Goal: Task Accomplishment & Management: Use online tool/utility

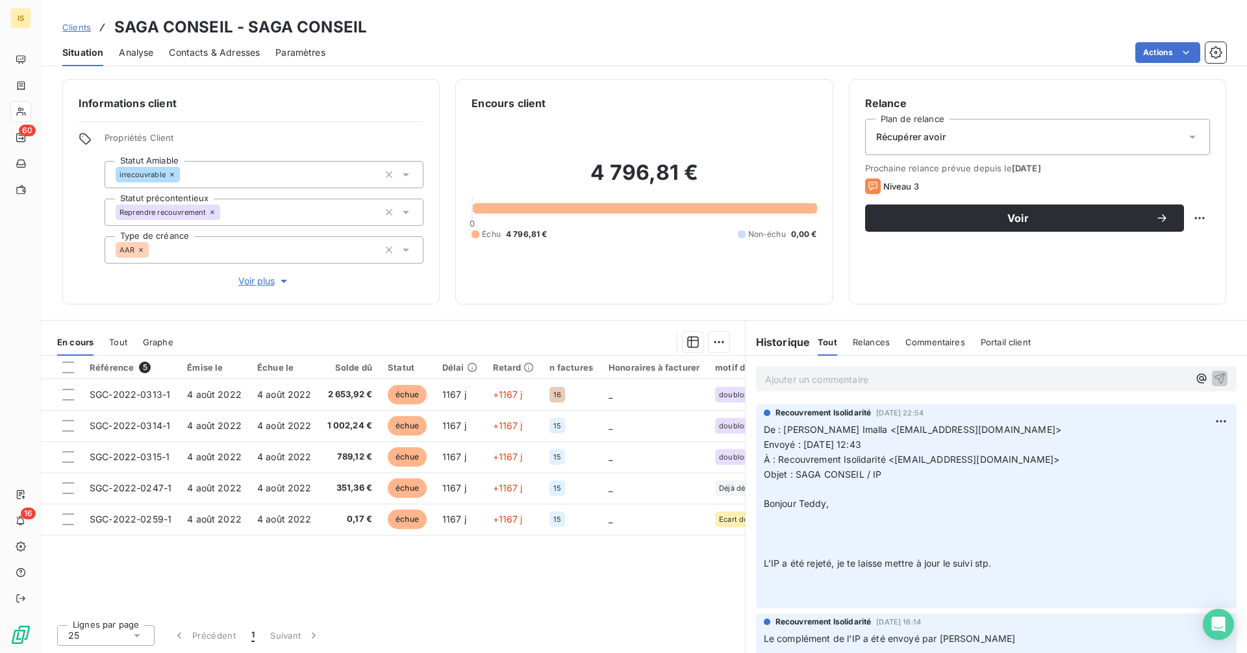
click at [1061, 134] on div "Récupérer avoir" at bounding box center [1037, 137] width 345 height 36
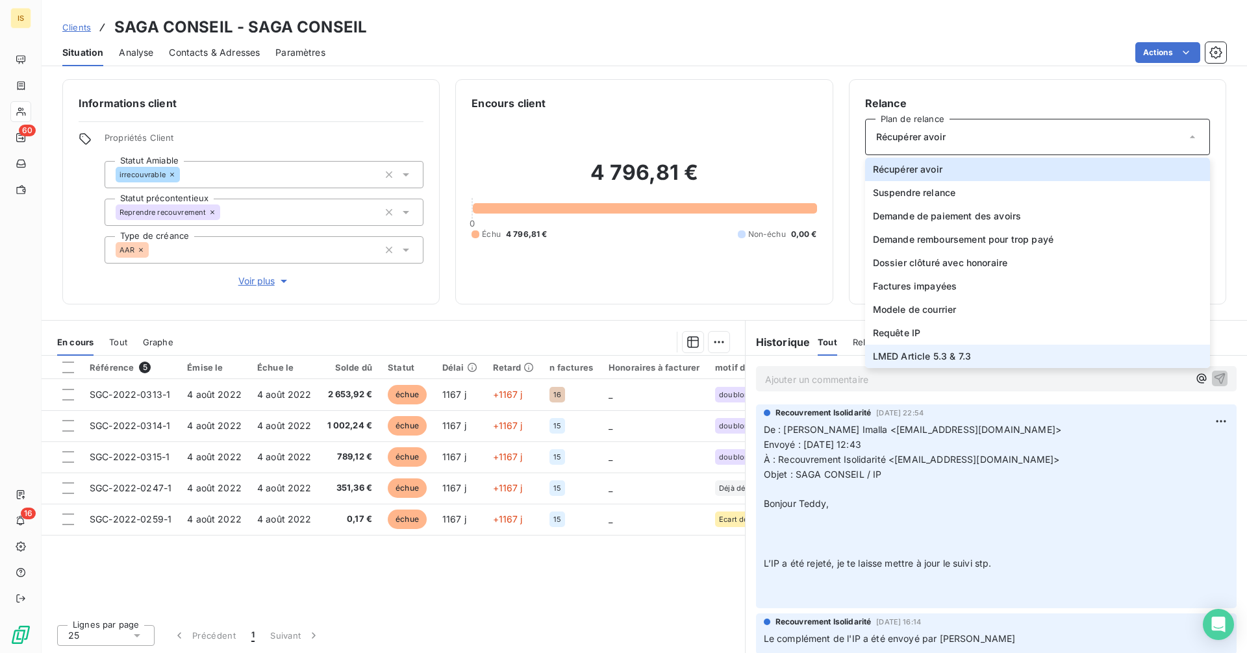
click at [937, 353] on span "LMED Article 5.3 & 7.3" at bounding box center [922, 356] width 98 height 13
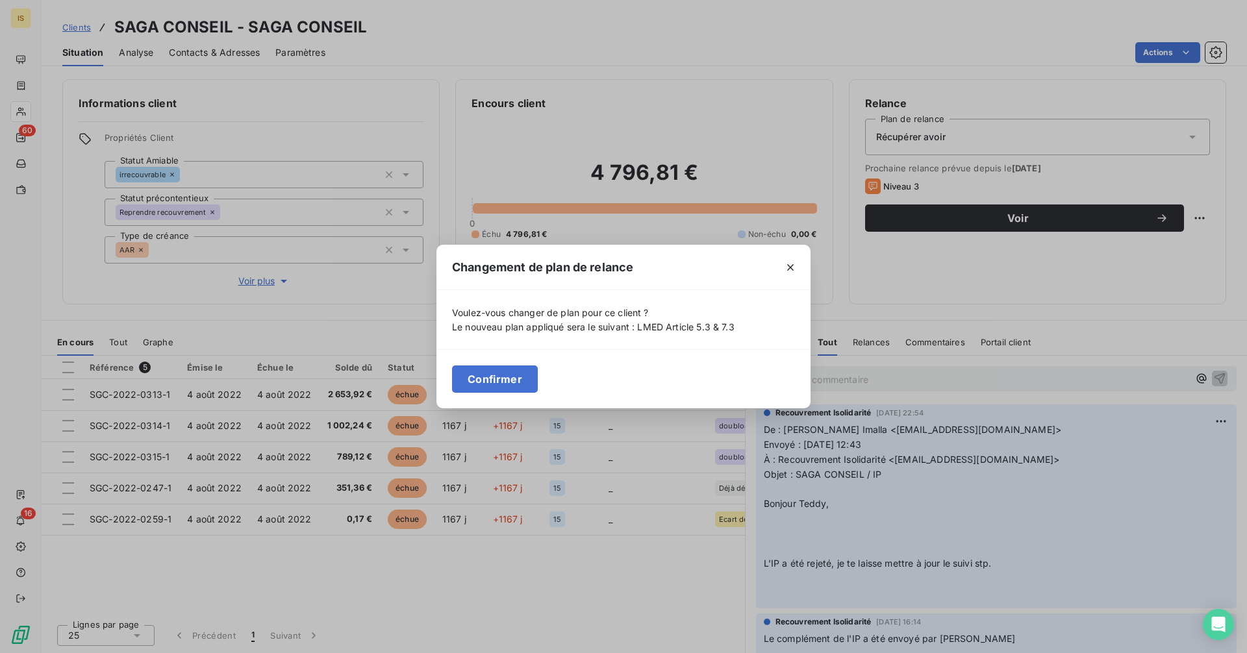
click at [490, 370] on button "Confirmer" at bounding box center [495, 379] width 86 height 27
click at [493, 370] on div "Retard" at bounding box center [514, 367] width 42 height 10
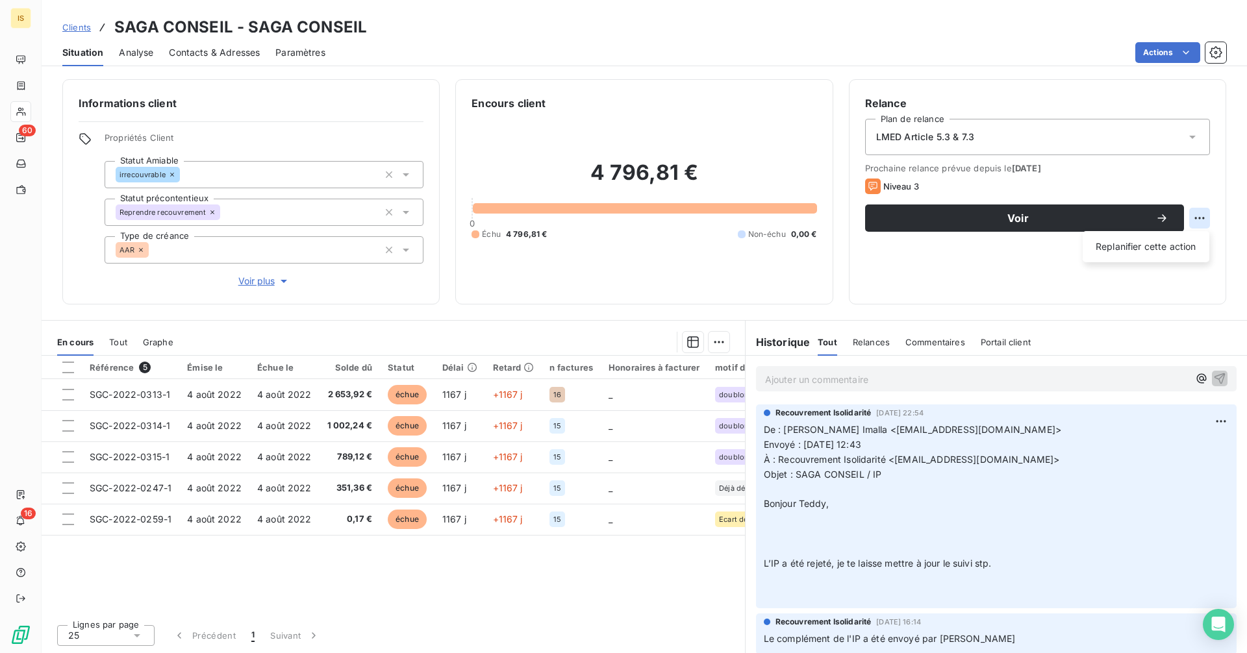
click at [1193, 218] on html "IS 60 16 Clients SAGA CONSEIL - SAGA CONSEIL Situation Analyse Contacts & Adres…" at bounding box center [623, 326] width 1247 height 653
click at [1152, 250] on div "Replanifier cette action" at bounding box center [1146, 246] width 116 height 21
select select "9"
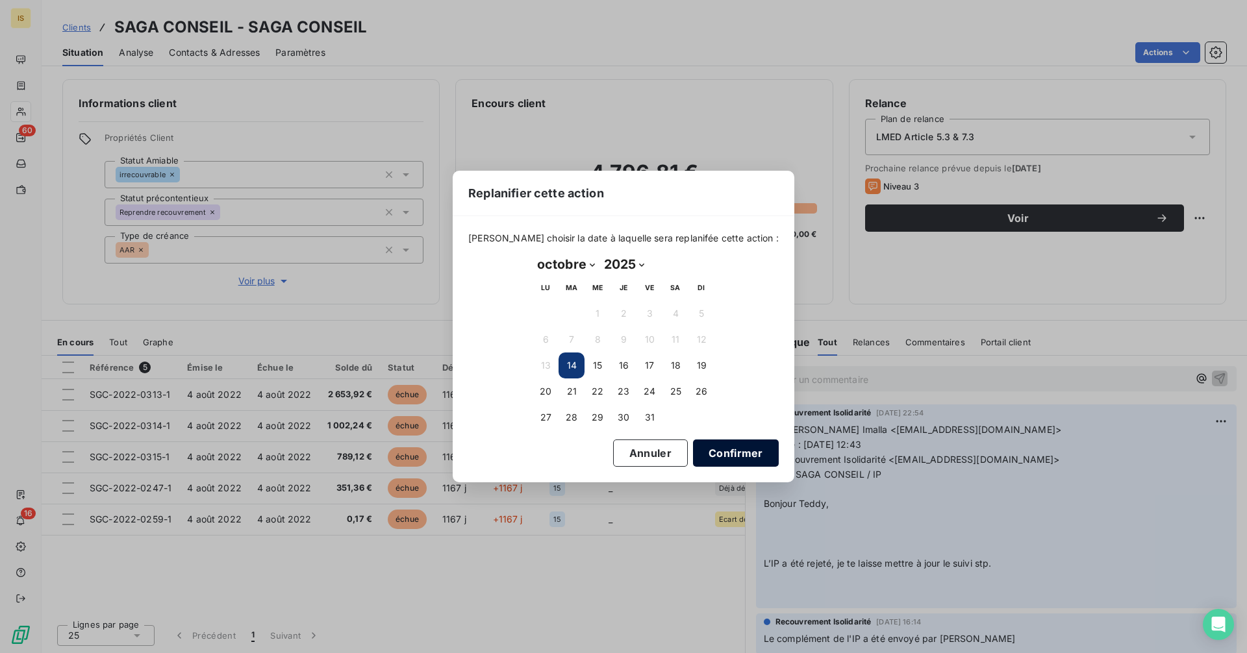
click at [722, 453] on button "Confirmer" at bounding box center [736, 453] width 86 height 27
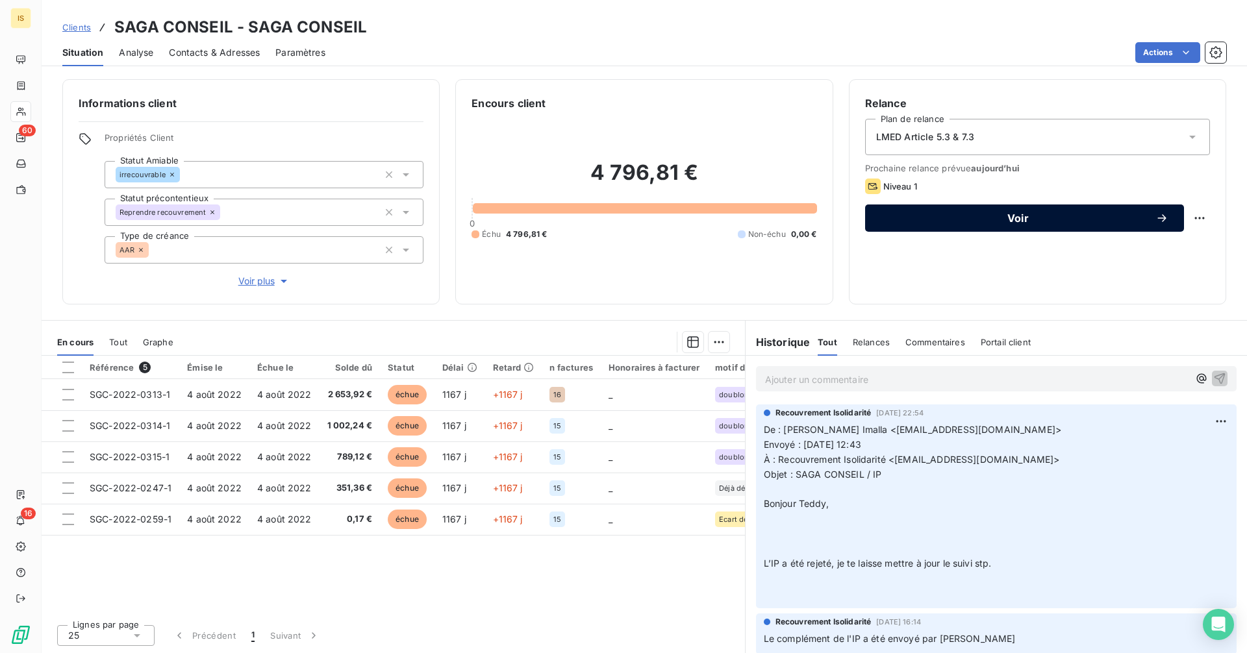
click at [1018, 222] on span "Voir" at bounding box center [1018, 218] width 275 height 10
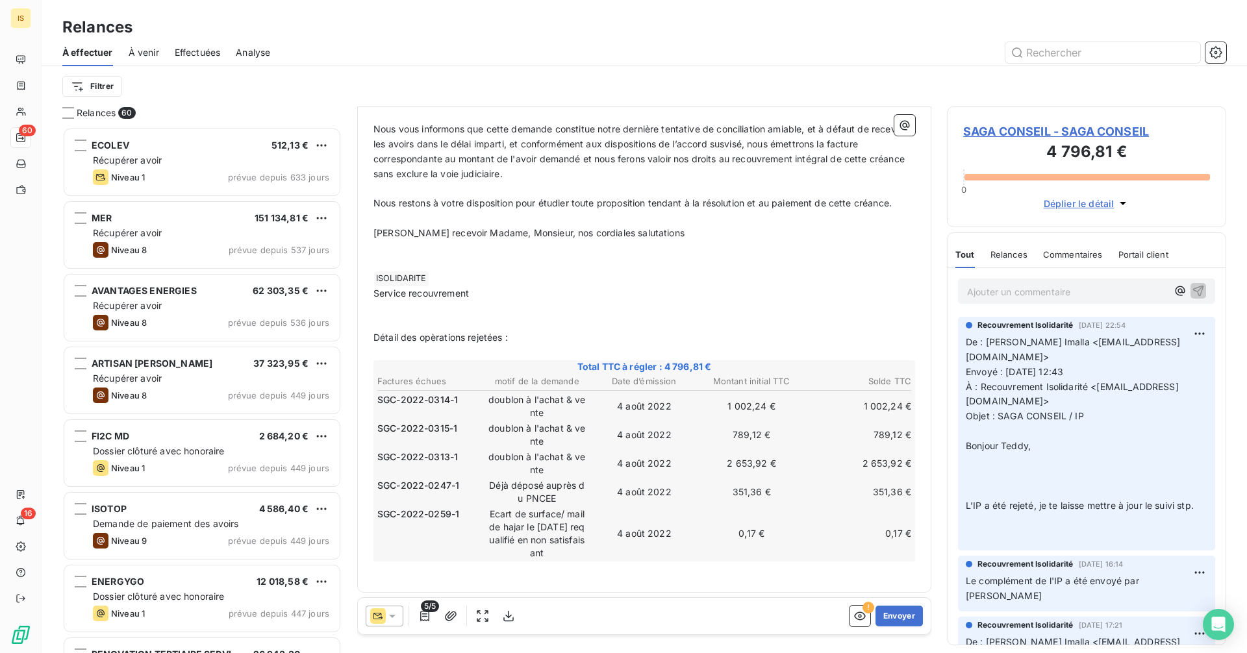
scroll to position [491, 0]
click at [378, 310] on p "﻿" at bounding box center [644, 308] width 542 height 15
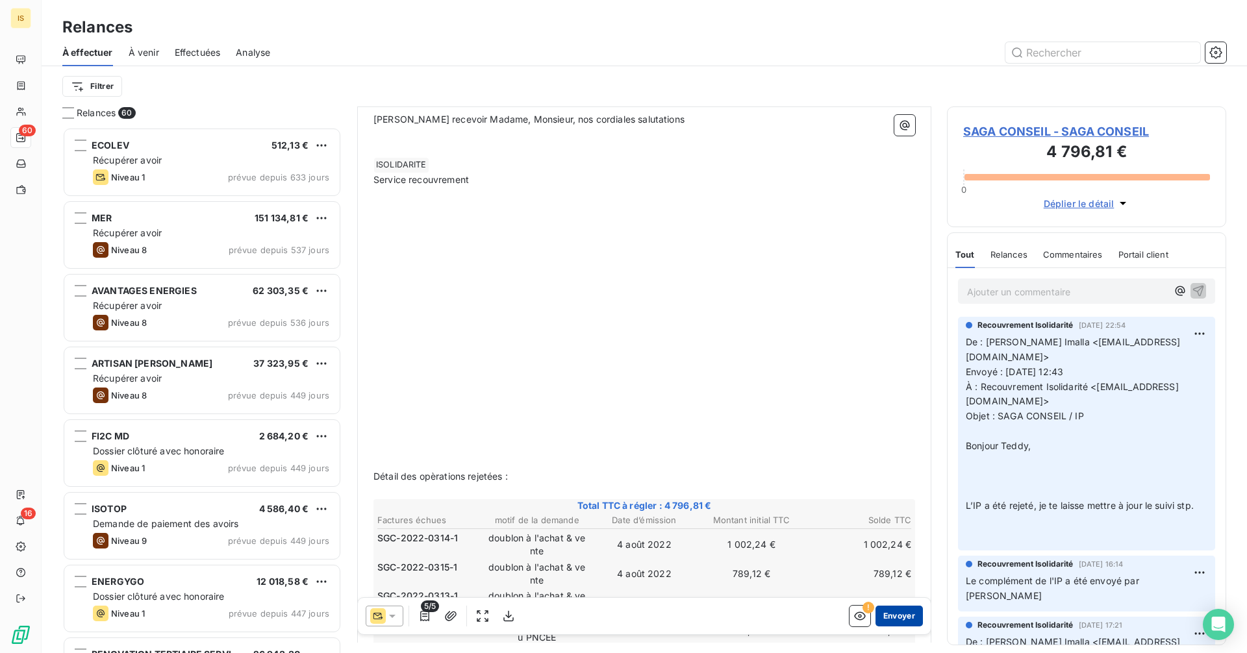
scroll to position [605, 0]
click at [853, 616] on icon "button" at bounding box center [859, 616] width 13 height 13
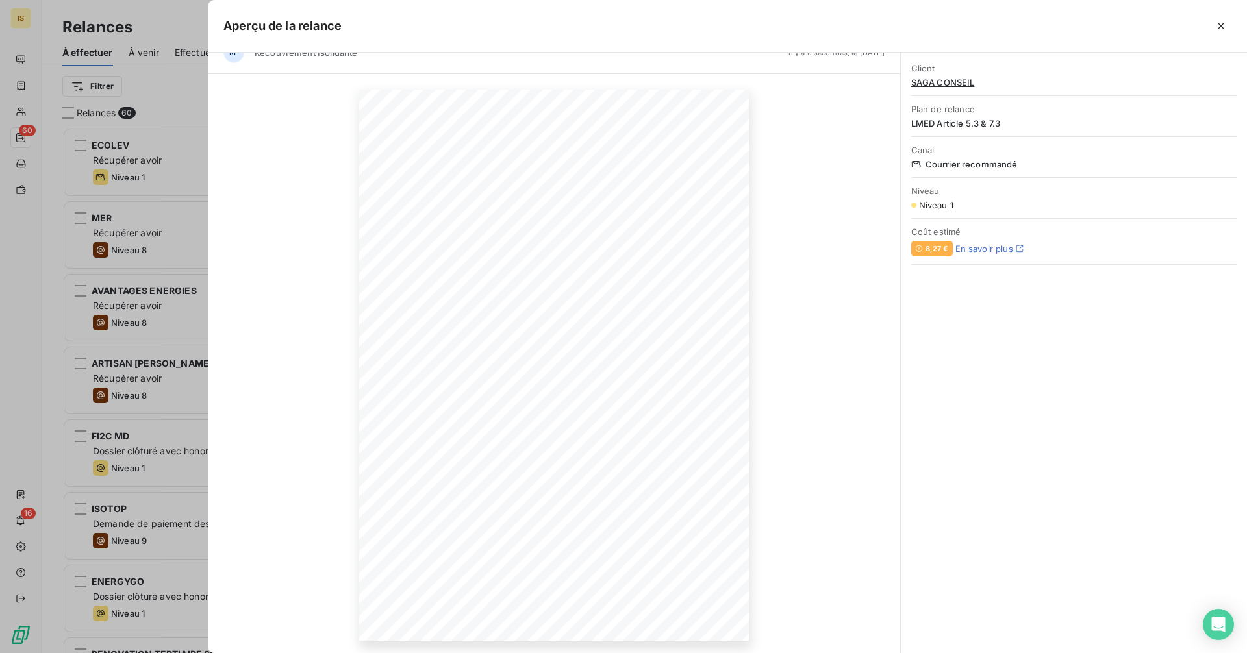
scroll to position [24, 0]
click at [653, 606] on icon "button" at bounding box center [650, 607] width 13 height 13
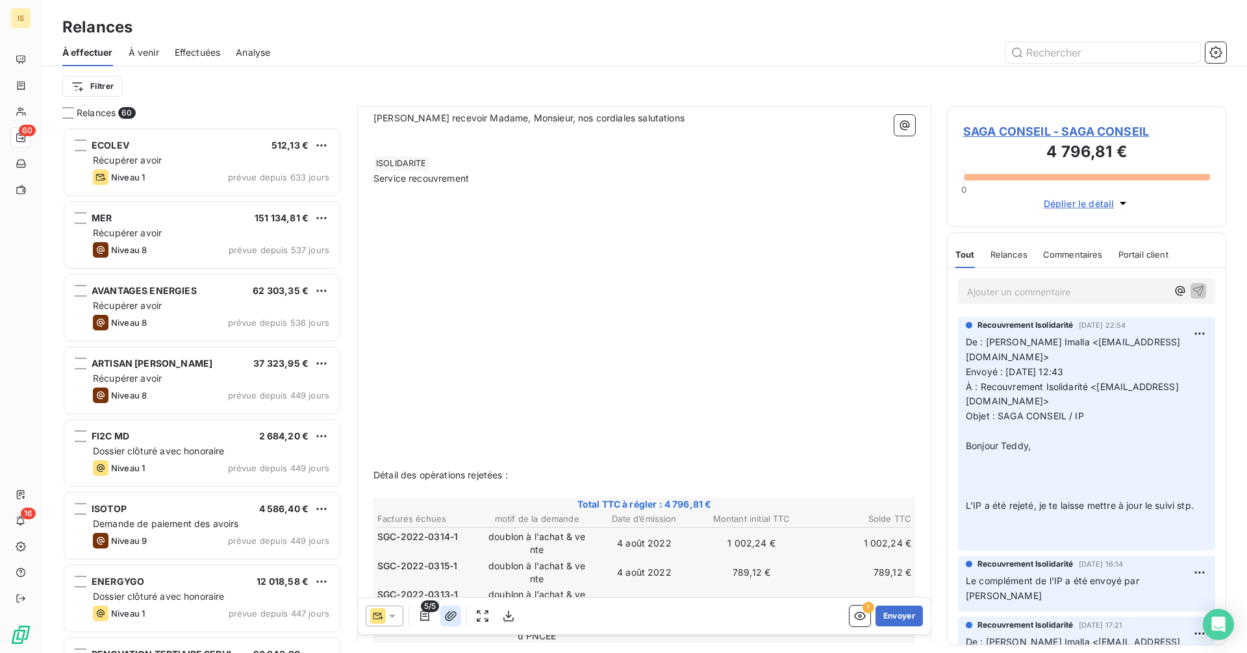
click at [453, 624] on button "button" at bounding box center [450, 616] width 21 height 21
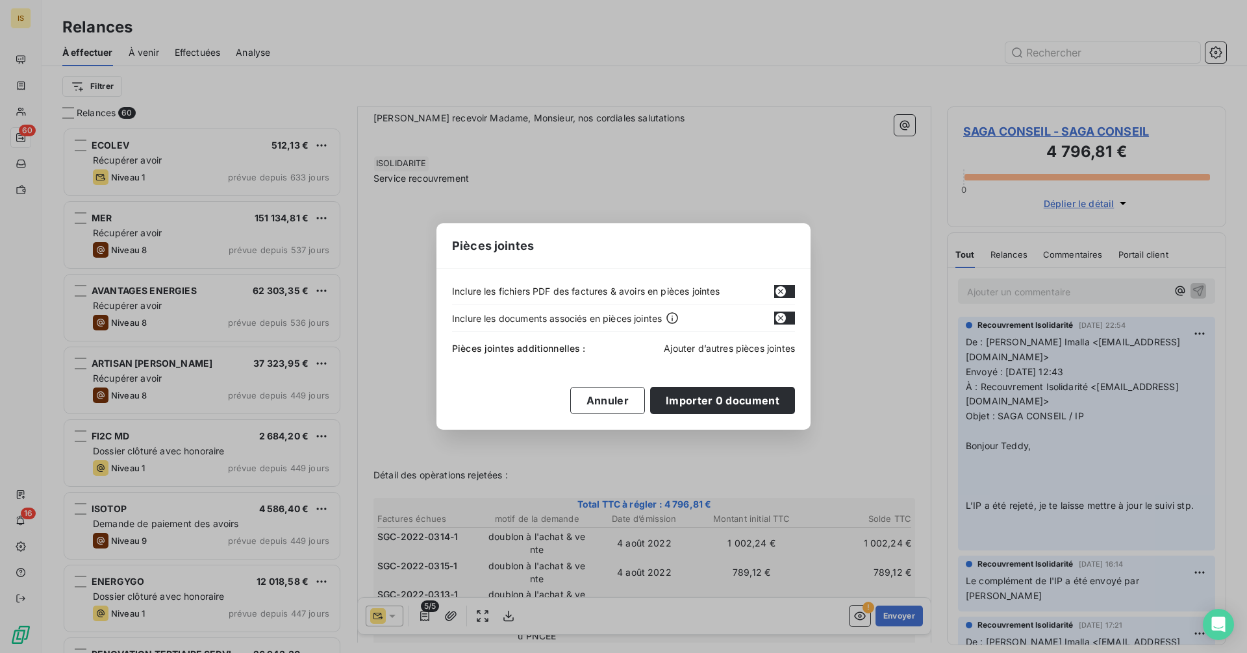
click at [751, 349] on span "Ajouter d’autres pièces jointes" at bounding box center [729, 348] width 131 height 11
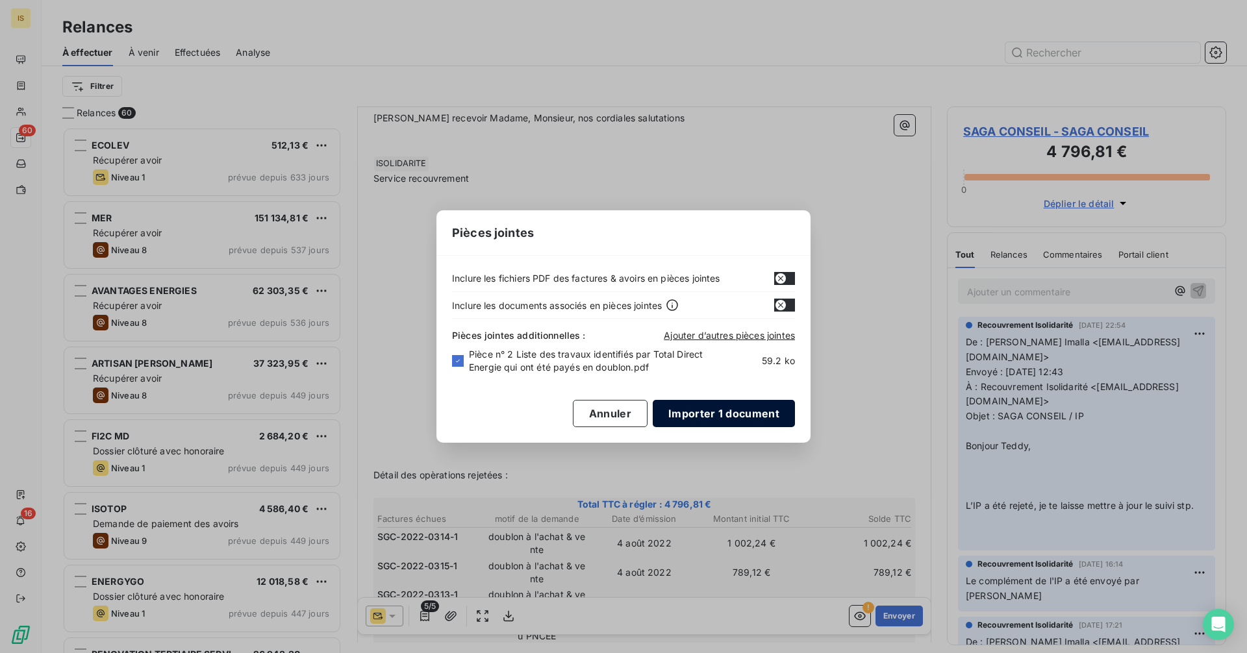
click at [735, 407] on button "Importer 1 document" at bounding box center [724, 413] width 142 height 27
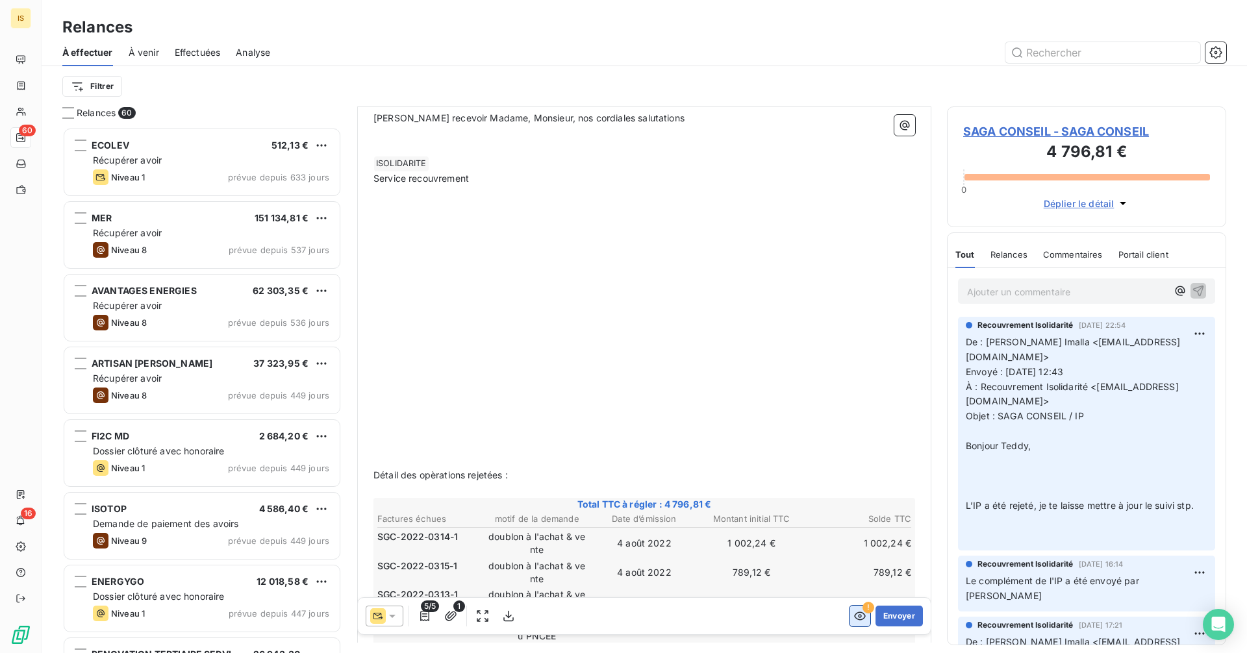
click at [853, 622] on icon "button" at bounding box center [859, 616] width 13 height 13
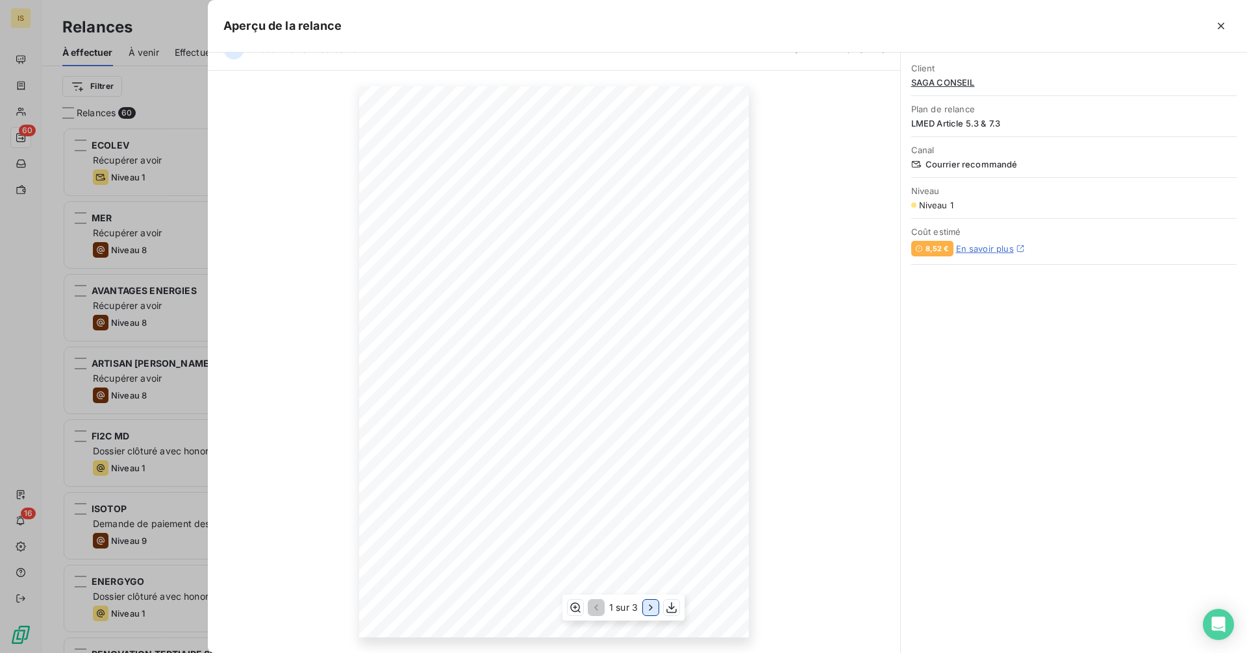
click at [648, 608] on icon "button" at bounding box center [650, 607] width 13 height 13
click at [648, 608] on icon "button" at bounding box center [652, 607] width 13 height 13
click at [194, 263] on div at bounding box center [623, 326] width 1247 height 653
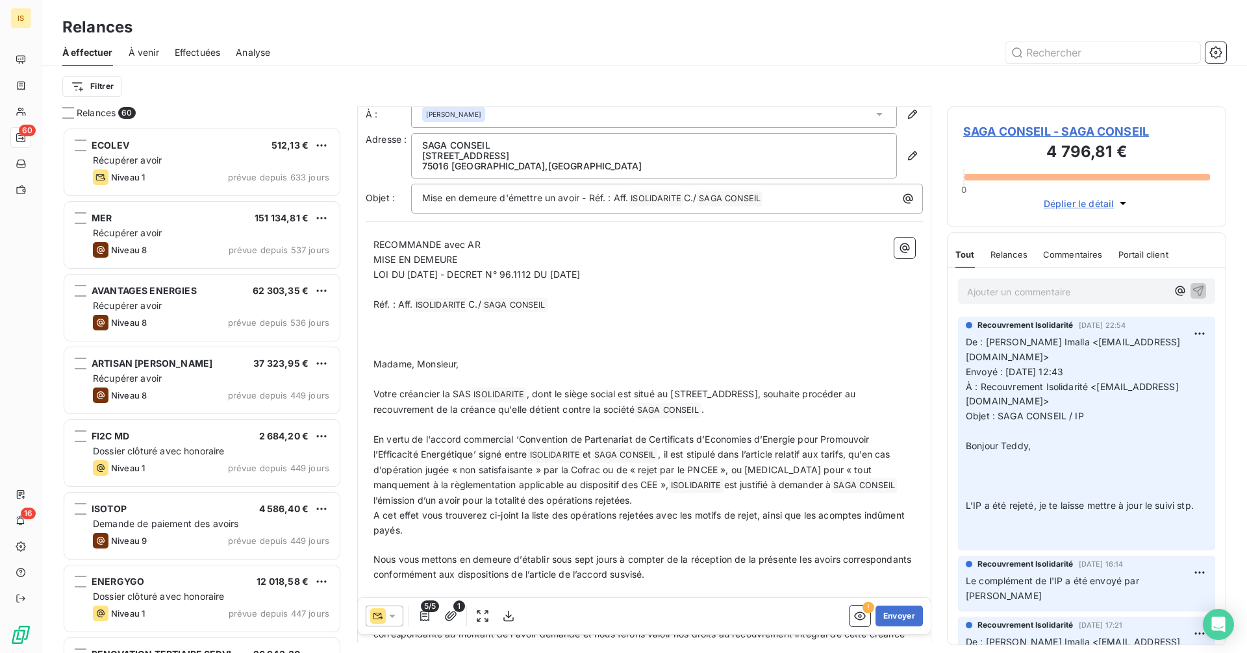
scroll to position [0, 0]
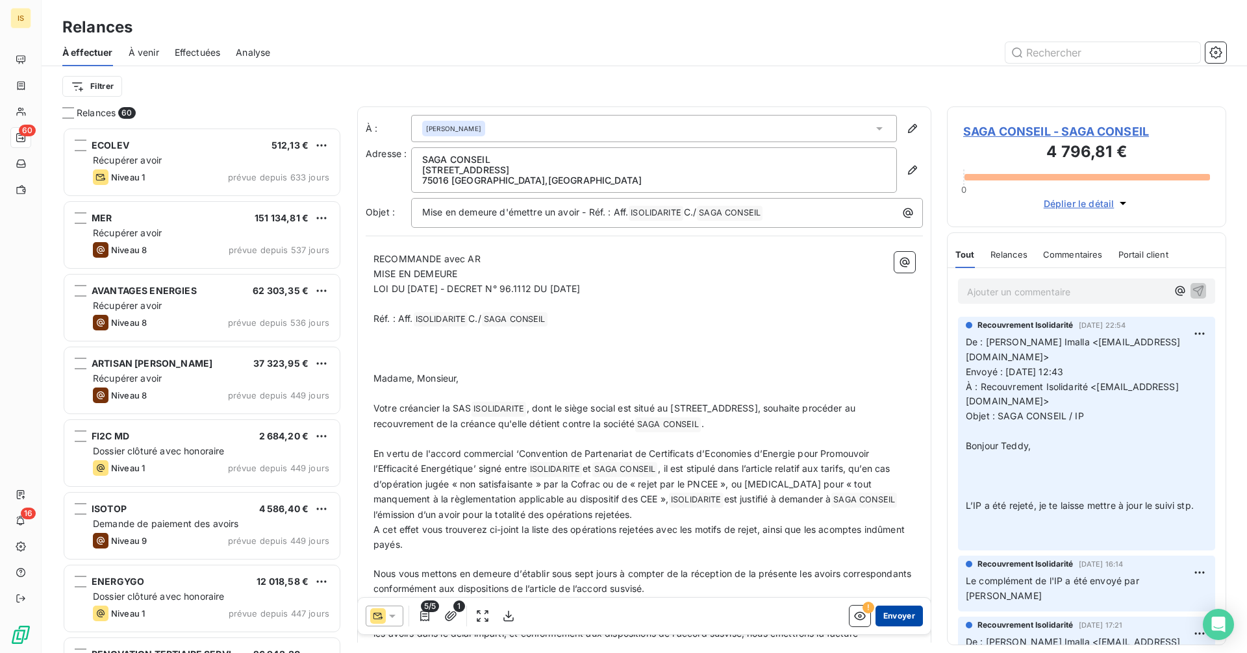
click at [898, 620] on button "Envoyer" at bounding box center [899, 616] width 47 height 21
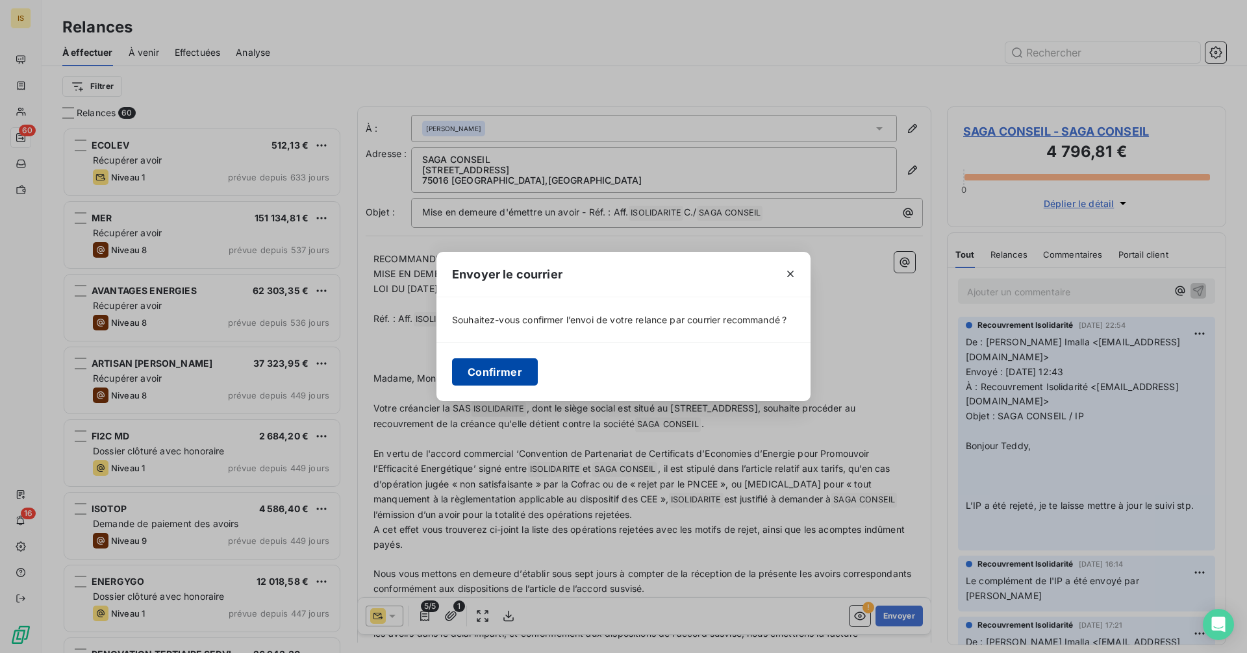
click at [501, 380] on button "Confirmer" at bounding box center [495, 372] width 86 height 27
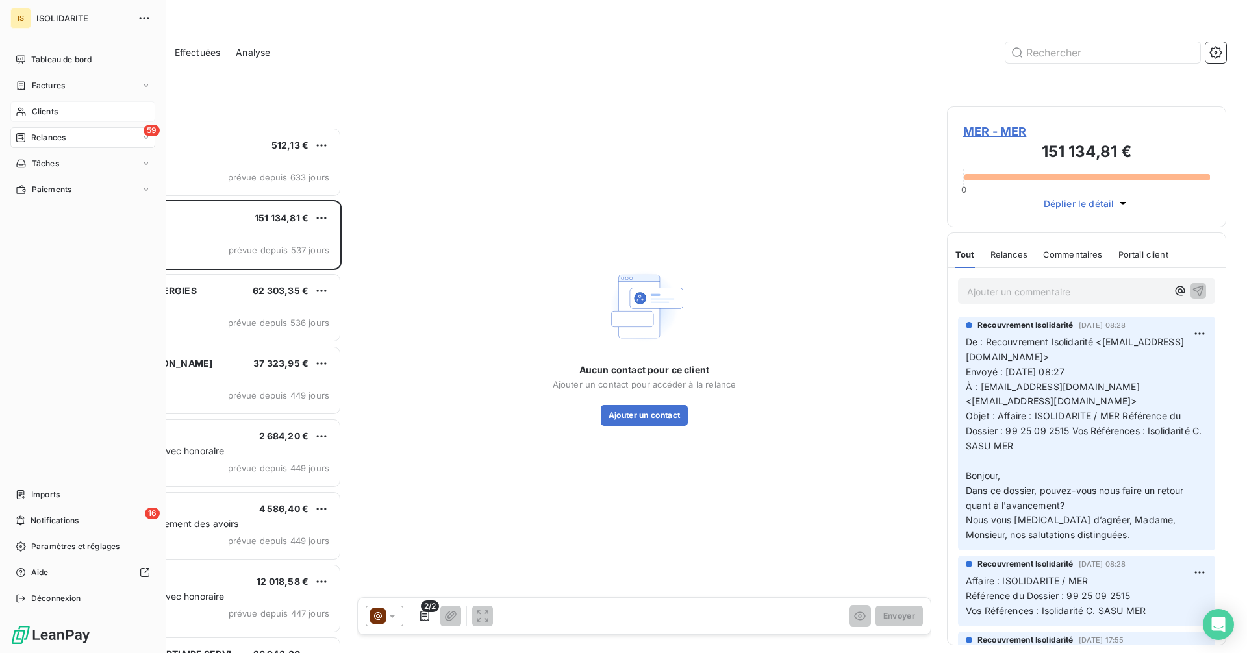
click at [42, 112] on span "Clients" at bounding box center [45, 112] width 26 height 12
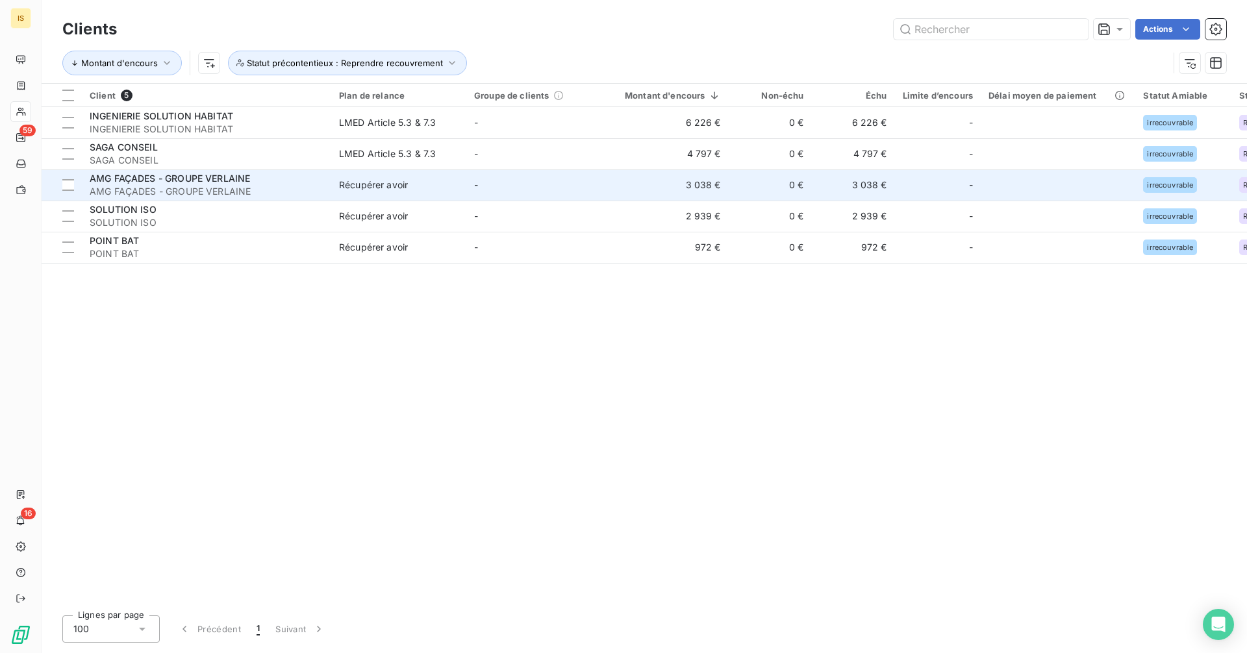
click at [245, 186] on span "AMG FAÇADES - GROUPE VERLAINE" at bounding box center [207, 191] width 234 height 13
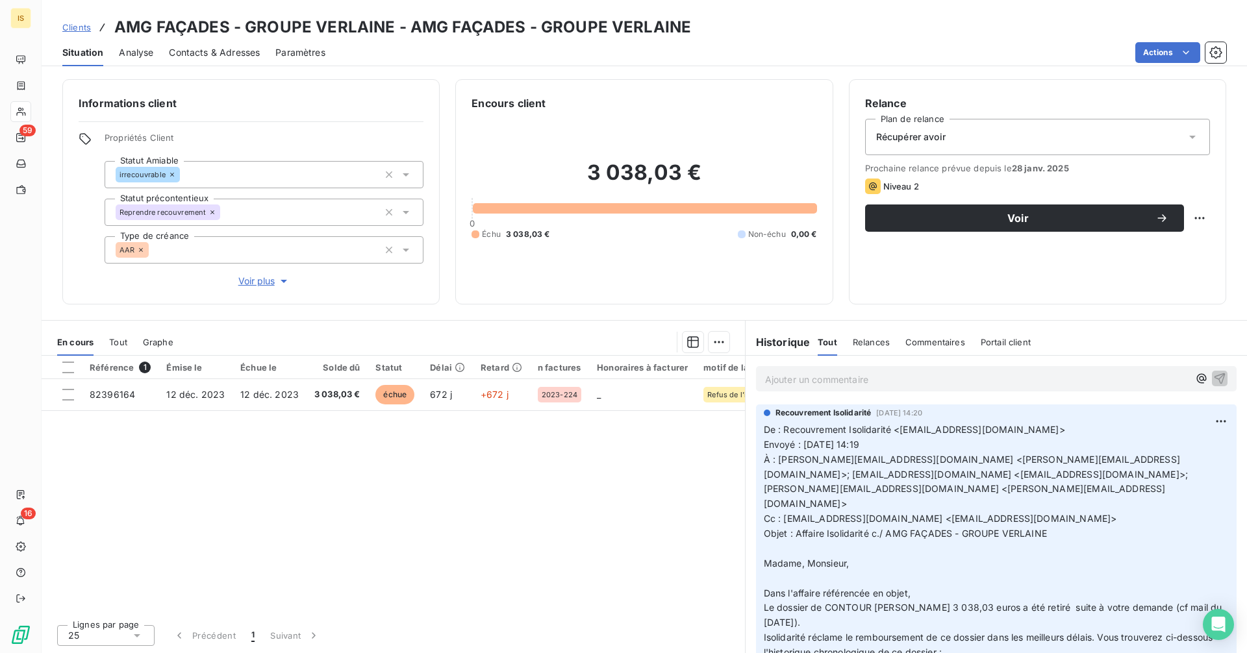
click at [1128, 146] on div "Récupérer avoir" at bounding box center [1037, 137] width 345 height 36
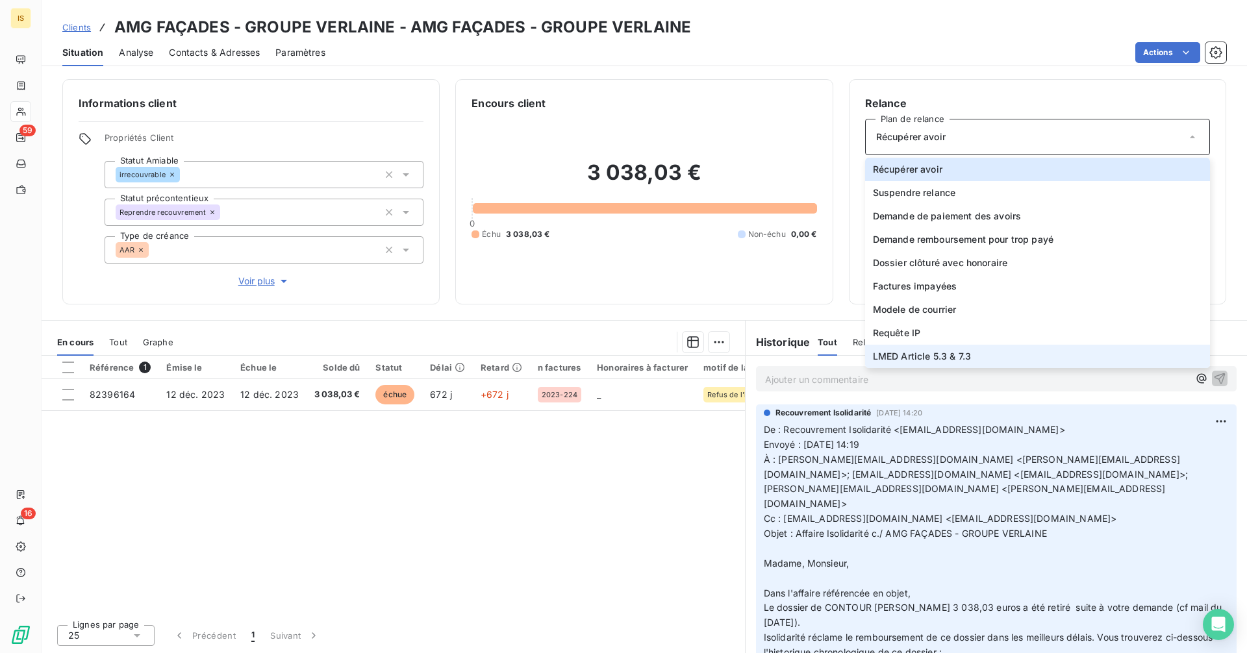
click at [971, 353] on li "LMED Article 5.3 & 7.3" at bounding box center [1037, 356] width 345 height 23
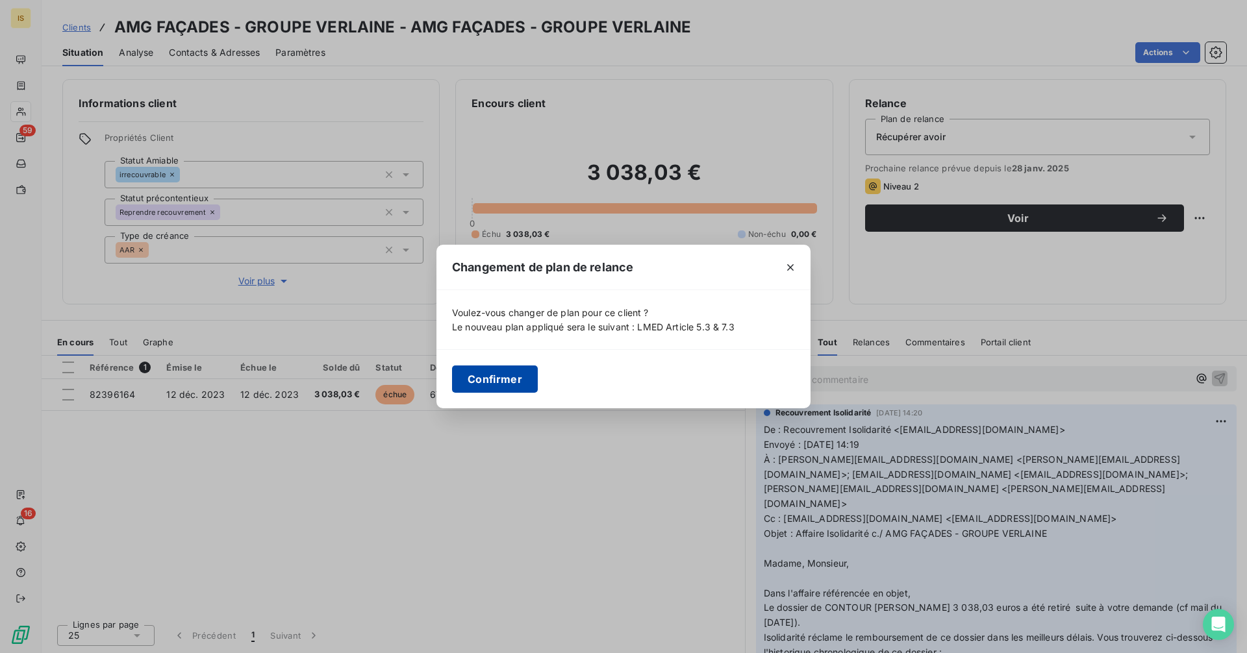
click at [488, 375] on button "Confirmer" at bounding box center [495, 379] width 86 height 27
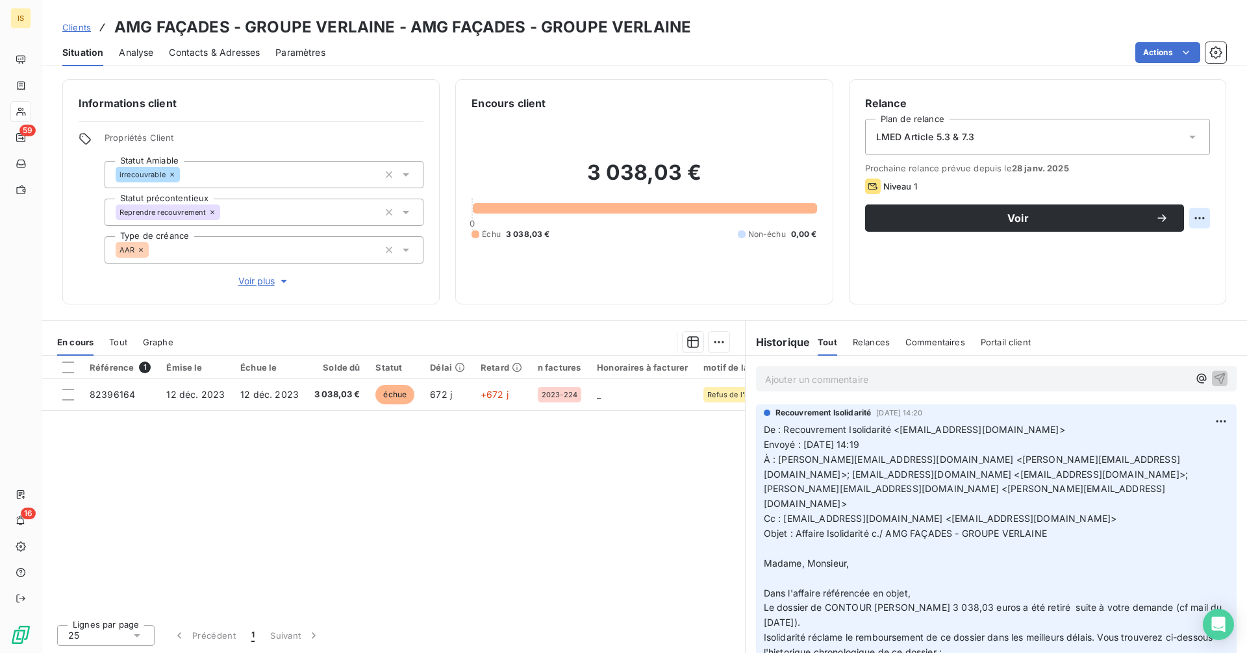
click at [1205, 216] on html "IS 59 16 Clients AMG FAÇADES - GROUPE VERLAINE - AMG FAÇADES - GROUPE VERLAINE …" at bounding box center [623, 326] width 1247 height 653
click at [1126, 254] on div "Replanifier cette action" at bounding box center [1146, 246] width 116 height 21
select select "9"
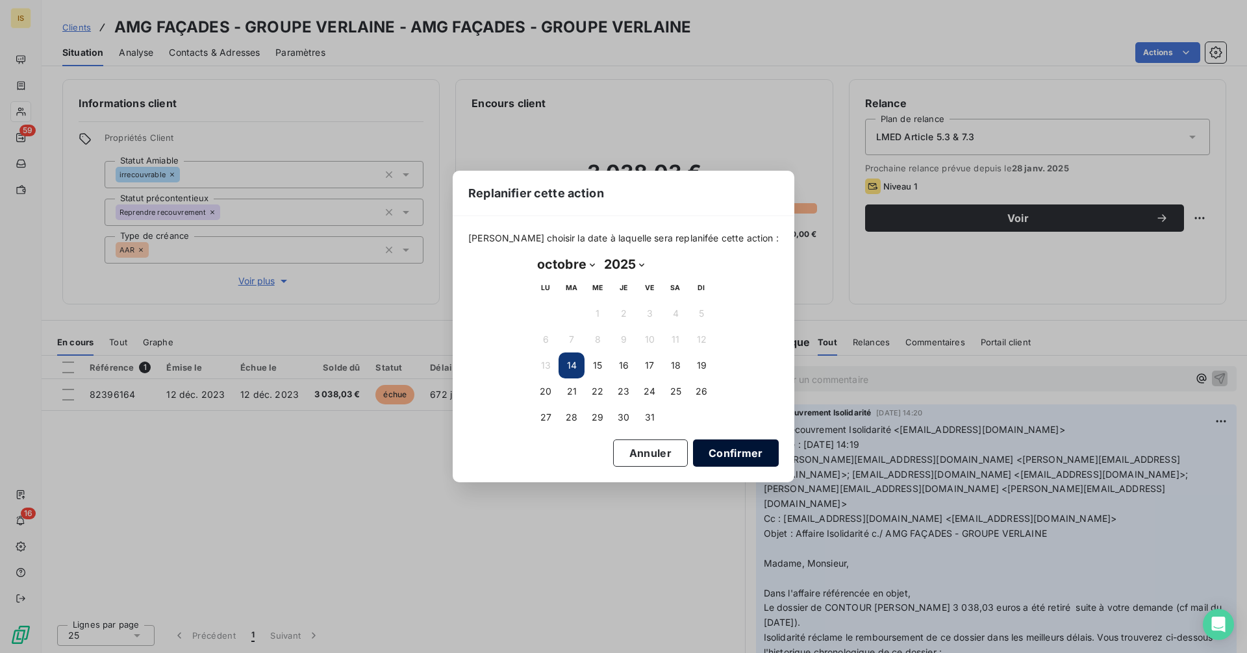
click at [724, 456] on button "Confirmer" at bounding box center [736, 453] width 86 height 27
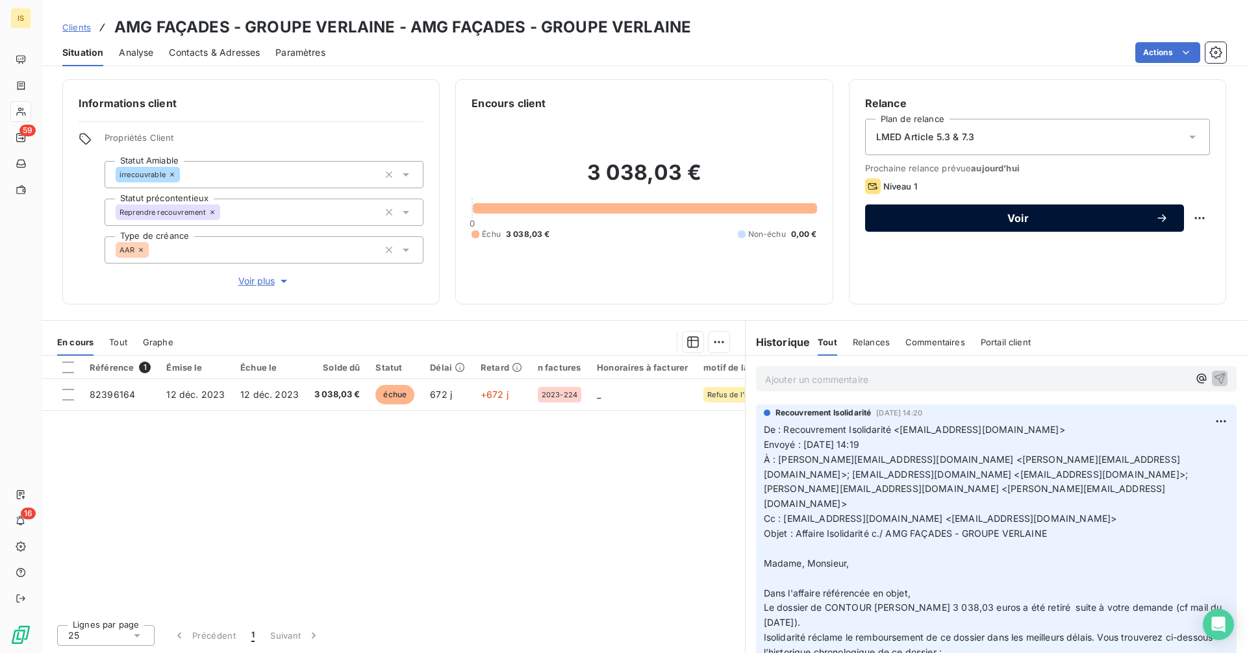
click at [995, 224] on div "Voir" at bounding box center [1025, 218] width 288 height 13
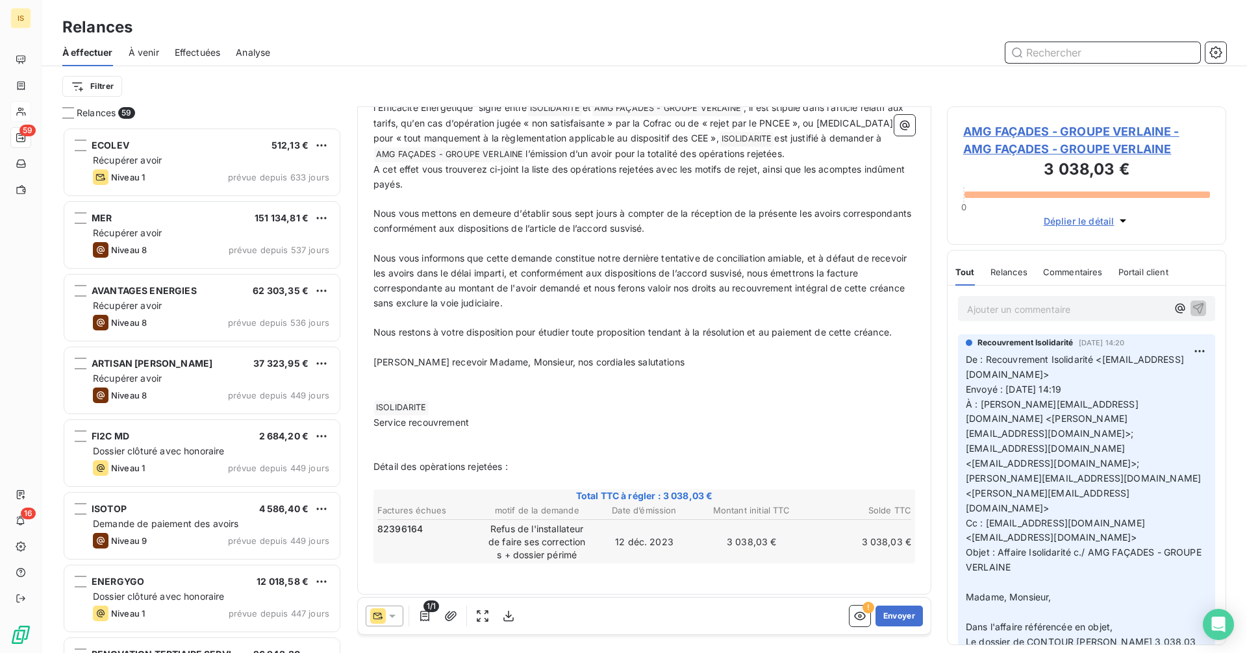
scroll to position [364, 0]
click at [424, 437] on p "﻿" at bounding box center [644, 435] width 542 height 15
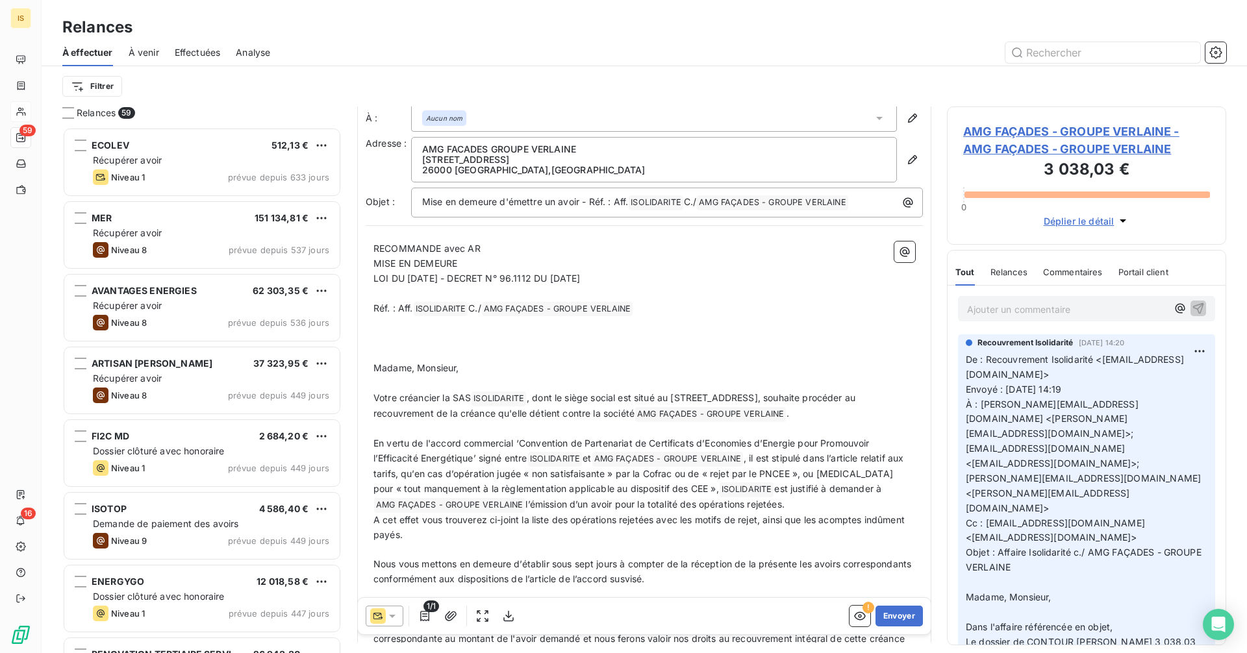
scroll to position [0, 0]
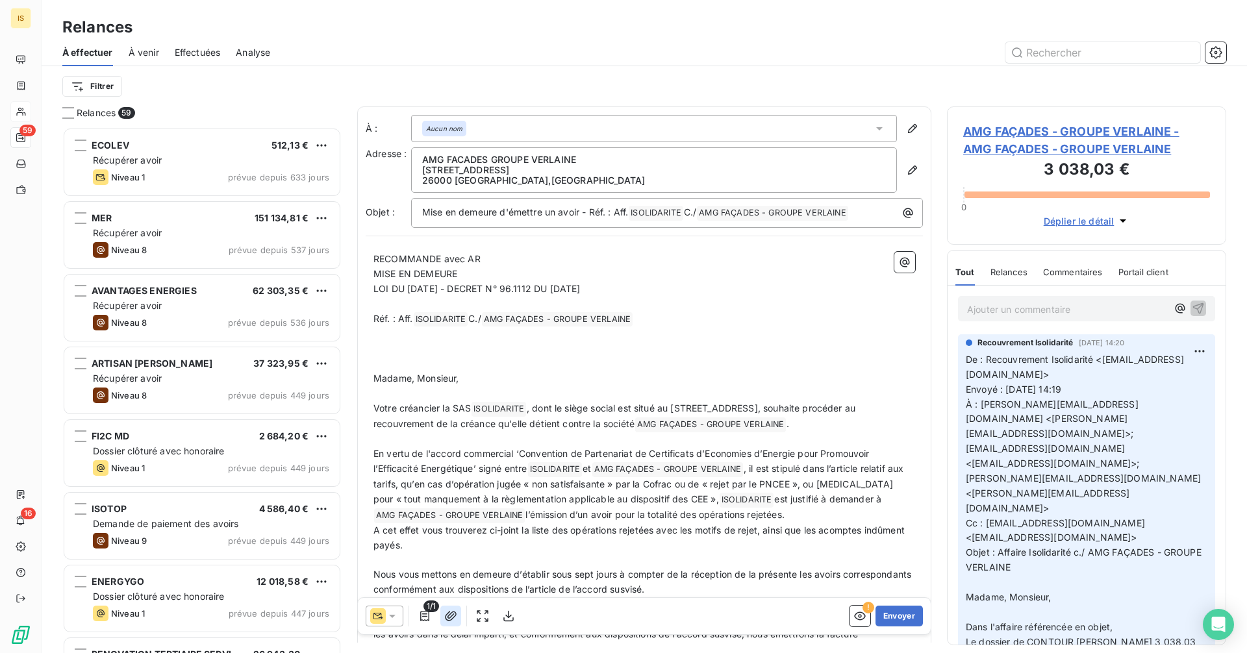
click at [454, 619] on icon "button" at bounding box center [450, 616] width 13 height 13
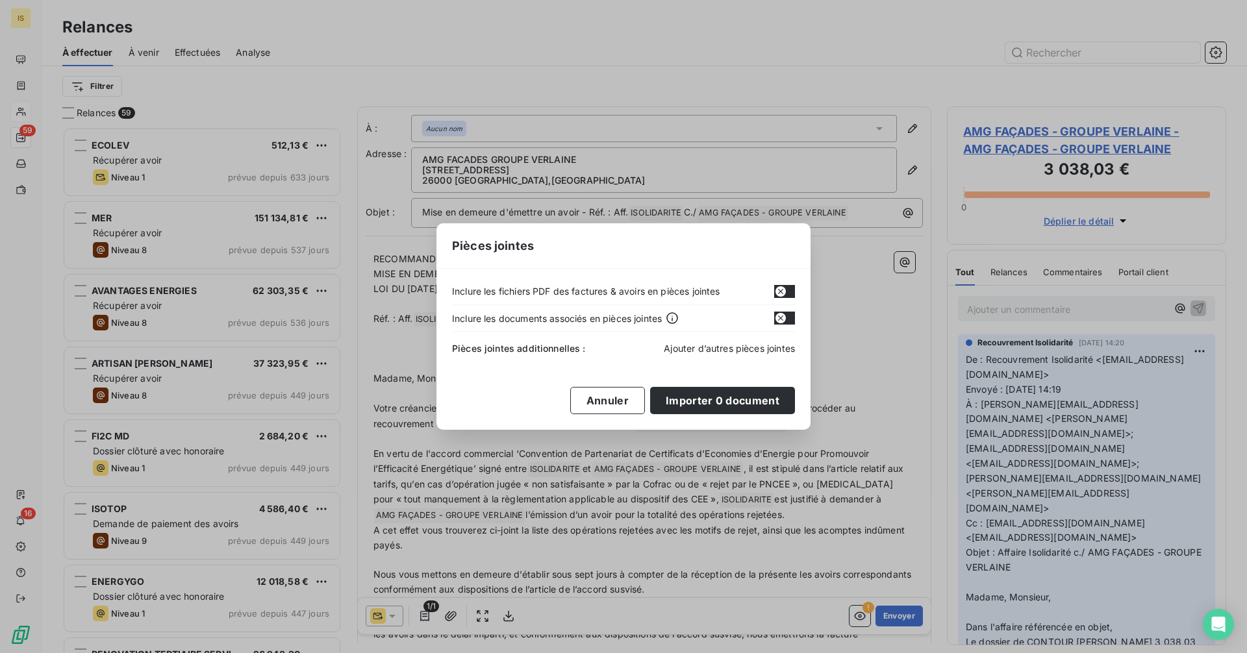
click at [719, 346] on span "Ajouter d’autres pièces jointes" at bounding box center [729, 348] width 131 height 11
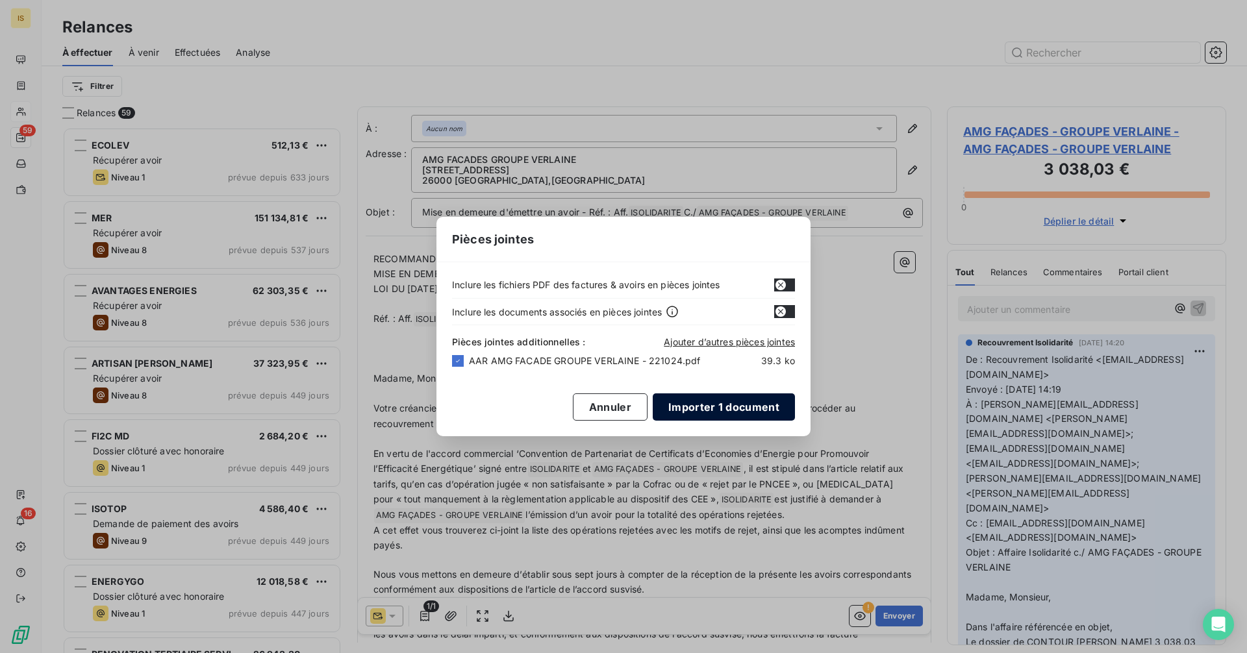
click at [702, 410] on button "Importer 1 document" at bounding box center [724, 407] width 142 height 27
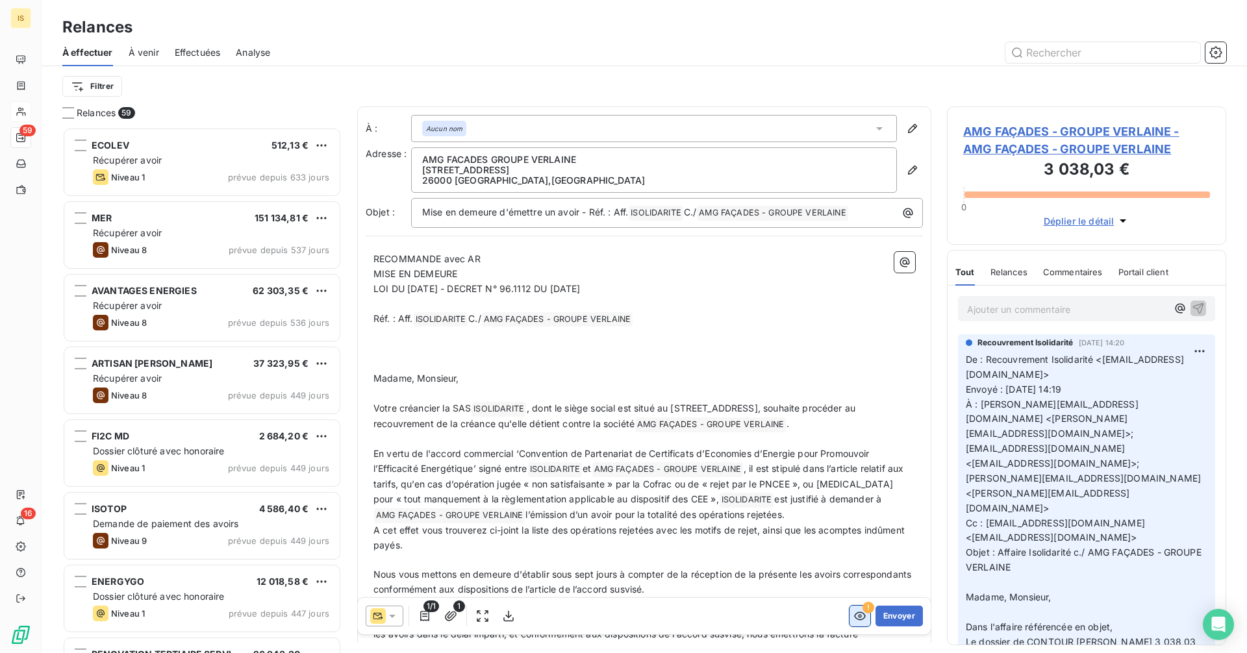
click at [853, 620] on icon "button" at bounding box center [859, 616] width 13 height 13
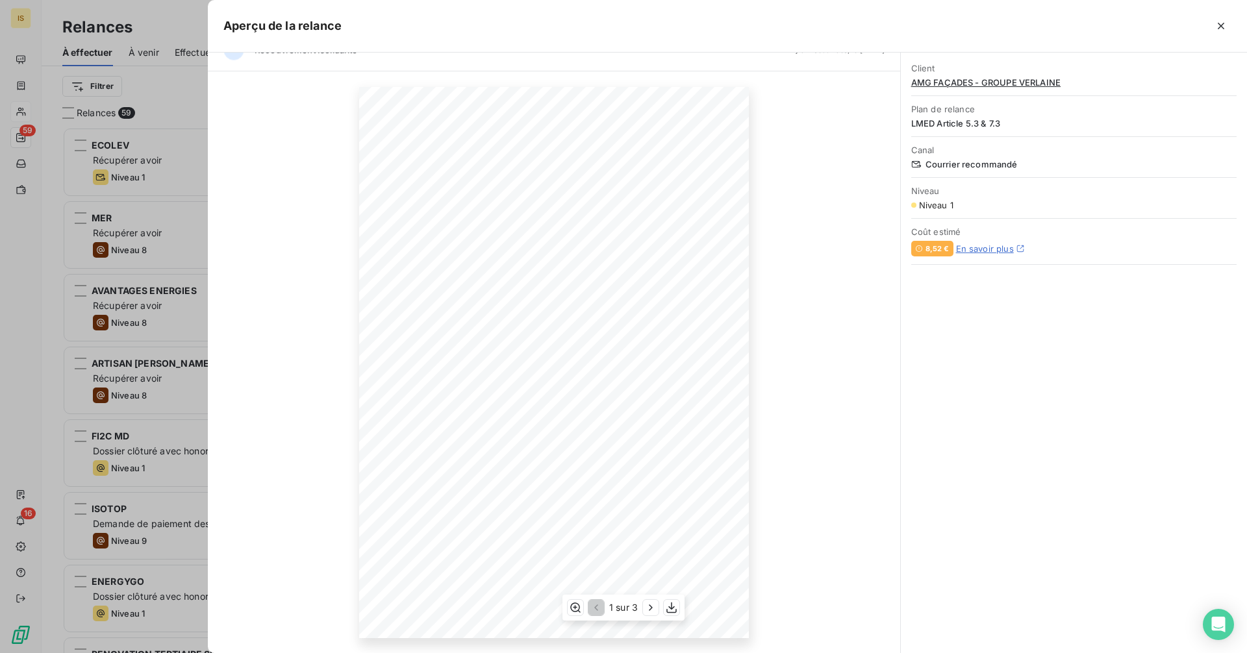
scroll to position [24, 0]
click at [648, 609] on icon "button" at bounding box center [650, 607] width 13 height 13
click at [646, 609] on icon "button" at bounding box center [652, 607] width 13 height 13
click at [181, 144] on div at bounding box center [623, 326] width 1247 height 653
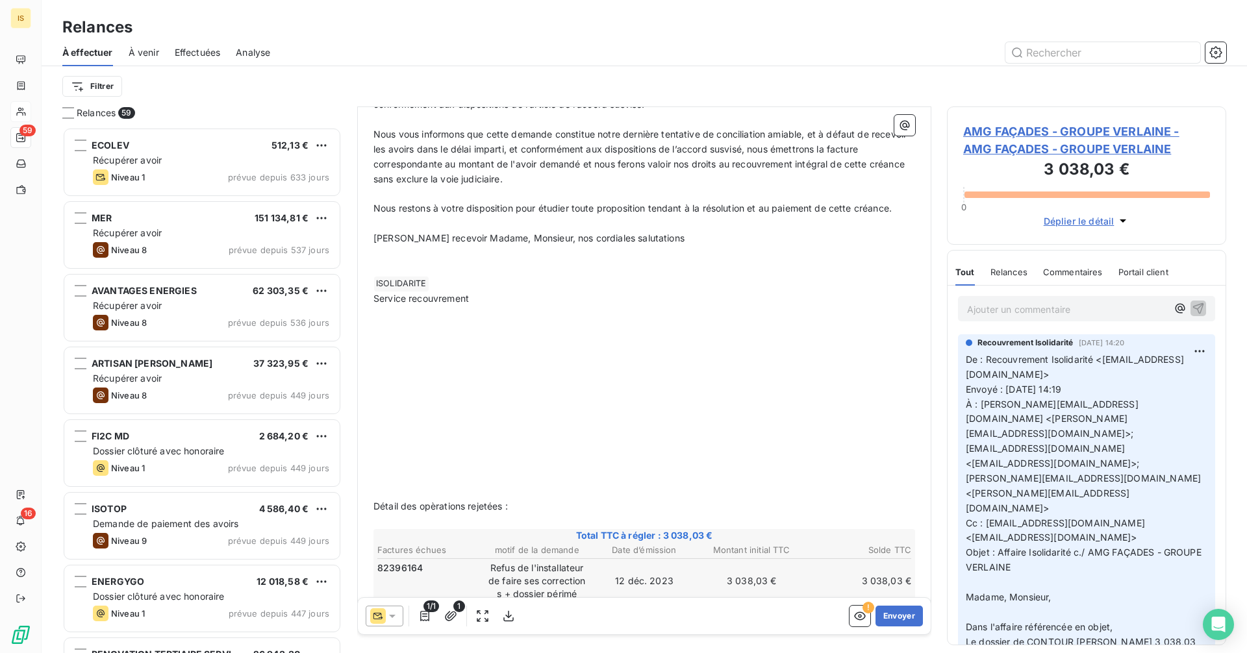
scroll to position [527, 0]
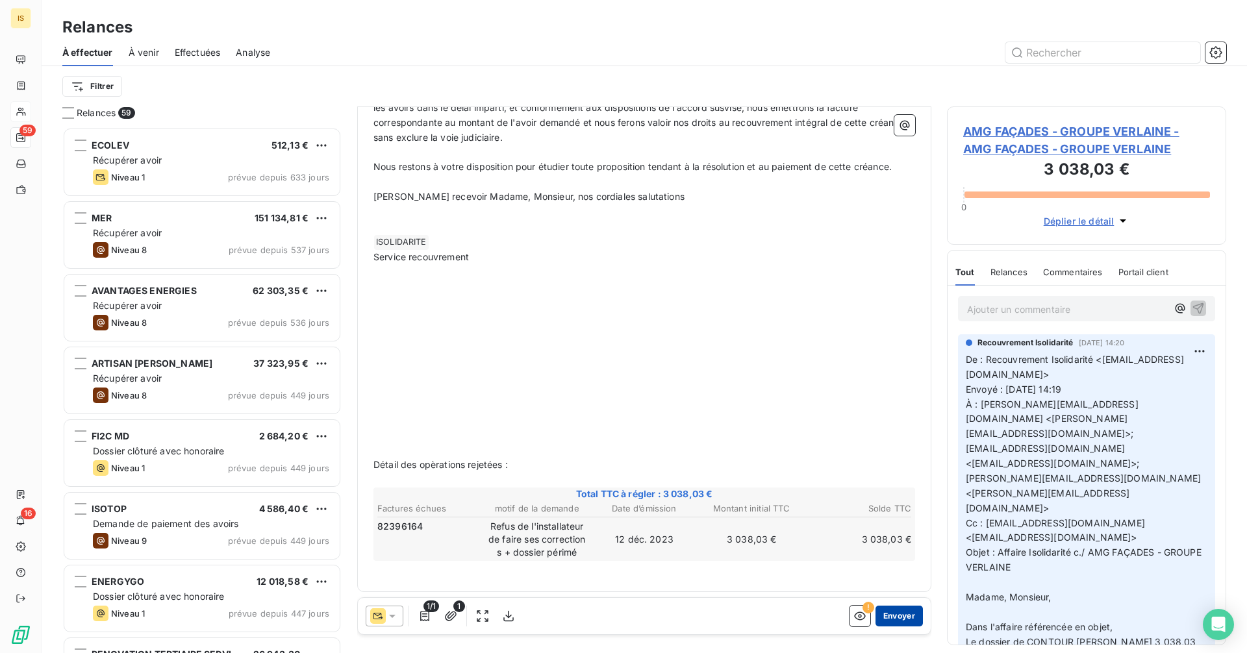
click at [892, 617] on button "Envoyer" at bounding box center [899, 616] width 47 height 21
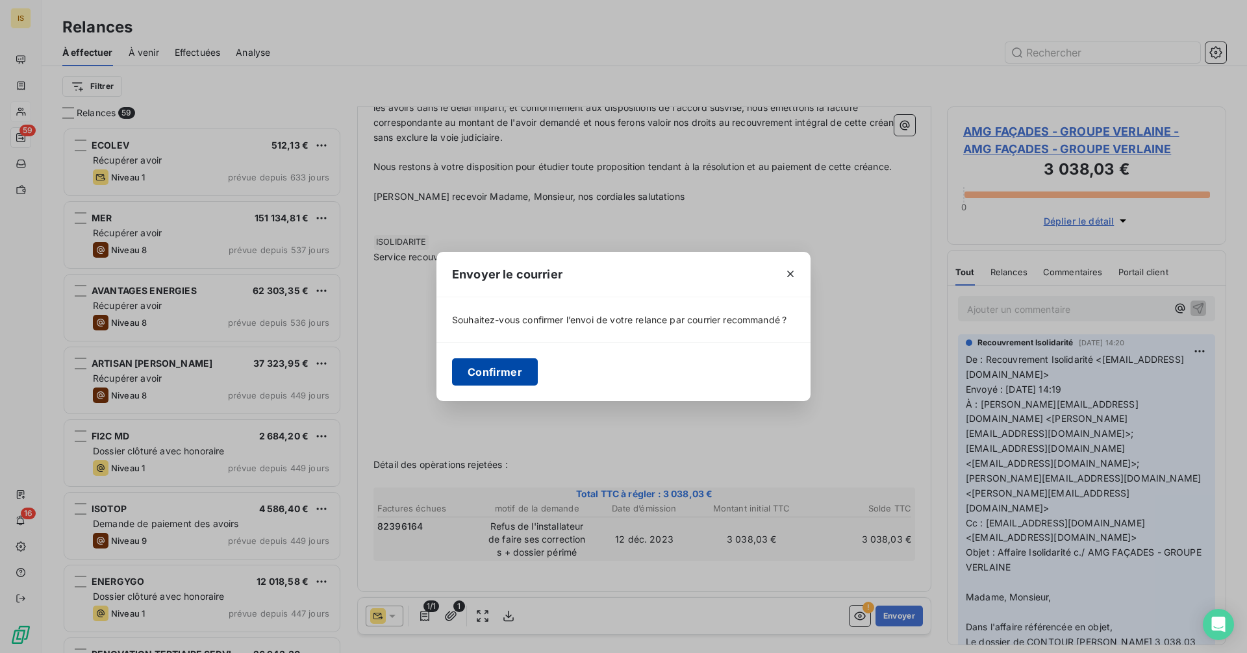
click at [496, 372] on button "Confirmer" at bounding box center [495, 372] width 86 height 27
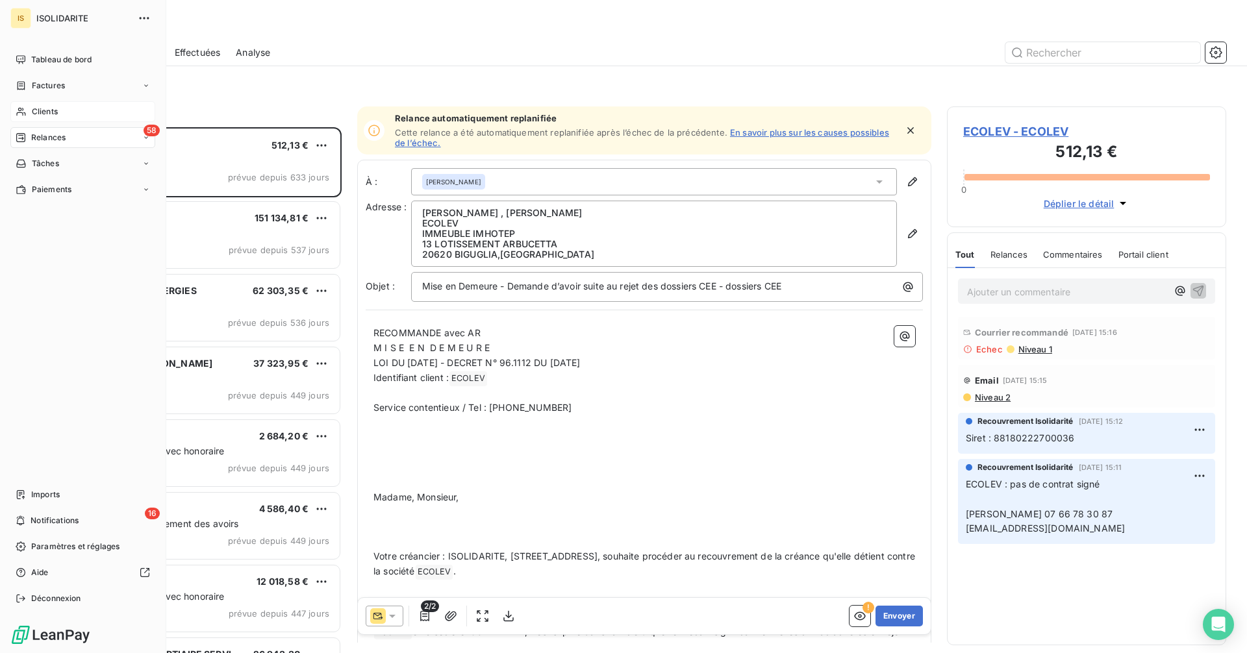
click at [47, 111] on span "Clients" at bounding box center [45, 112] width 26 height 12
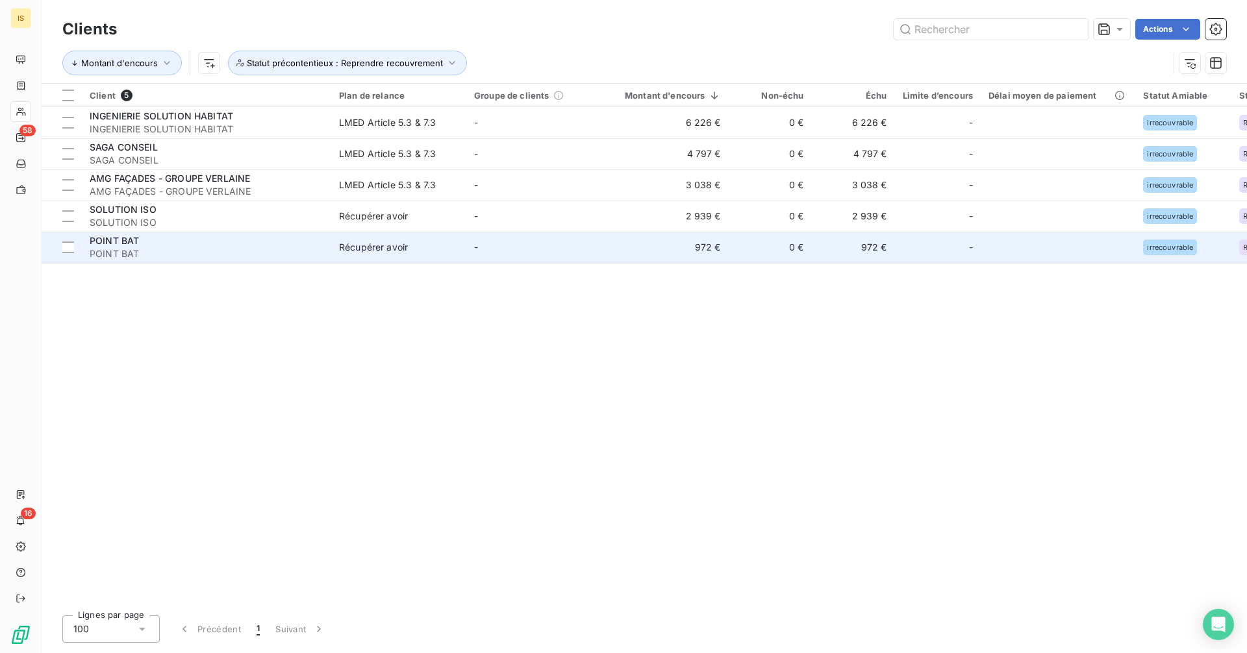
click at [211, 244] on div "POINT BAT" at bounding box center [207, 240] width 234 height 13
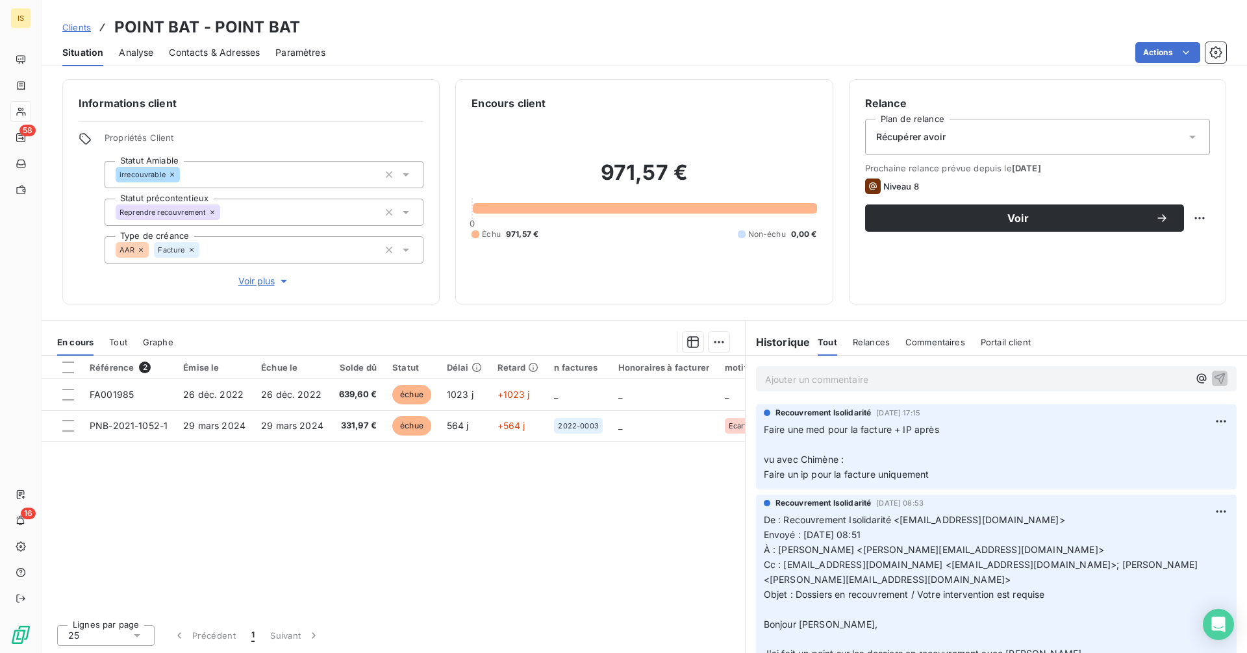
click at [1046, 129] on div "Récupérer avoir" at bounding box center [1037, 137] width 345 height 36
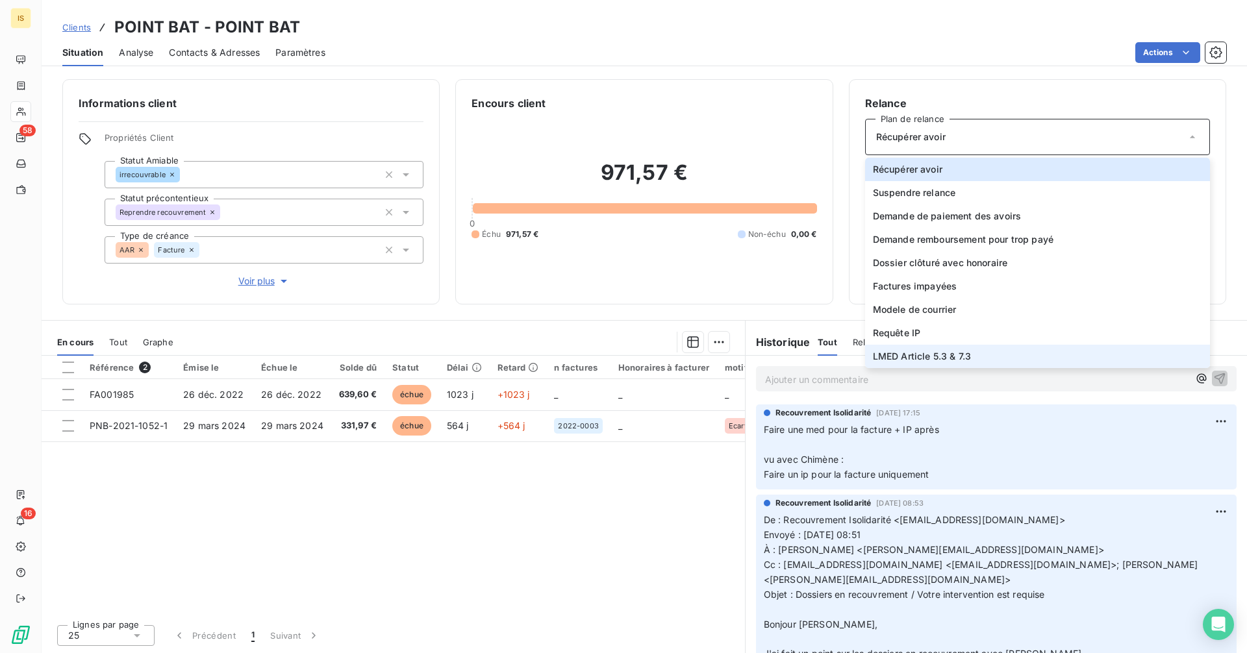
click at [976, 355] on li "LMED Article 5.3 & 7.3" at bounding box center [1037, 356] width 345 height 23
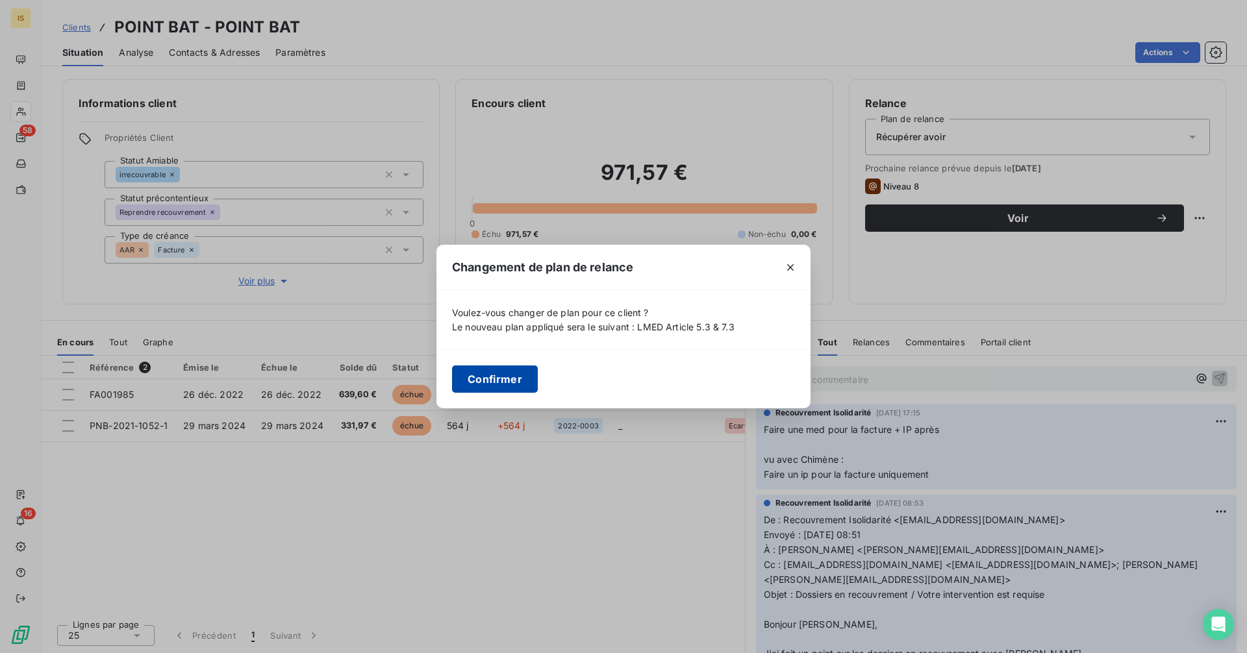
click at [468, 387] on button "Confirmer" at bounding box center [495, 379] width 86 height 27
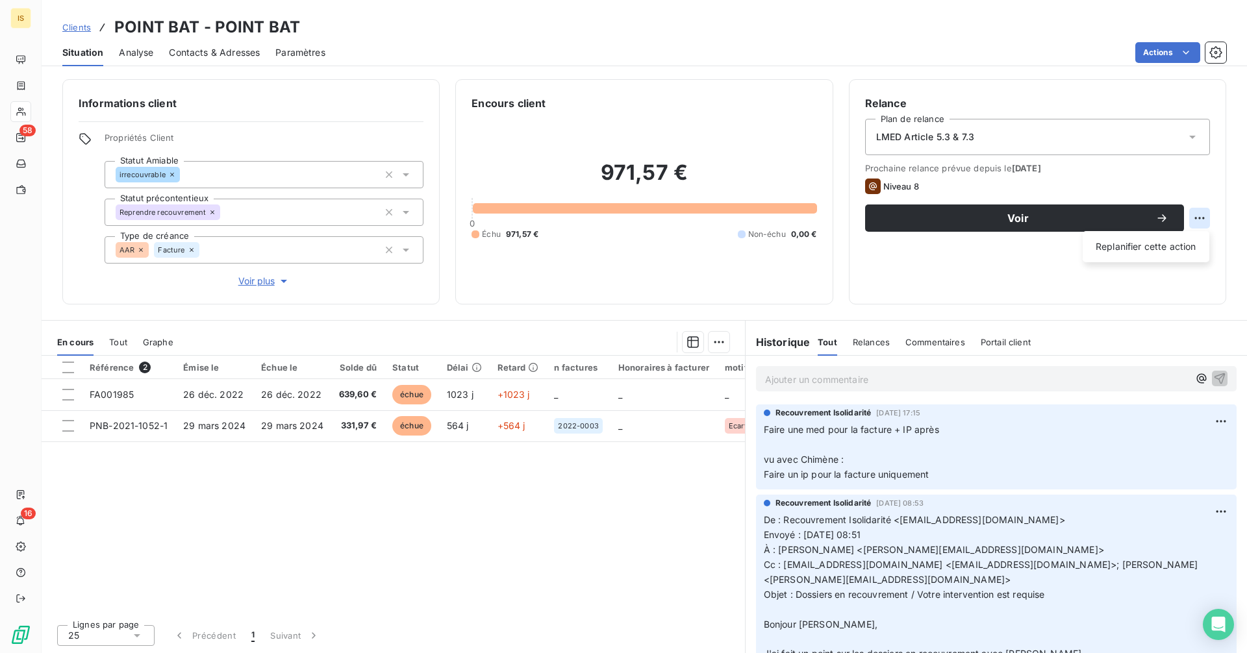
click at [1206, 216] on html "IS 58 16 Clients POINT BAT - POINT BAT Situation Analyse Contacts & Adresses Pa…" at bounding box center [623, 326] width 1247 height 653
click at [1145, 242] on div "Replanifier cette action" at bounding box center [1146, 246] width 116 height 21
select select "9"
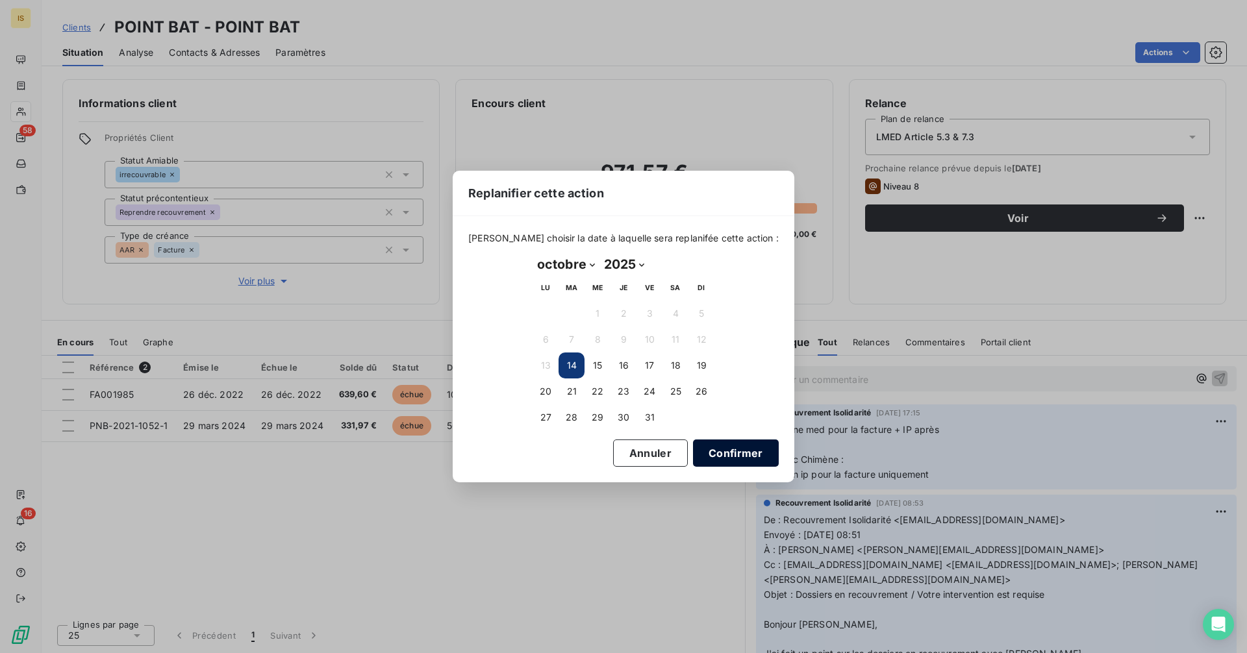
drag, startPoint x: 693, startPoint y: 455, endPoint x: 707, endPoint y: 444, distance: 18.1
click at [695, 455] on button "Confirmer" at bounding box center [736, 453] width 86 height 27
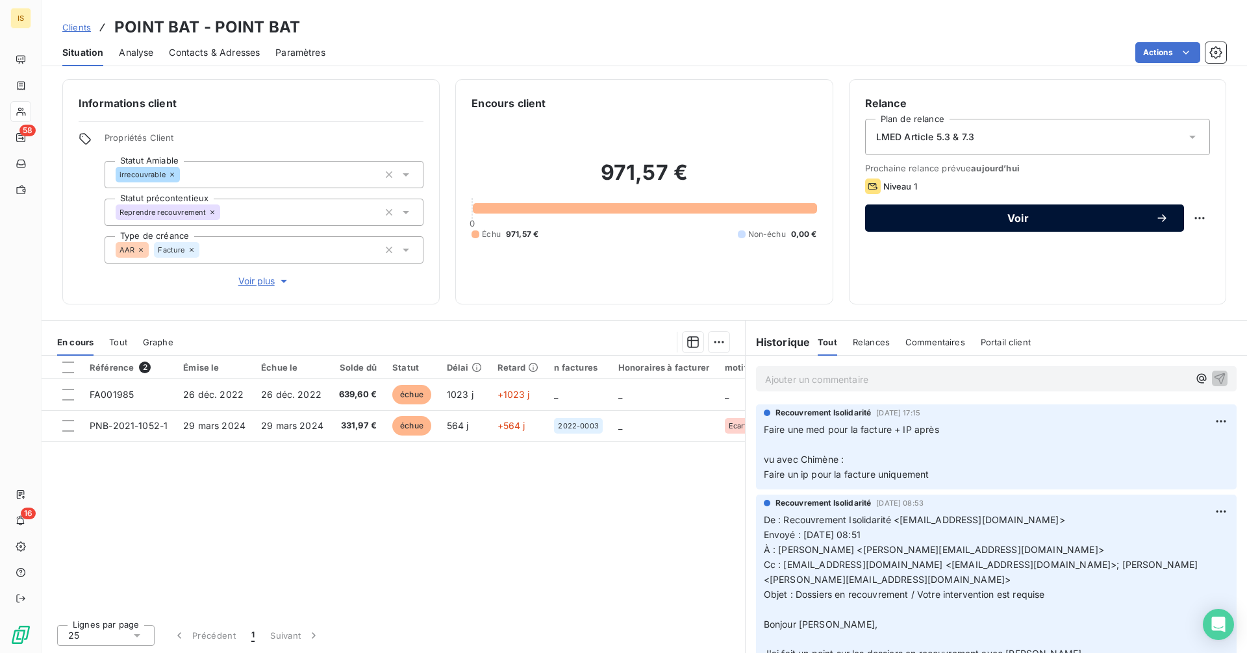
click at [950, 212] on button "Voir" at bounding box center [1024, 218] width 319 height 27
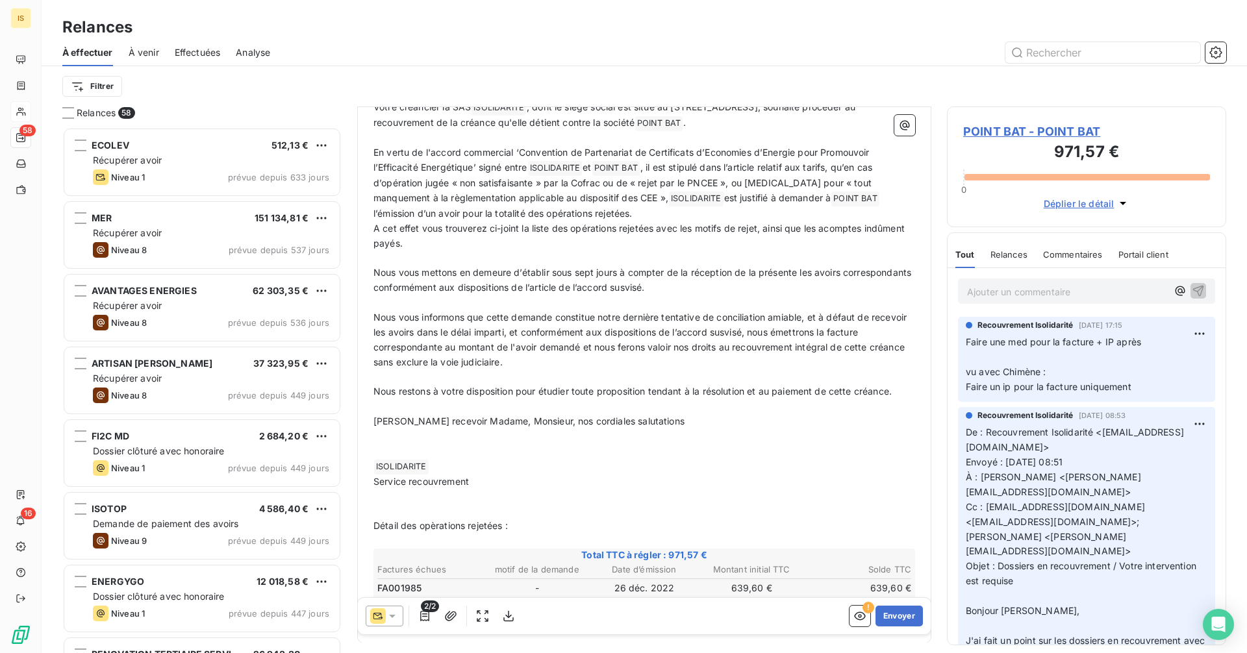
scroll to position [303, 0]
click at [511, 502] on p "﻿" at bounding box center [644, 496] width 542 height 15
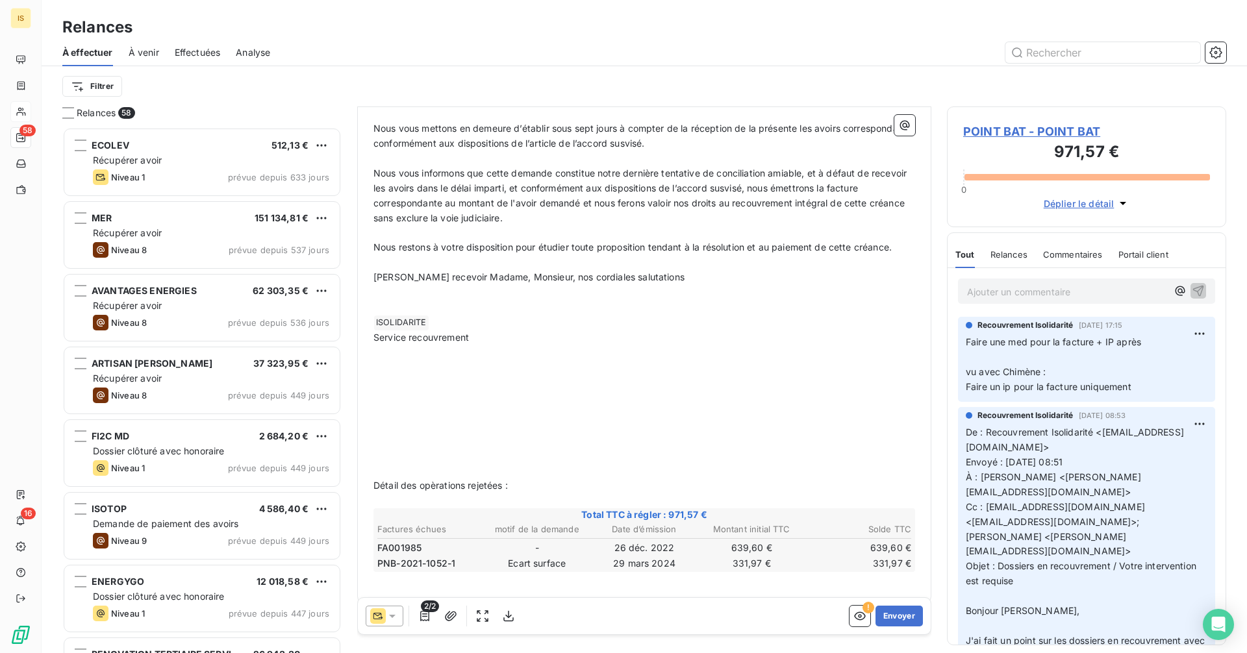
scroll to position [457, 0]
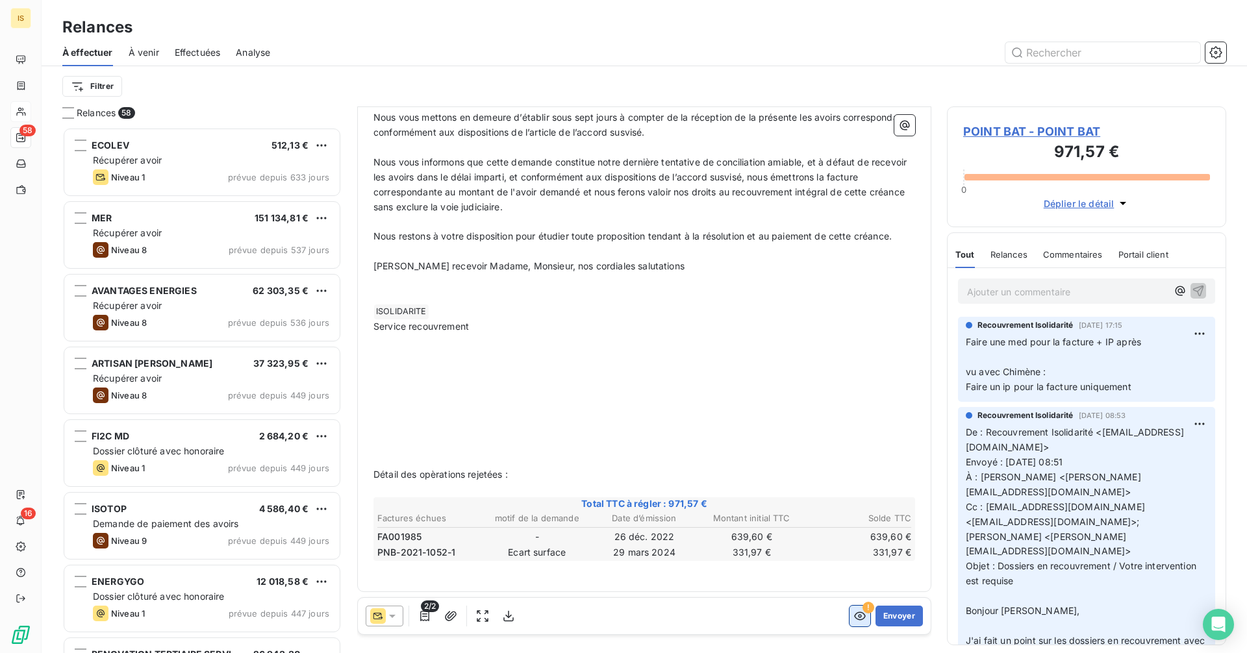
click at [854, 620] on icon "button" at bounding box center [860, 617] width 12 height 8
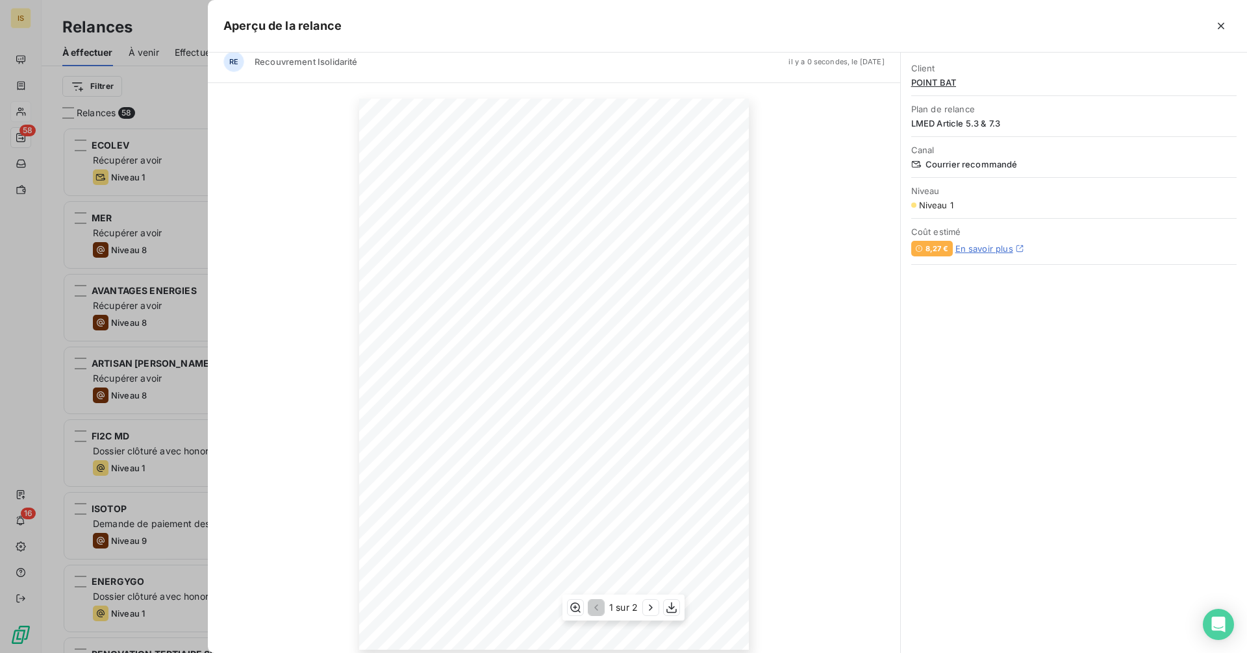
scroll to position [24, 0]
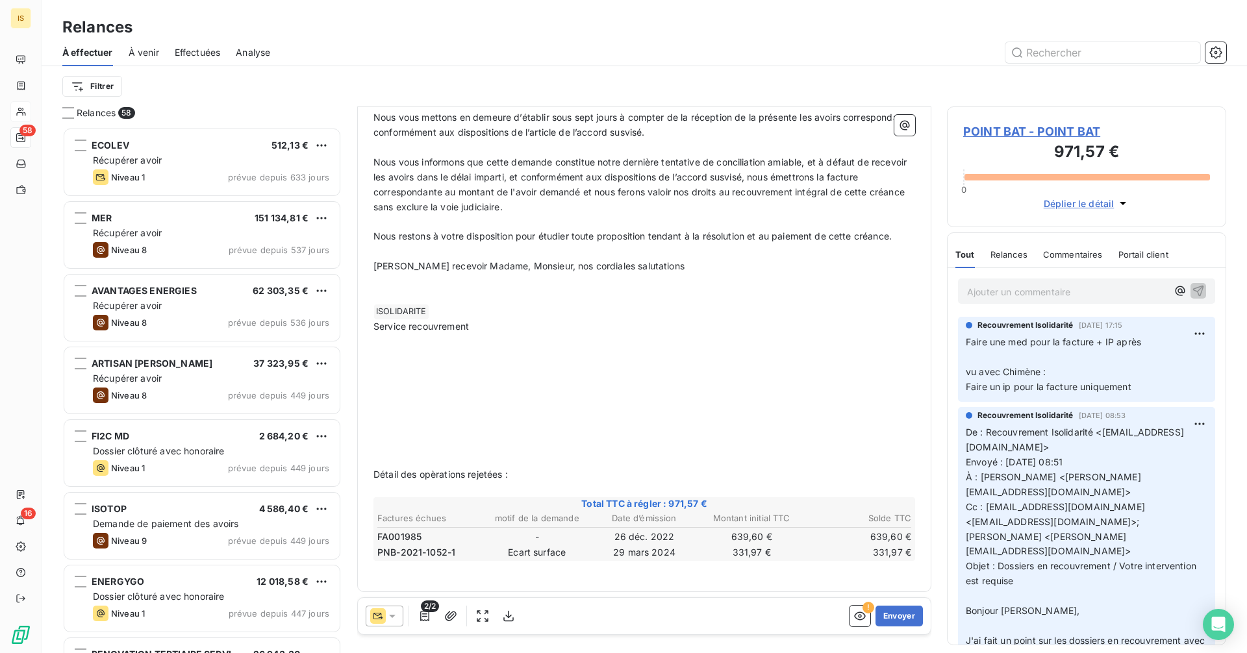
click at [436, 424] on p "﻿" at bounding box center [644, 431] width 542 height 15
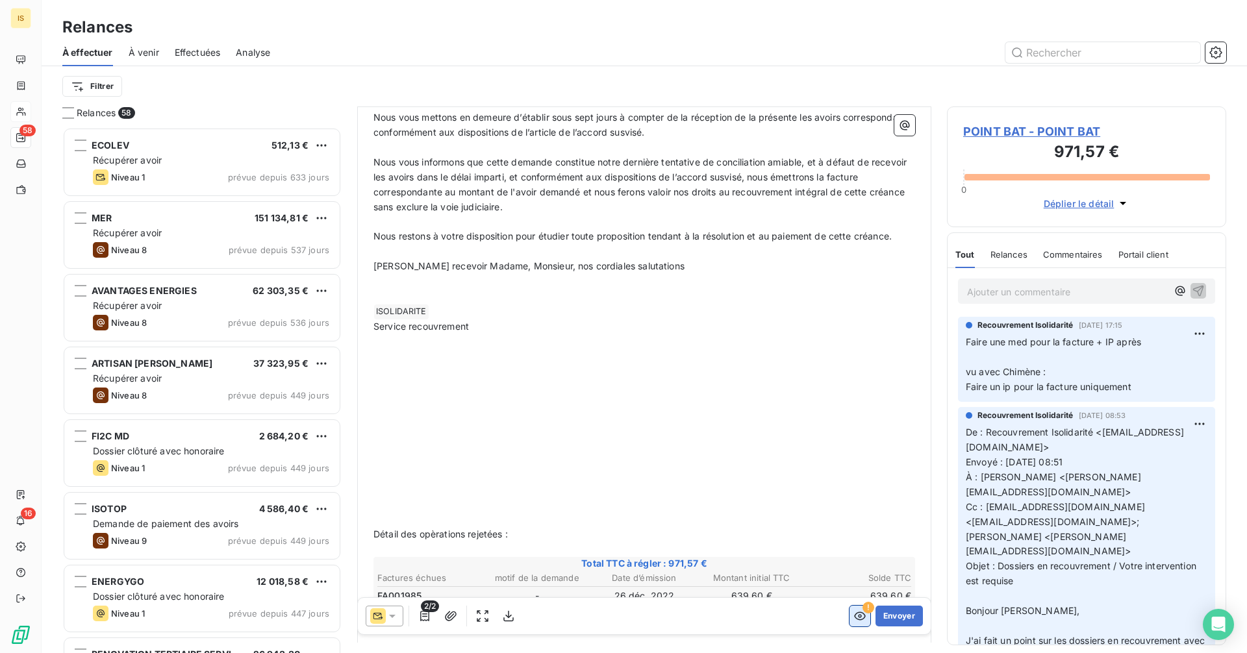
click at [850, 623] on button "button" at bounding box center [860, 616] width 21 height 21
click at [576, 431] on p "﻿" at bounding box center [644, 431] width 542 height 15
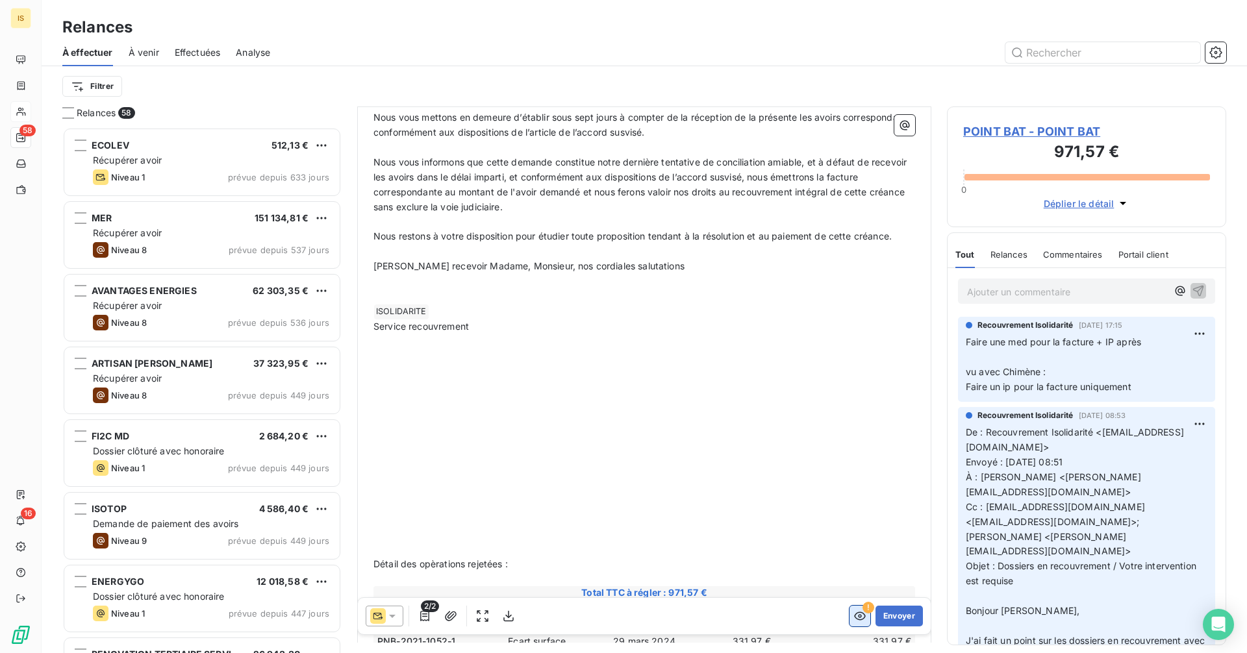
click at [850, 615] on button "button" at bounding box center [860, 616] width 21 height 21
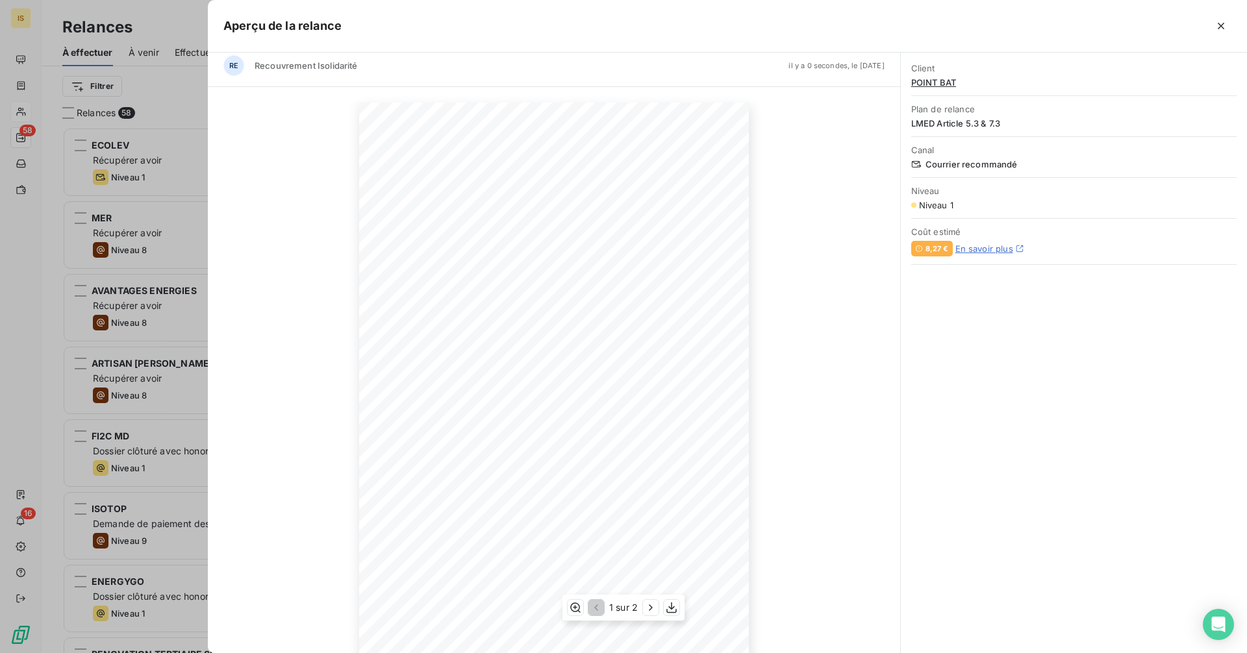
scroll to position [0, 0]
click at [649, 607] on icon "button" at bounding box center [650, 607] width 13 height 13
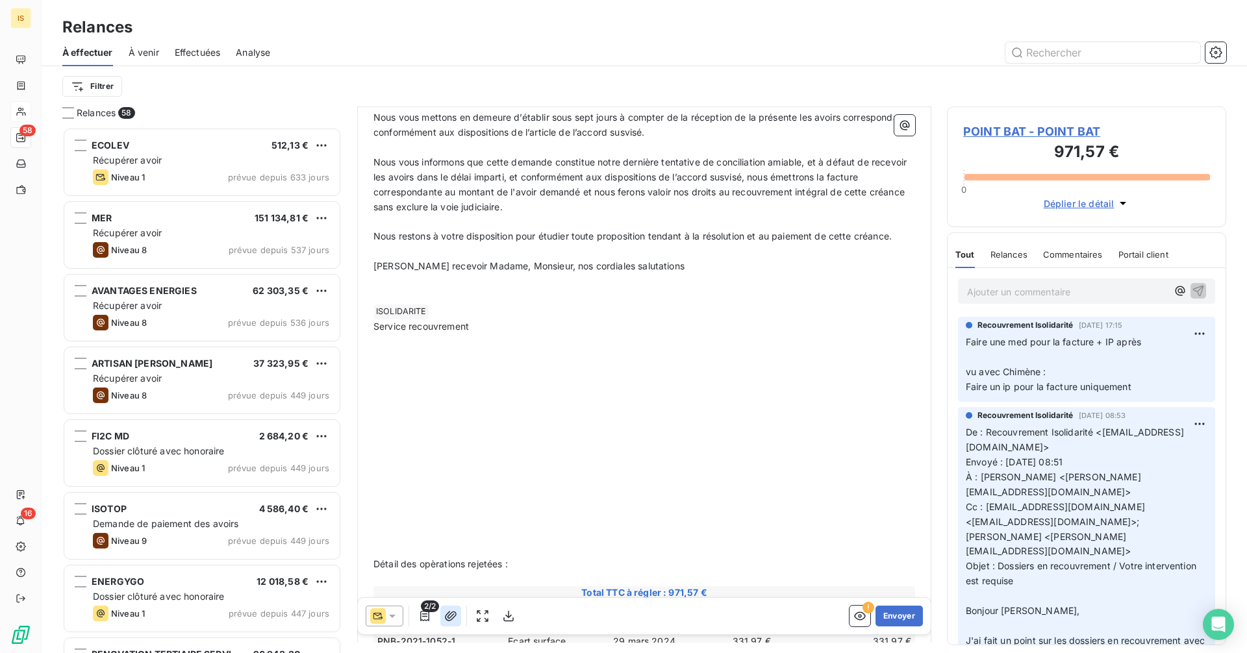
click at [451, 615] on icon "button" at bounding box center [450, 616] width 13 height 13
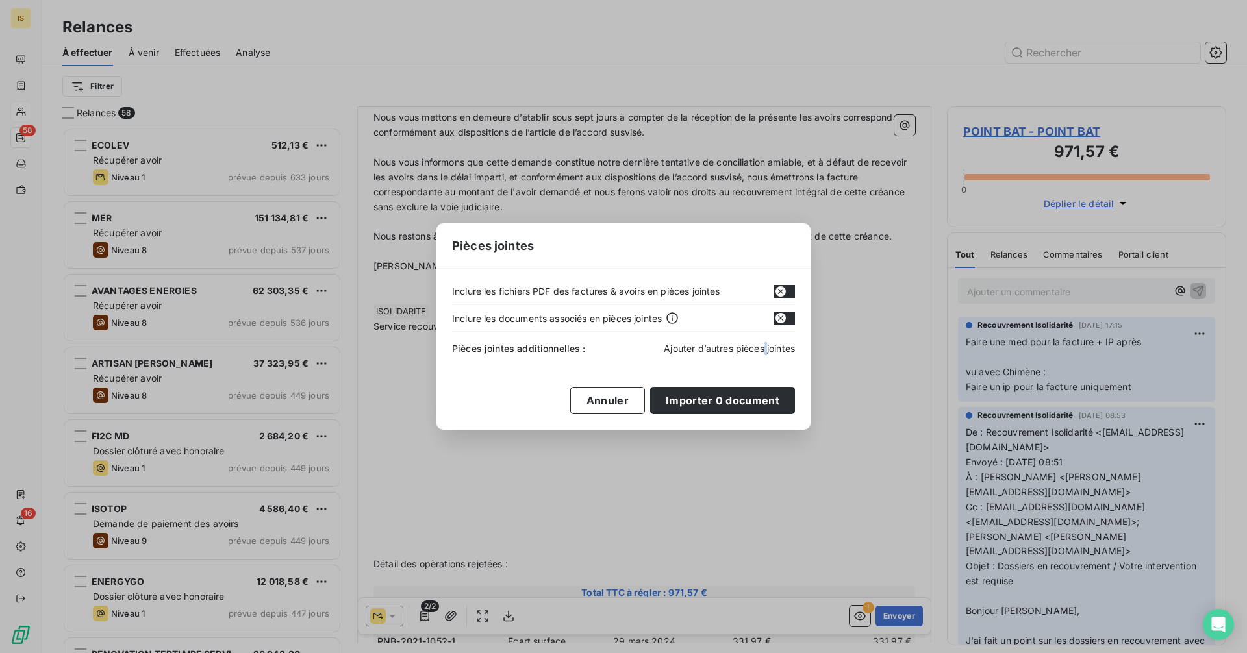
click at [765, 350] on span "Ajouter d’autres pièces jointes" at bounding box center [729, 348] width 131 height 11
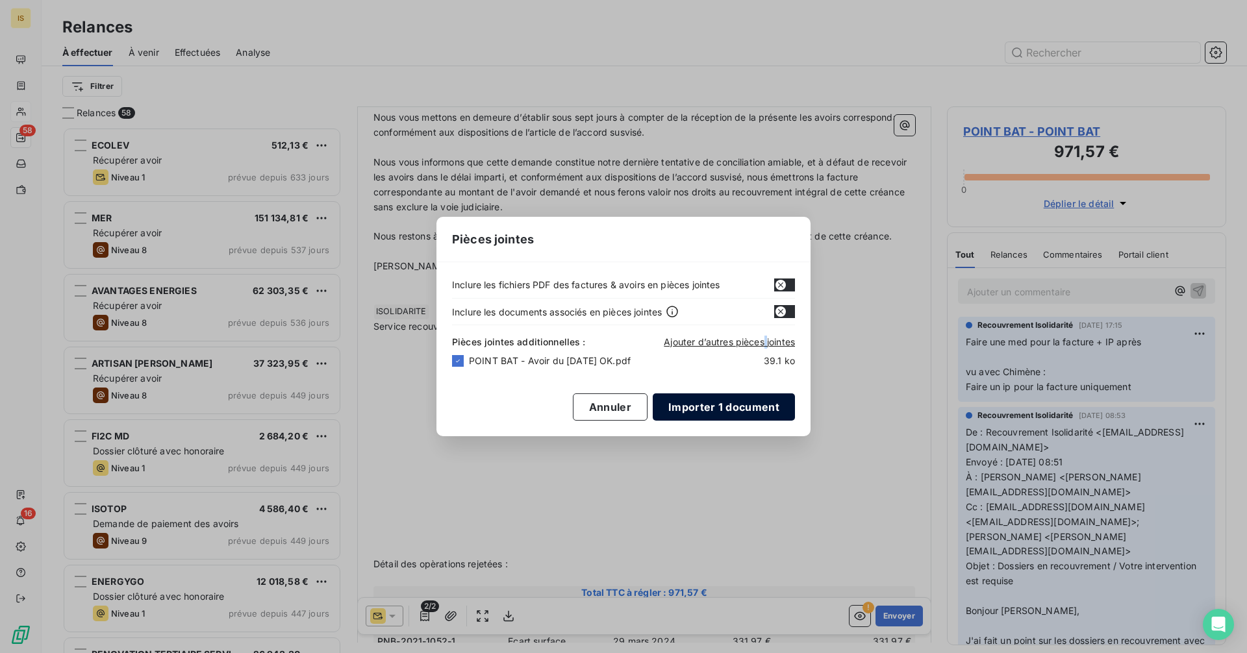
click at [686, 414] on button "Importer 1 document" at bounding box center [724, 407] width 142 height 27
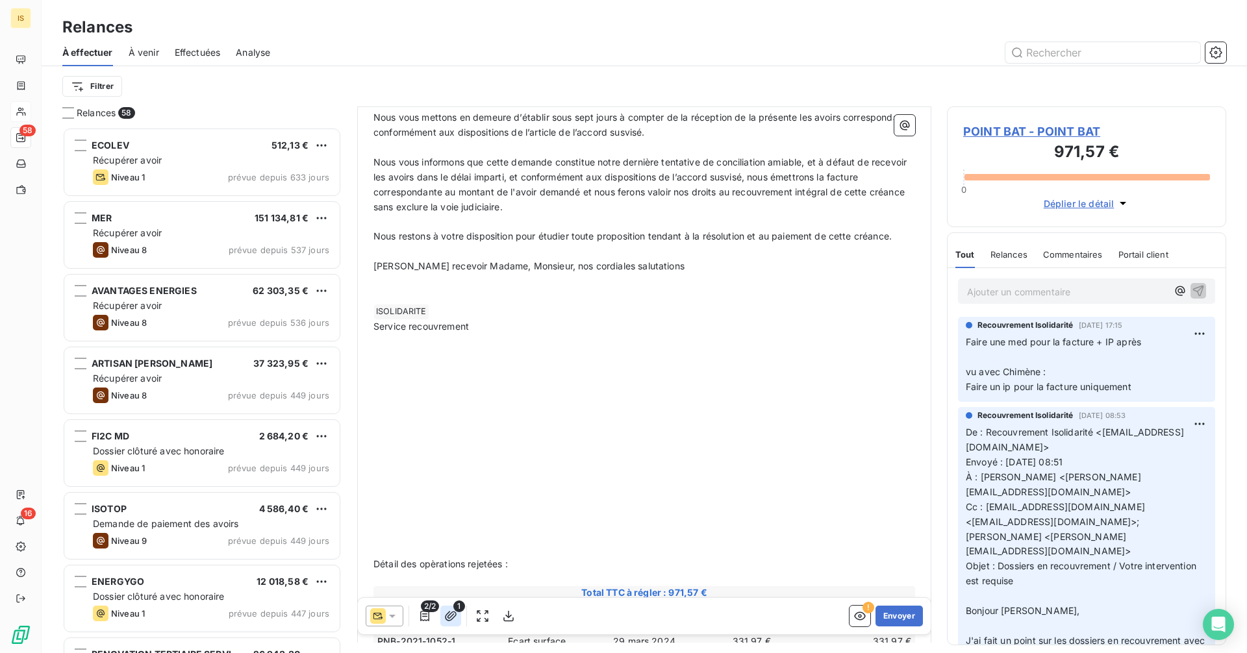
click at [453, 616] on icon "button" at bounding box center [451, 616] width 12 height 10
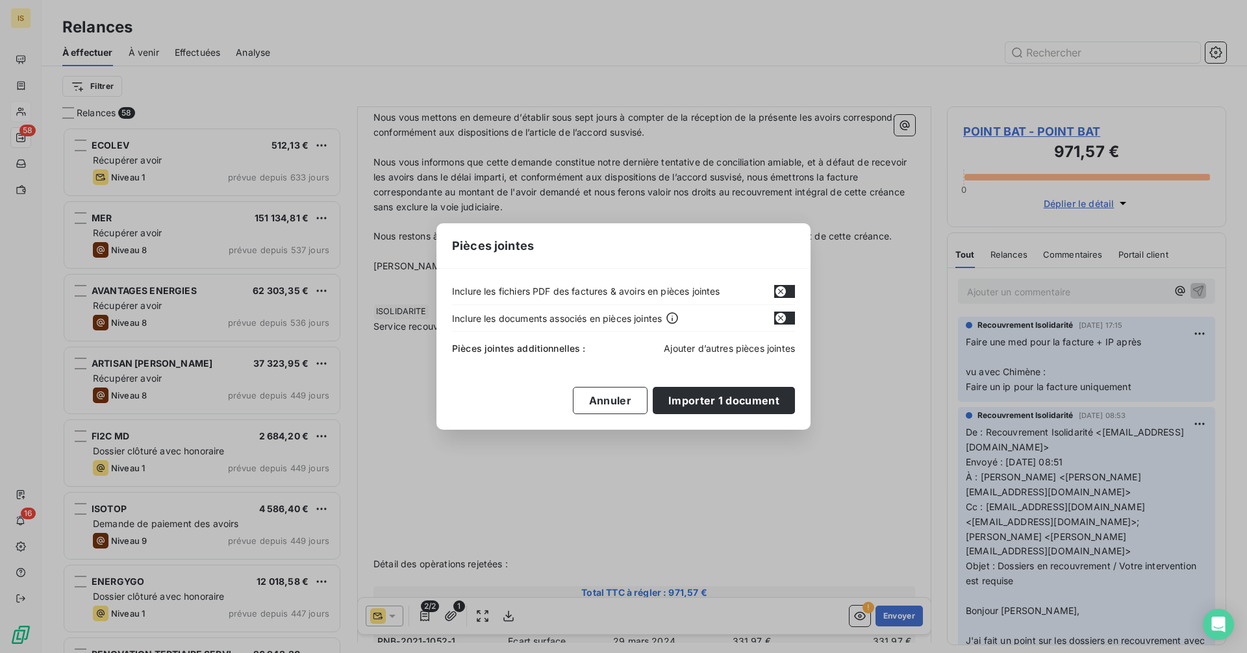
click at [711, 351] on span "Ajouter d’autres pièces jointes" at bounding box center [729, 348] width 131 height 11
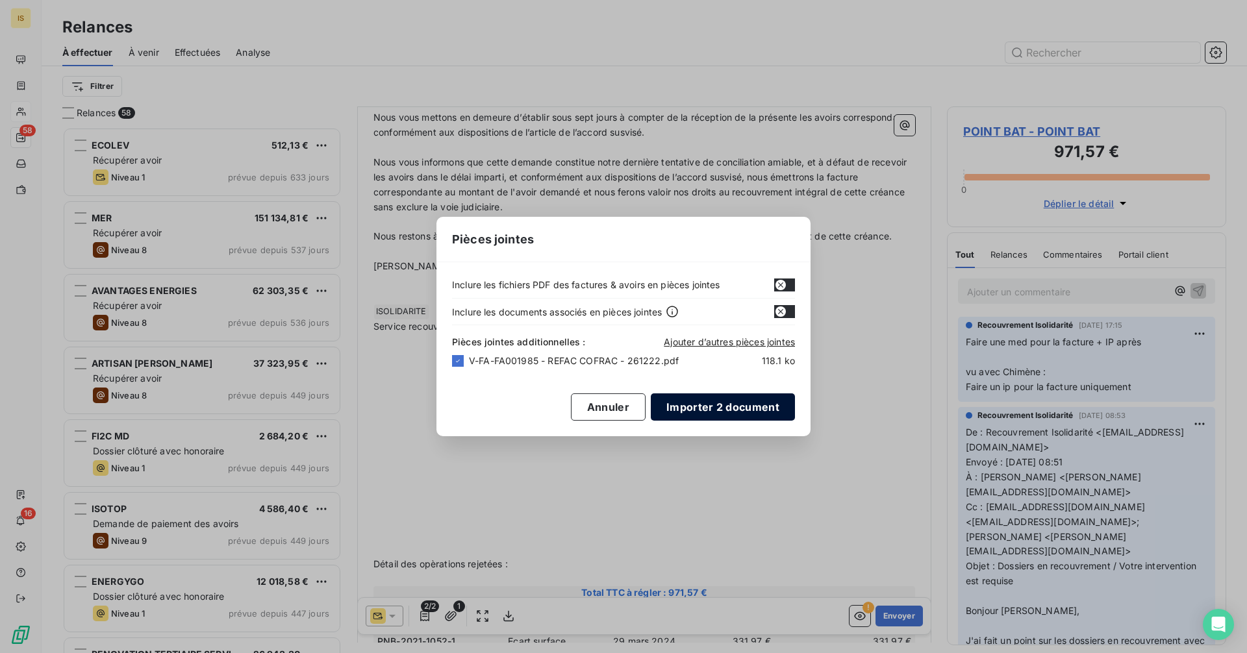
click at [708, 408] on button "Importer 2 document" at bounding box center [723, 407] width 144 height 27
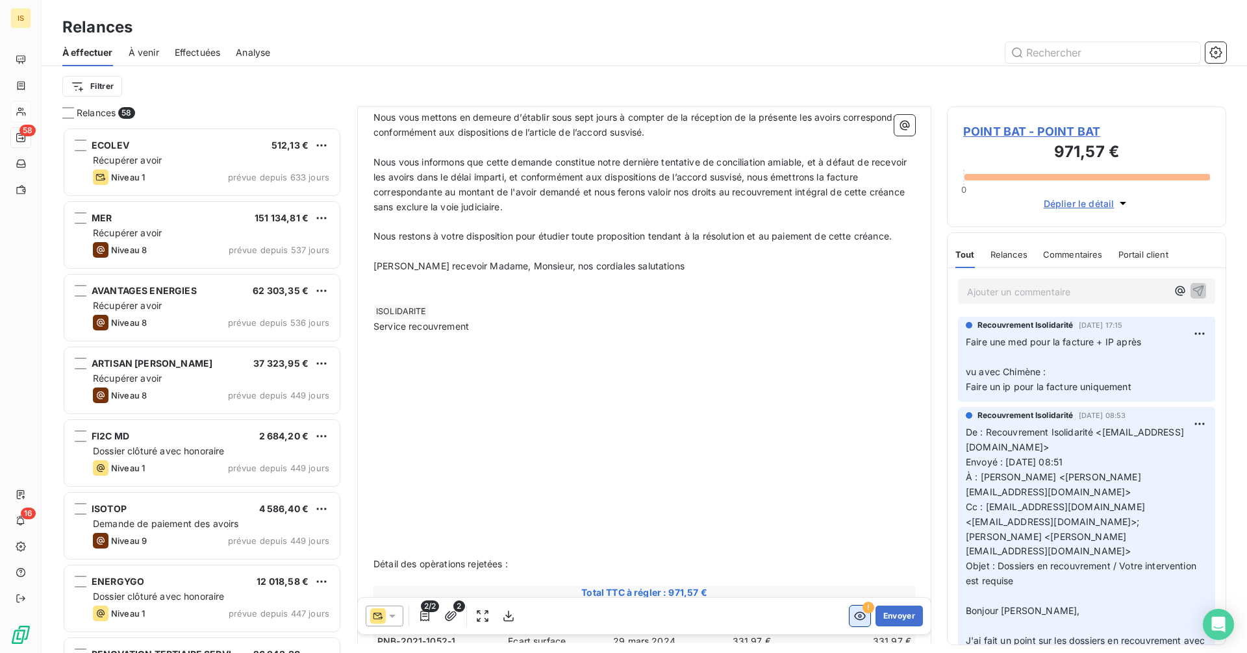
click at [854, 620] on icon "button" at bounding box center [859, 616] width 13 height 13
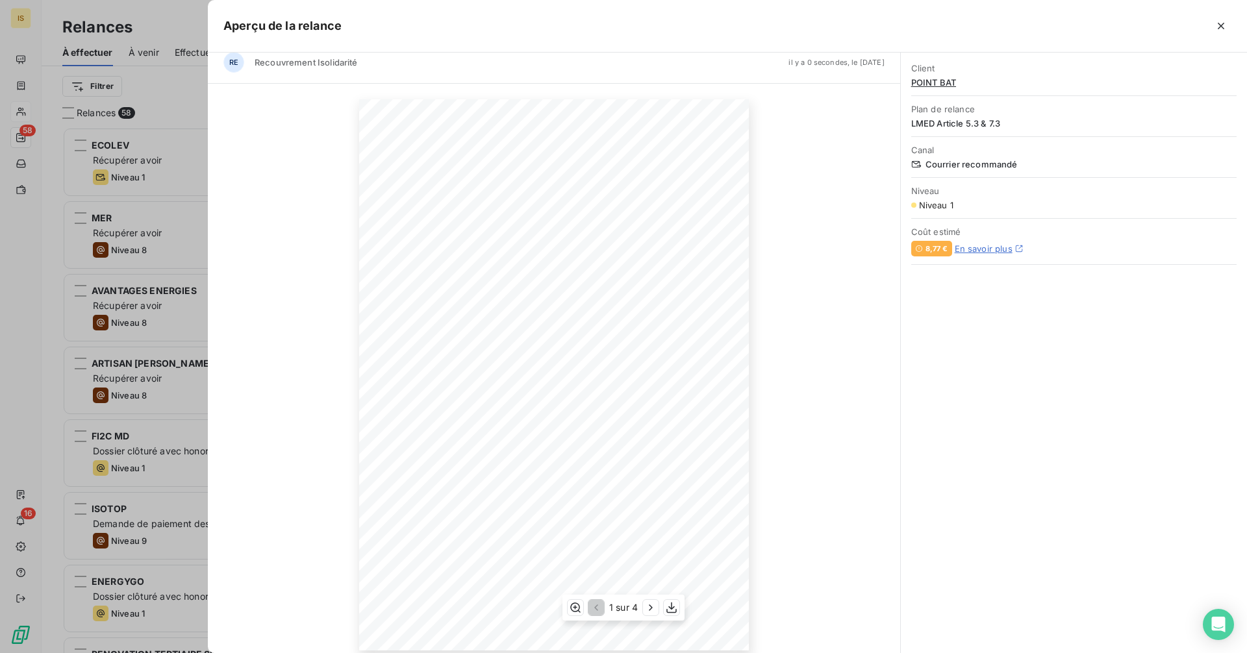
scroll to position [24, 0]
click at [654, 614] on button "button" at bounding box center [651, 608] width 16 height 16
click at [654, 609] on icon "button" at bounding box center [652, 607] width 13 height 13
click at [56, 244] on div at bounding box center [623, 326] width 1247 height 653
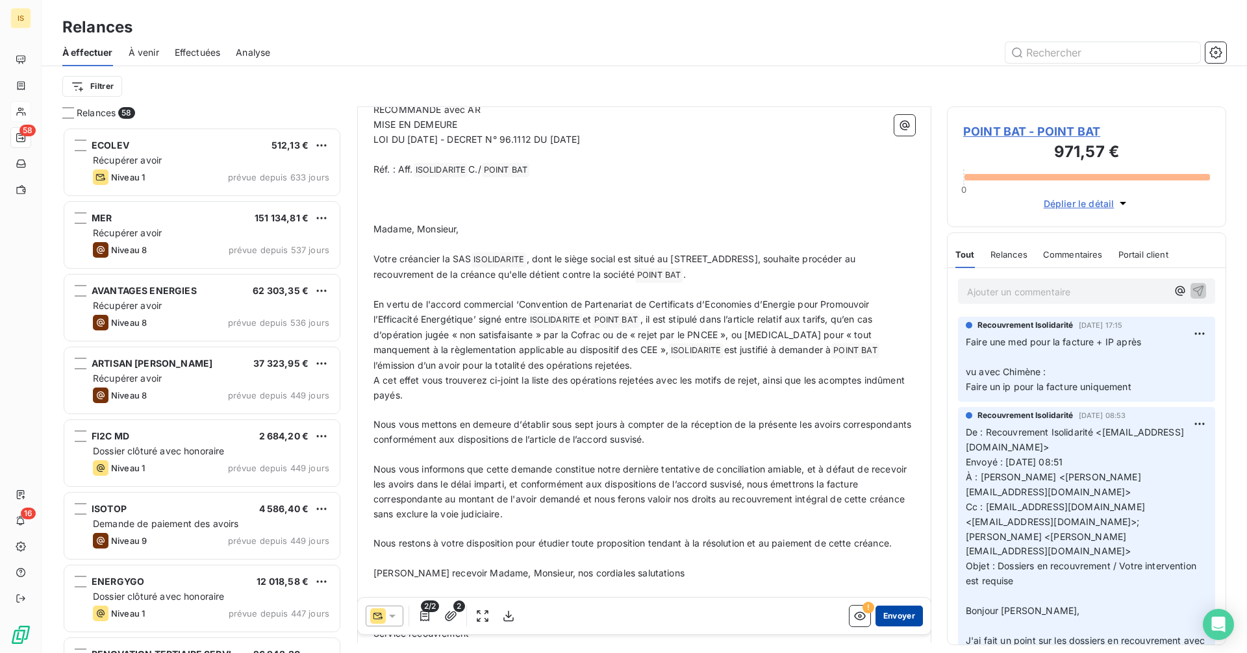
scroll to position [151, 0]
click at [883, 619] on button "Envoyer" at bounding box center [899, 616] width 47 height 21
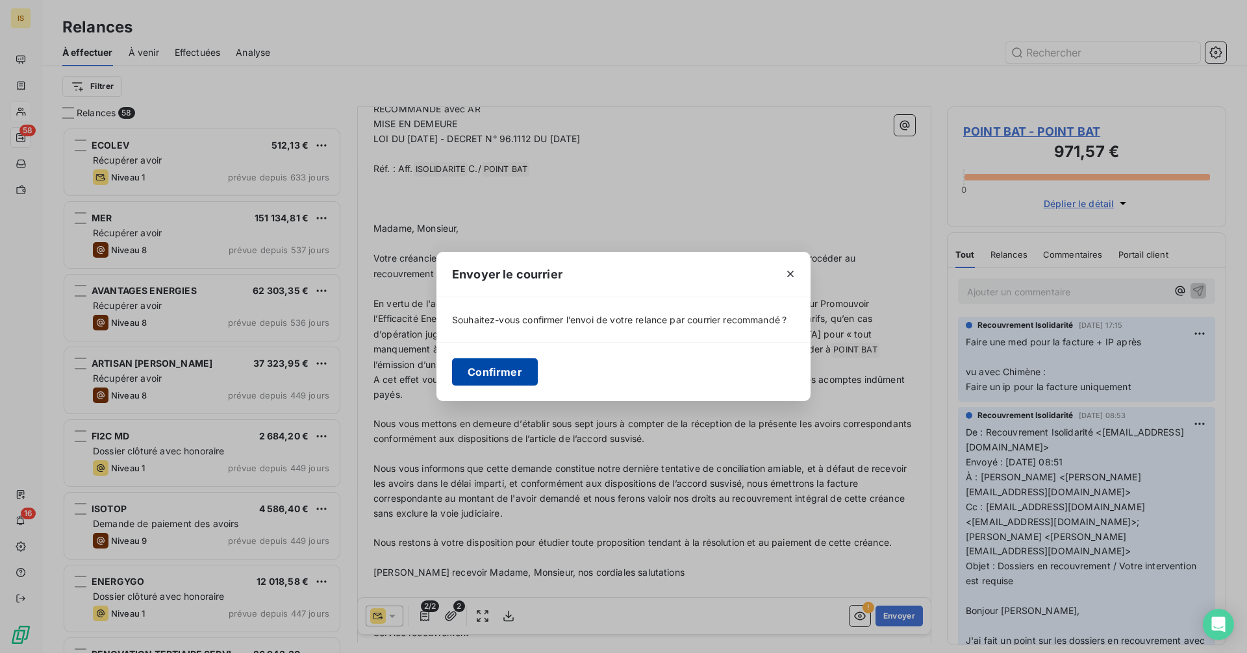
click at [495, 372] on button "Confirmer" at bounding box center [495, 372] width 86 height 27
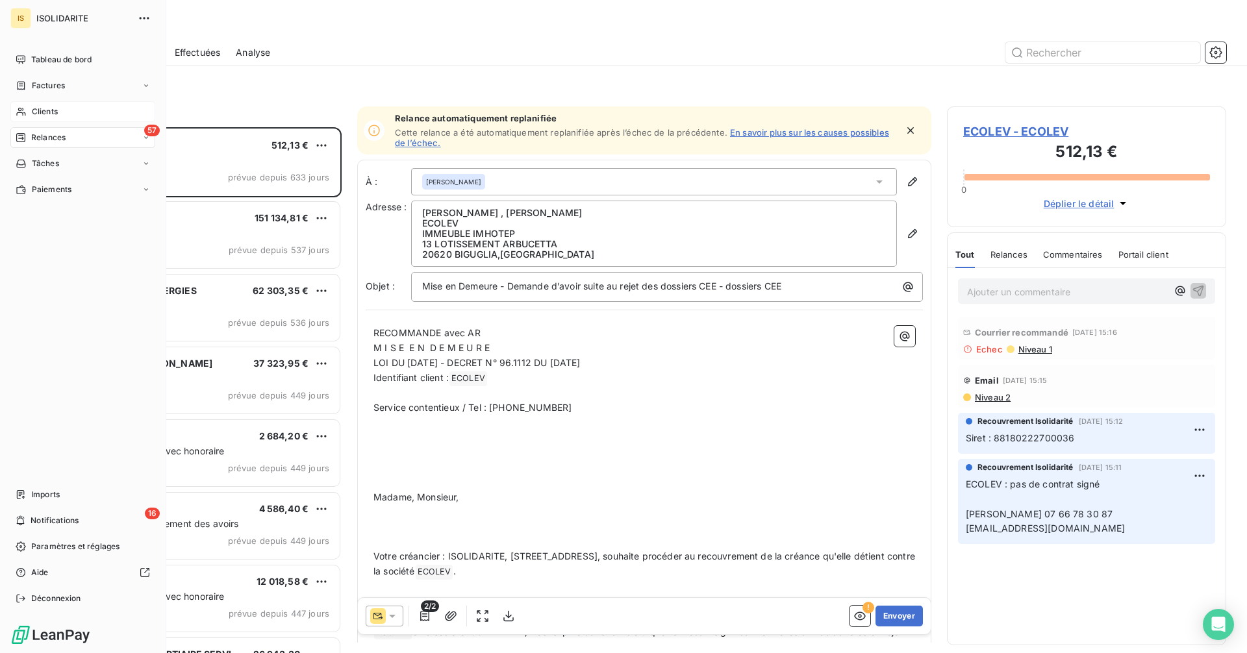
drag, startPoint x: 49, startPoint y: 110, endPoint x: 57, endPoint y: 112, distance: 7.4
click at [49, 110] on span "Clients" at bounding box center [45, 112] width 26 height 12
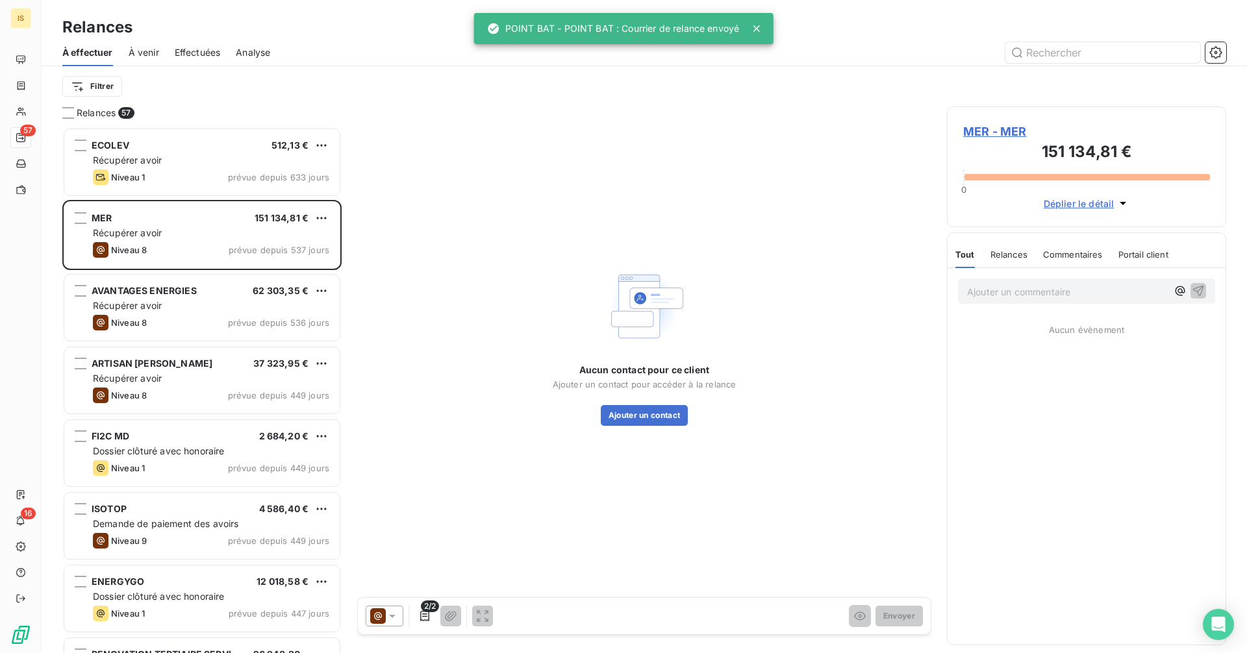
scroll to position [516, 270]
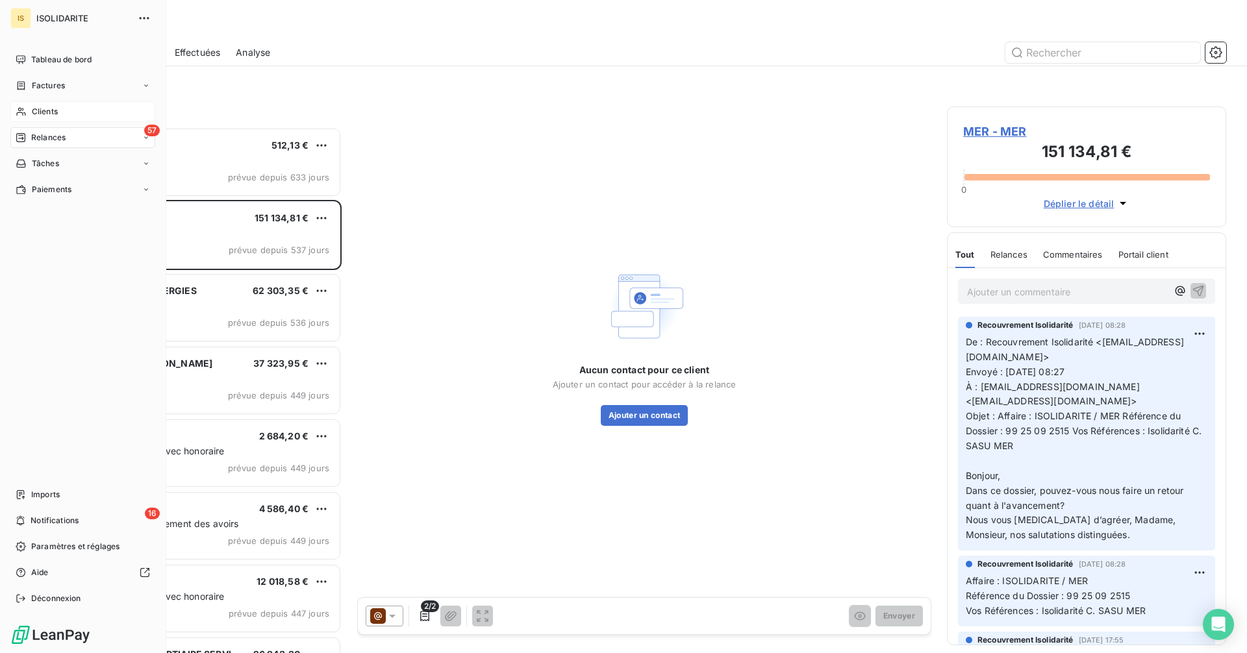
click at [40, 103] on div "Clients" at bounding box center [82, 111] width 145 height 21
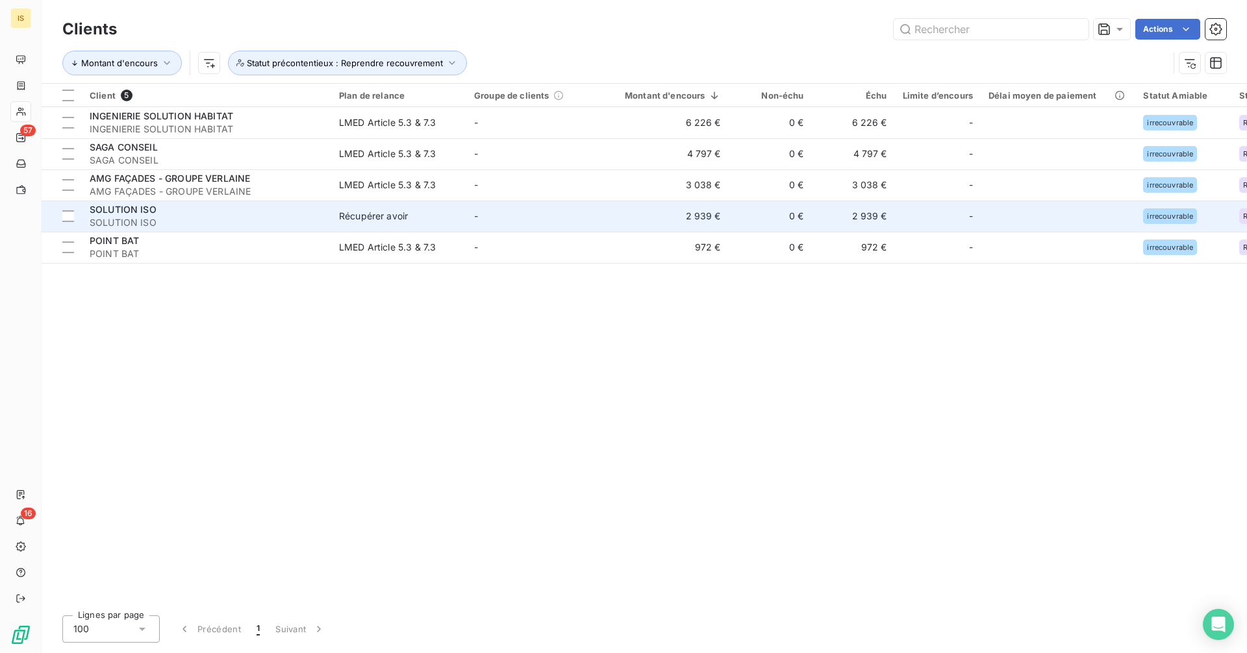
click at [223, 219] on span "SOLUTION ISO" at bounding box center [207, 222] width 234 height 13
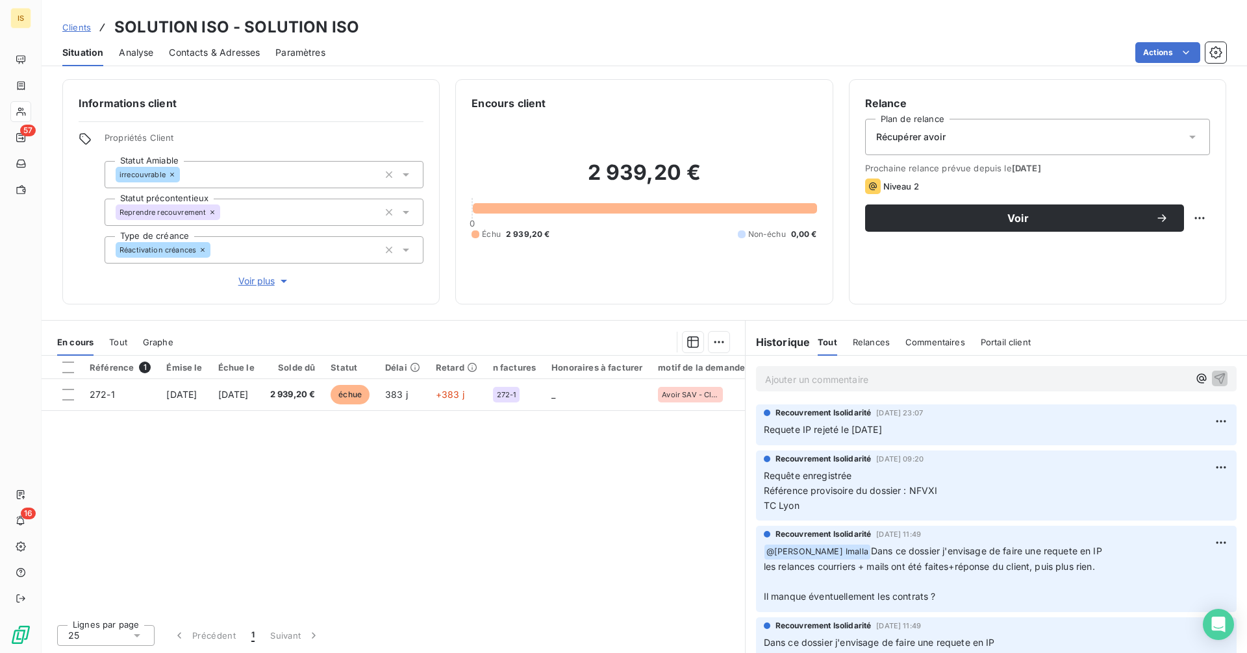
click at [80, 27] on span "Clients" at bounding box center [76, 27] width 29 height 10
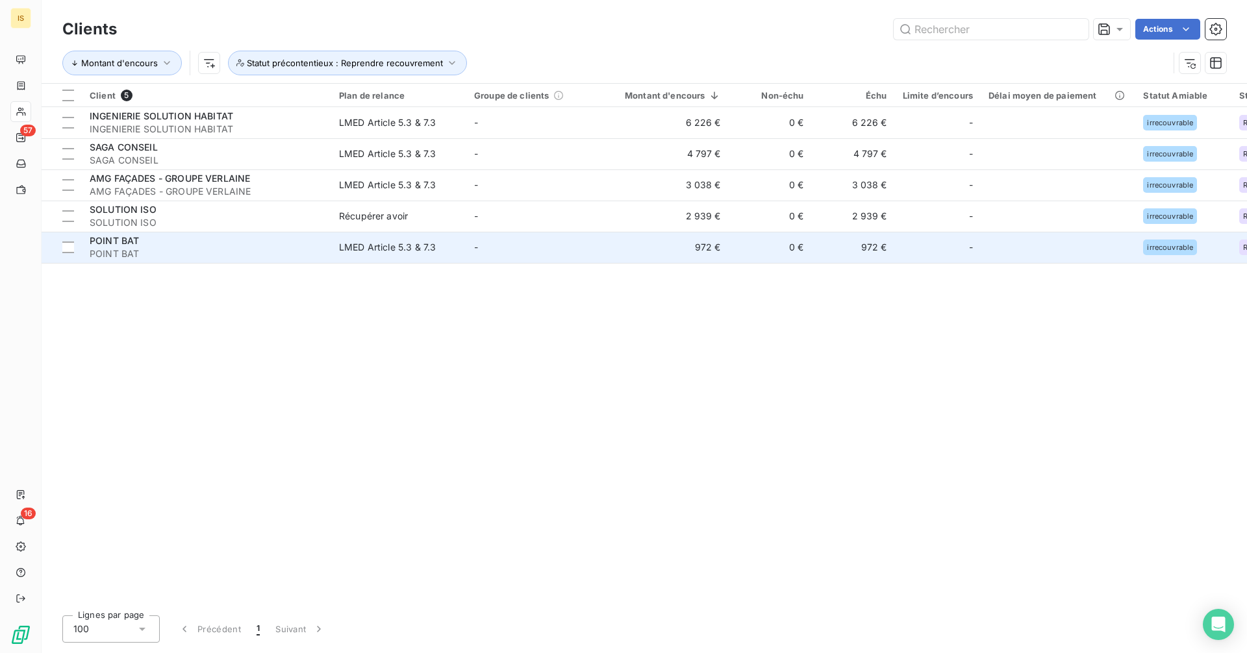
click at [381, 251] on div "LMED Article 5.3 & 7.3" at bounding box center [387, 247] width 97 height 13
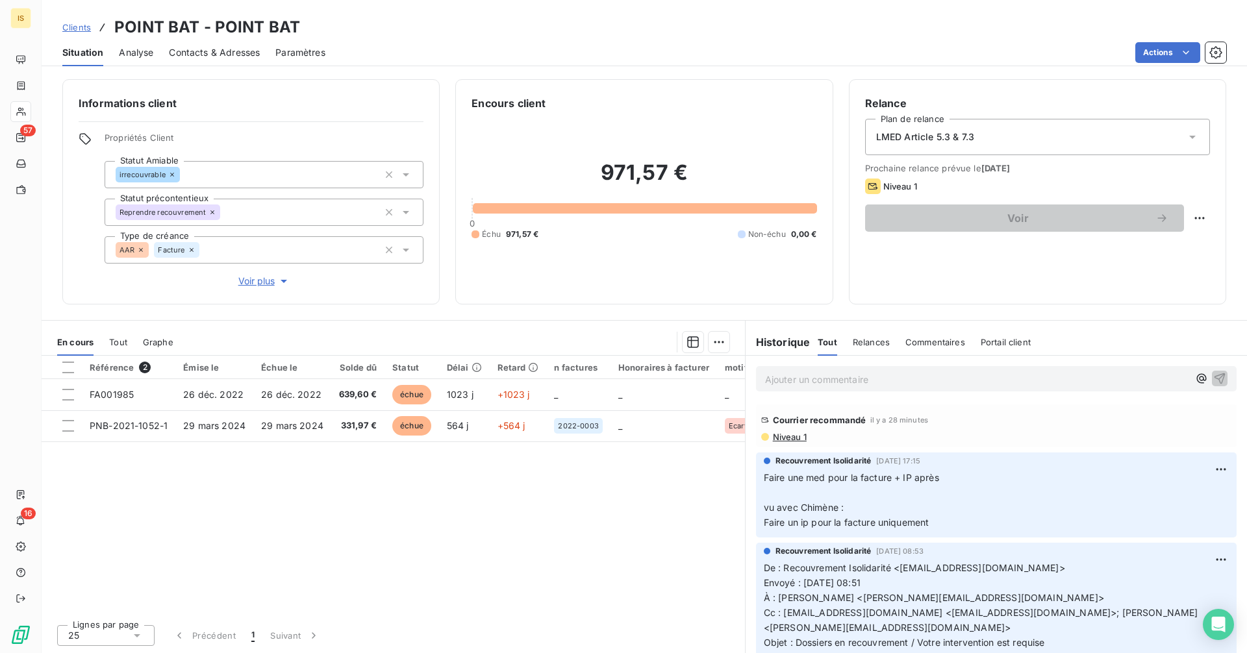
click at [65, 27] on span "Clients" at bounding box center [76, 27] width 29 height 10
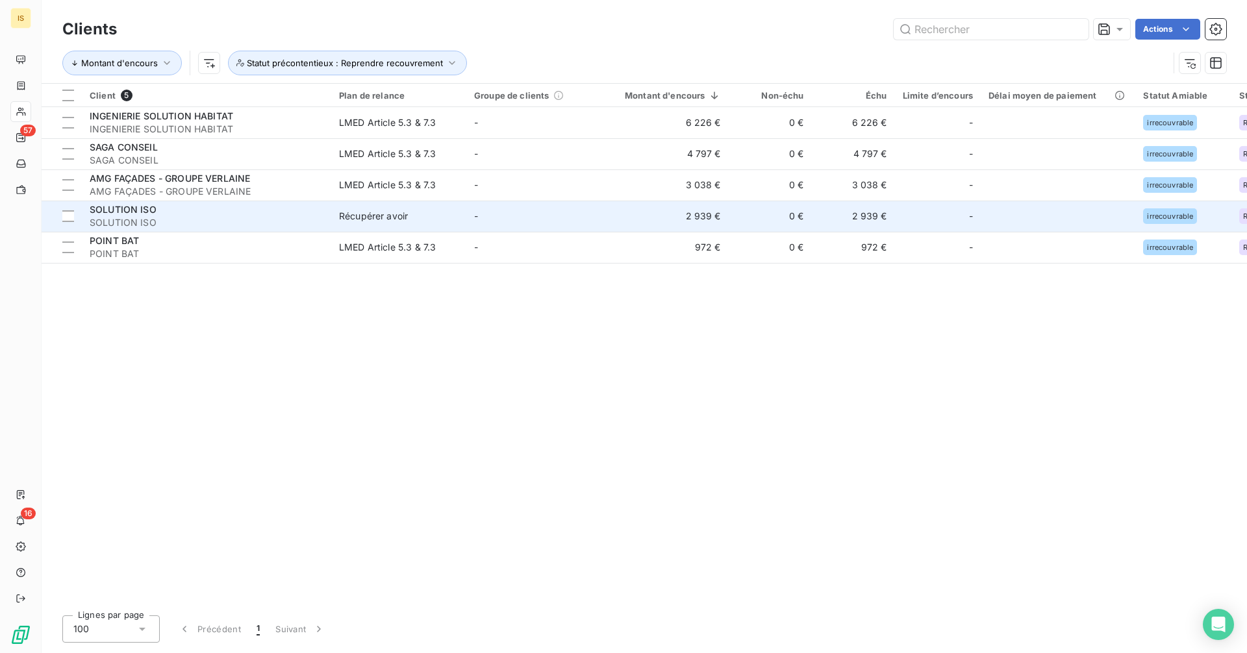
click at [251, 214] on div "SOLUTION ISO" at bounding box center [207, 209] width 234 height 13
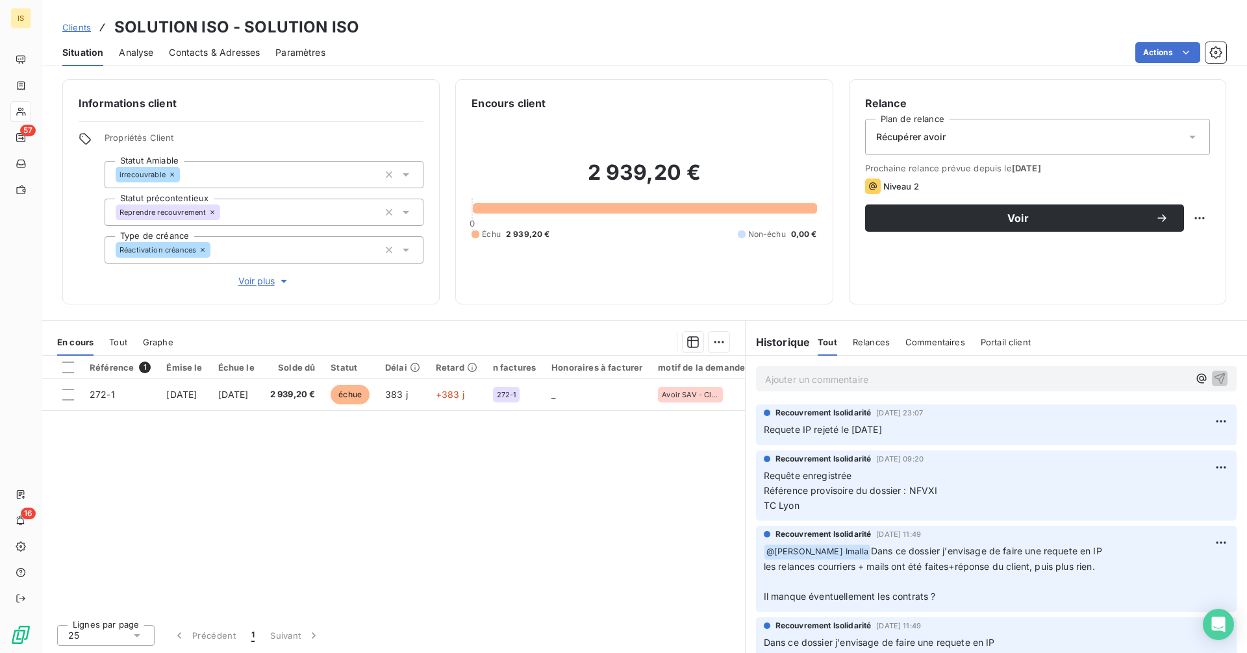
click at [1044, 139] on div "Récupérer avoir" at bounding box center [1037, 137] width 345 height 36
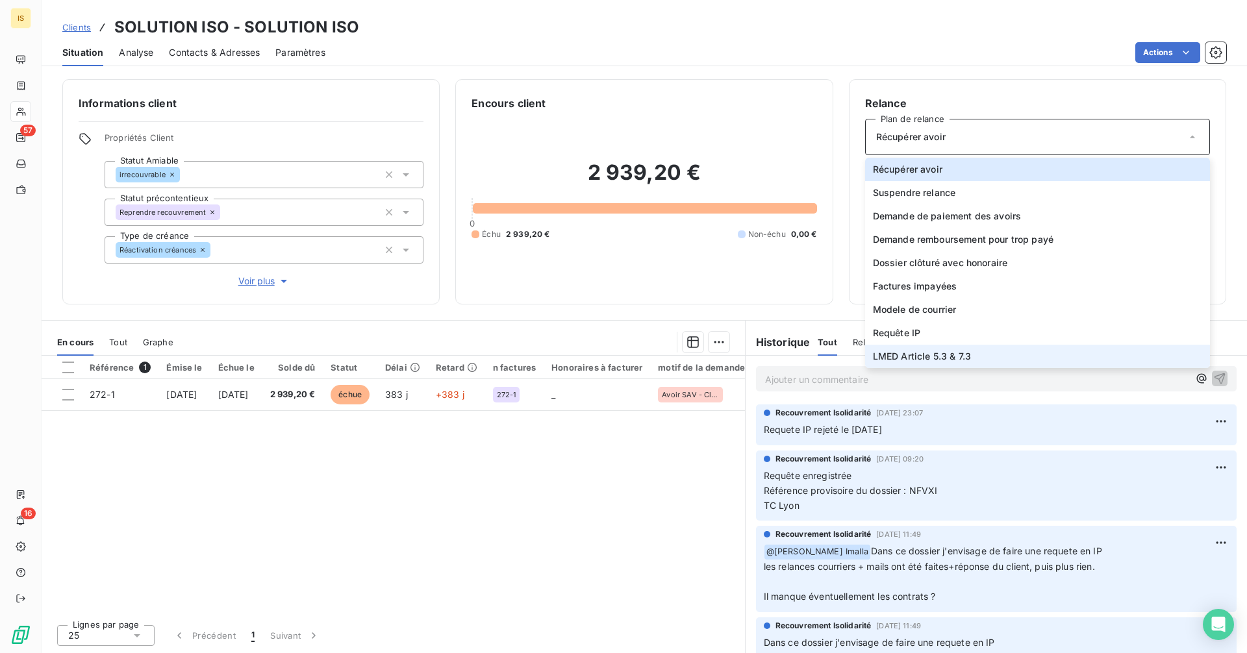
click at [992, 357] on li "LMED Article 5.3 & 7.3" at bounding box center [1037, 356] width 345 height 23
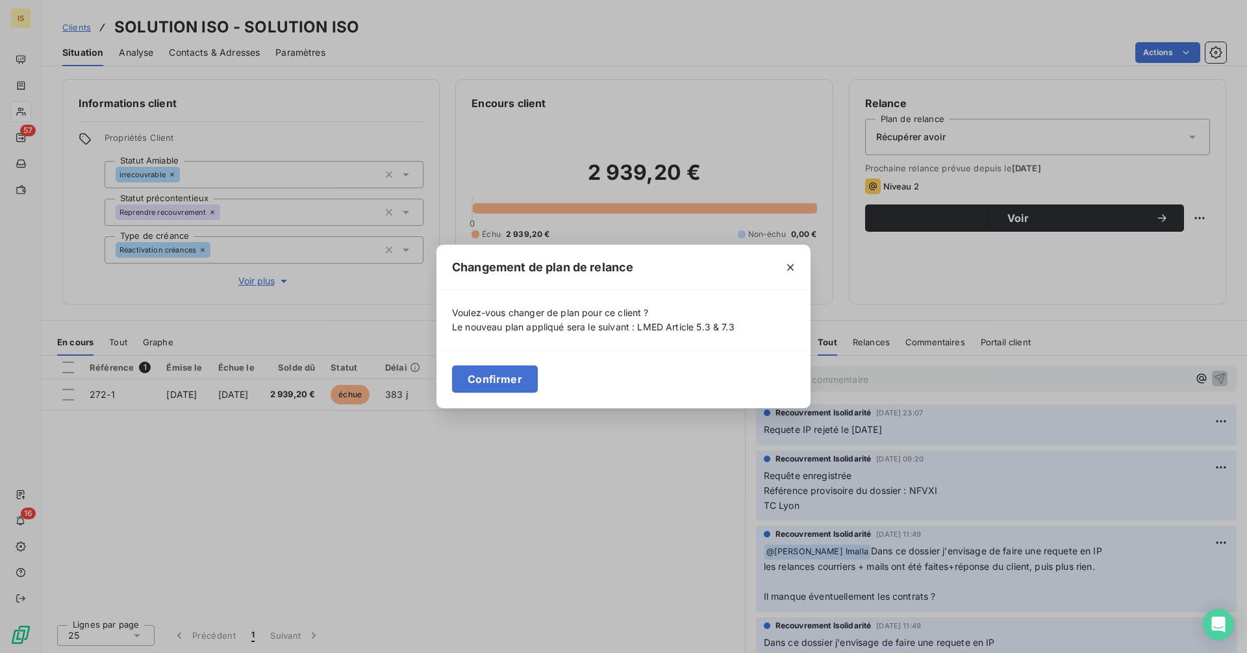
click at [444, 392] on div "Confirmer" at bounding box center [623, 378] width 374 height 59
click at [496, 377] on button "Confirmer" at bounding box center [495, 379] width 86 height 27
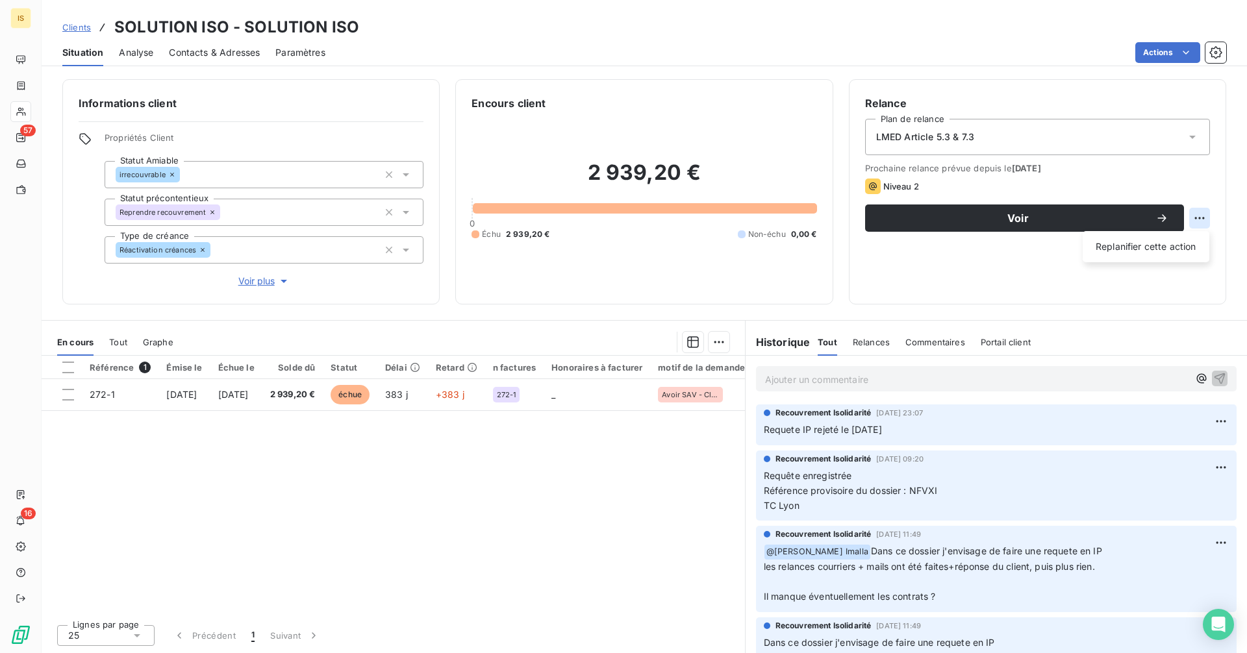
click at [1195, 216] on html "IS 57 16 Clients SOLUTION ISO - SOLUTION ISO Situation Analyse Contacts & Adres…" at bounding box center [623, 326] width 1247 height 653
click at [1142, 259] on div "Replanifier cette action" at bounding box center [1146, 246] width 127 height 31
click at [1141, 249] on div "Replanifier cette action" at bounding box center [1146, 246] width 116 height 21
select select "9"
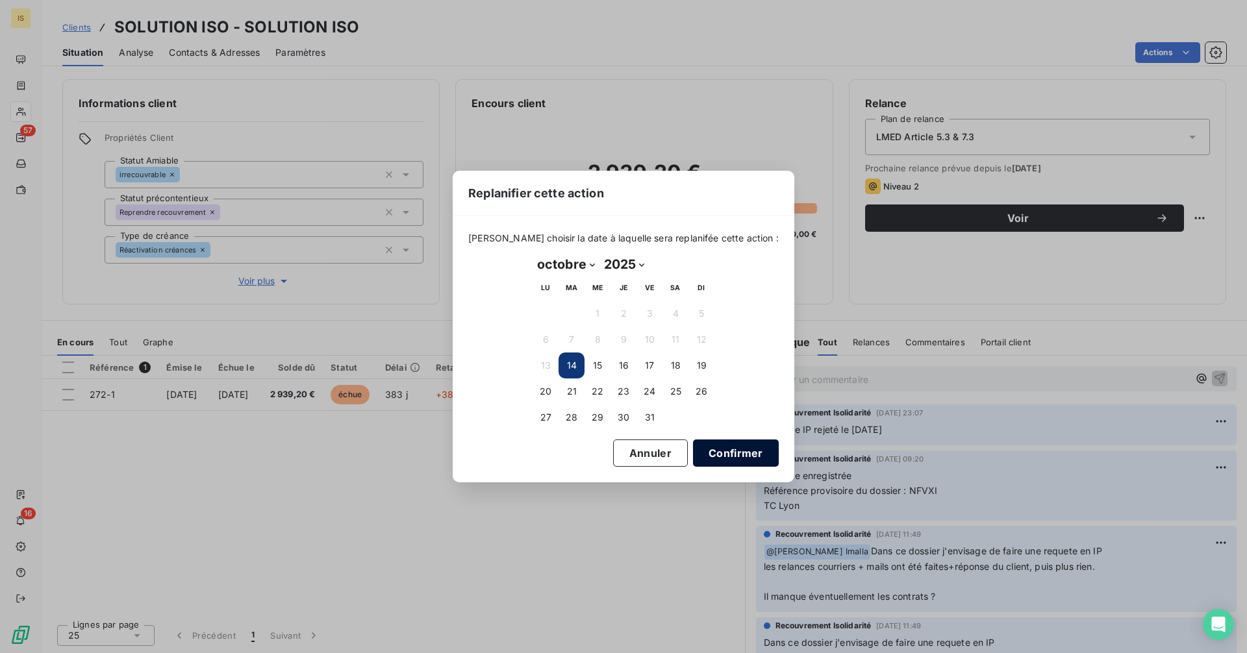
click at [696, 449] on button "Confirmer" at bounding box center [736, 453] width 86 height 27
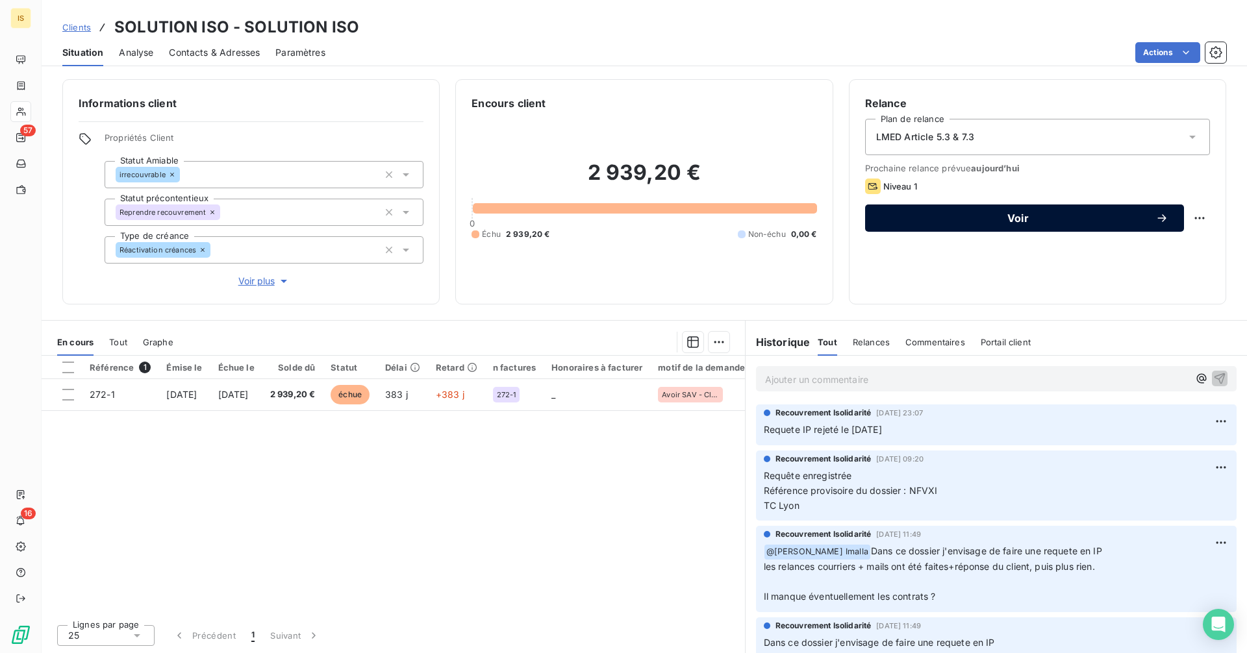
click at [1061, 215] on span "Voir" at bounding box center [1018, 218] width 275 height 10
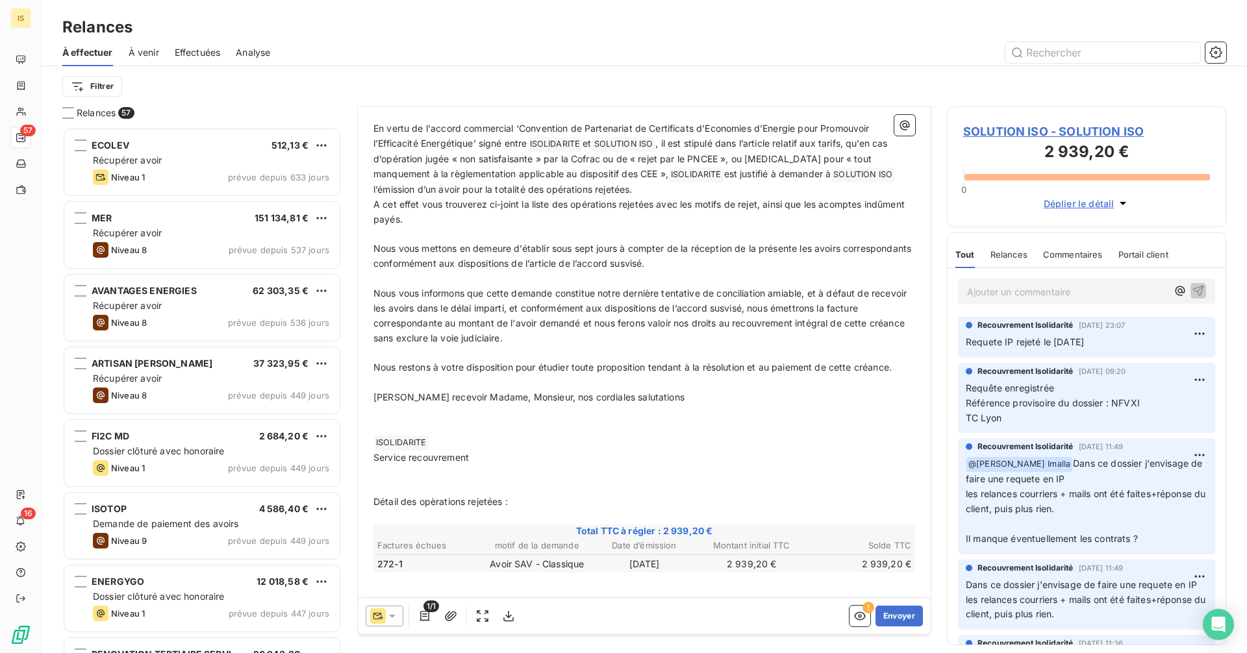
scroll to position [323, 0]
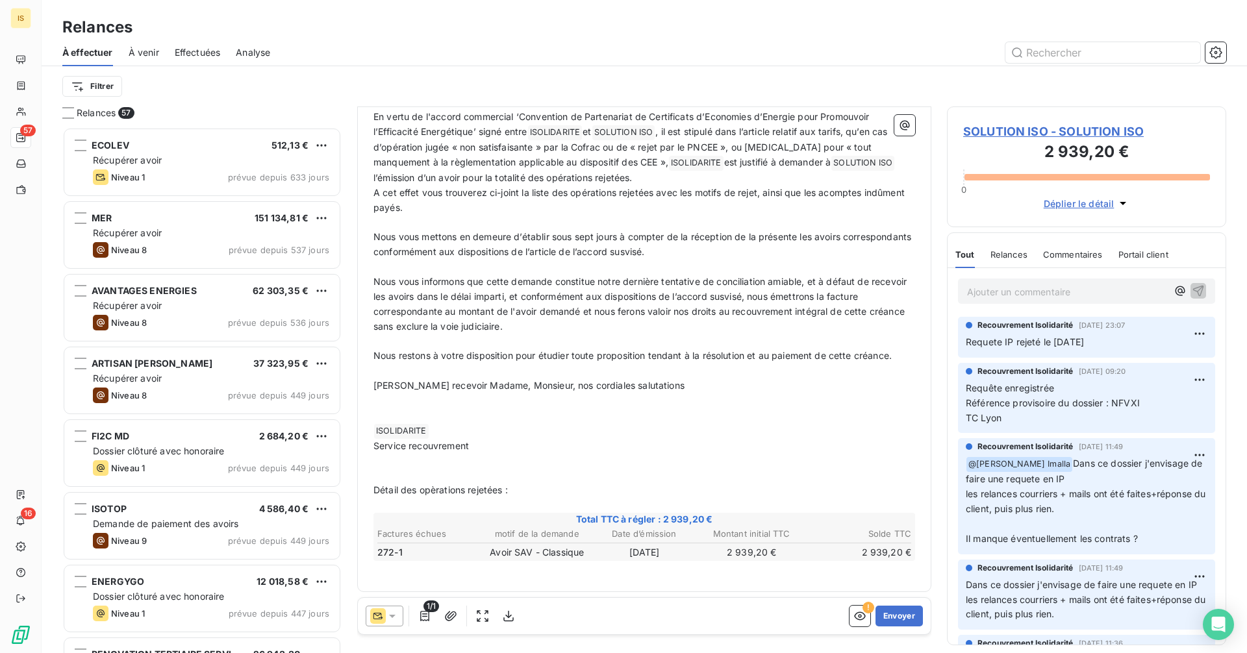
click at [375, 473] on p "﻿" at bounding box center [644, 475] width 542 height 15
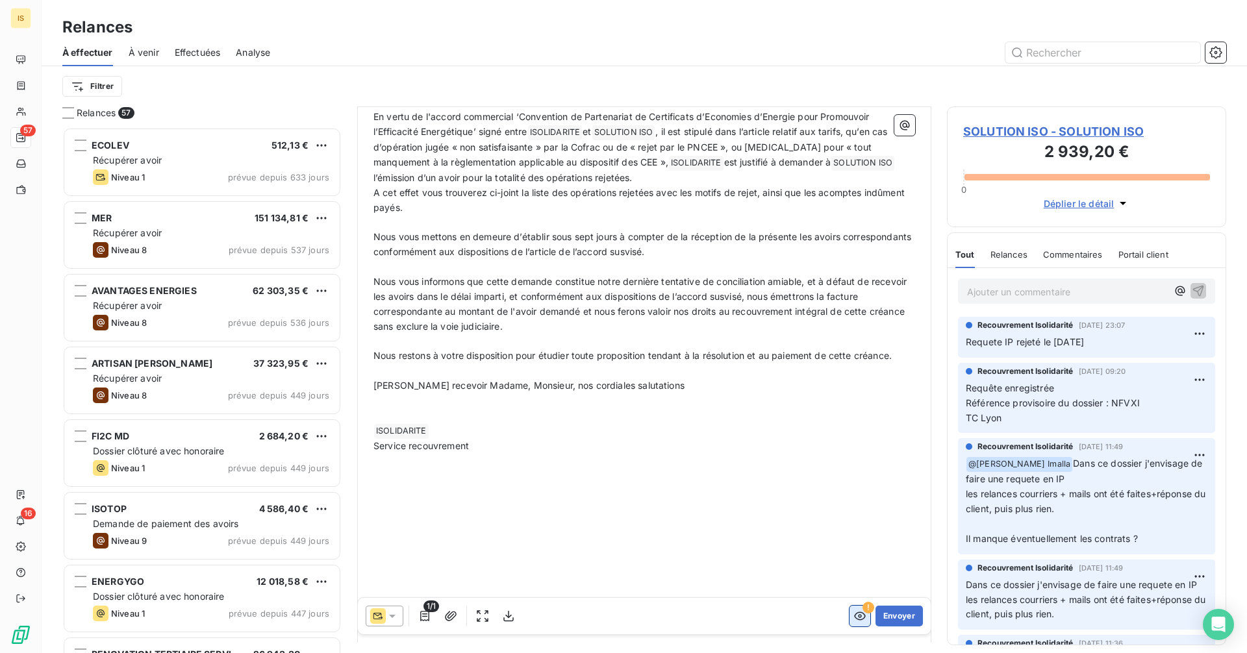
click at [853, 618] on icon "button" at bounding box center [859, 616] width 13 height 13
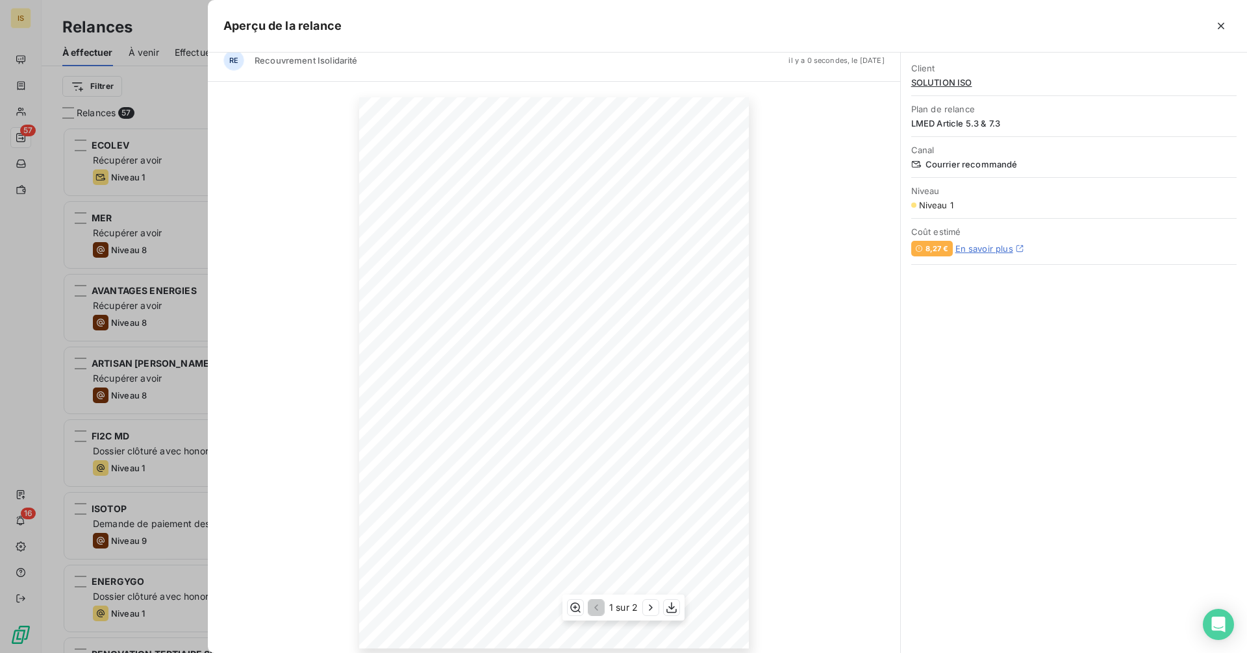
scroll to position [24, 0]
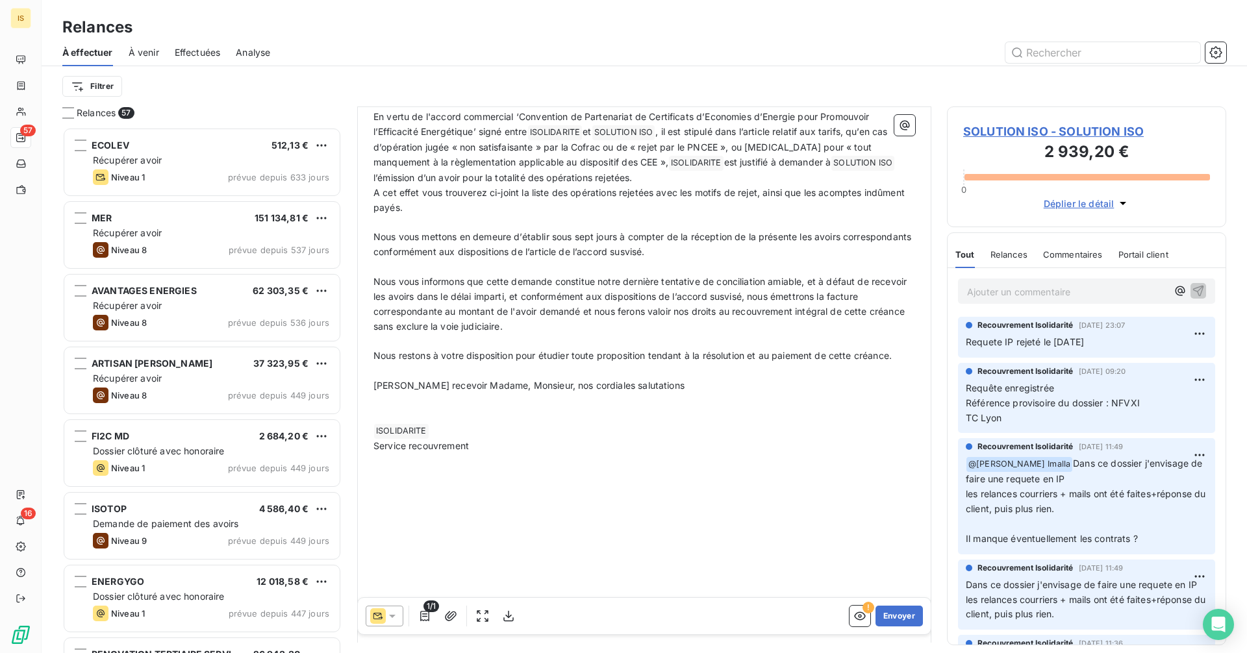
click at [390, 537] on p "﻿" at bounding box center [644, 535] width 542 height 15
click at [853, 613] on icon "button" at bounding box center [859, 616] width 13 height 13
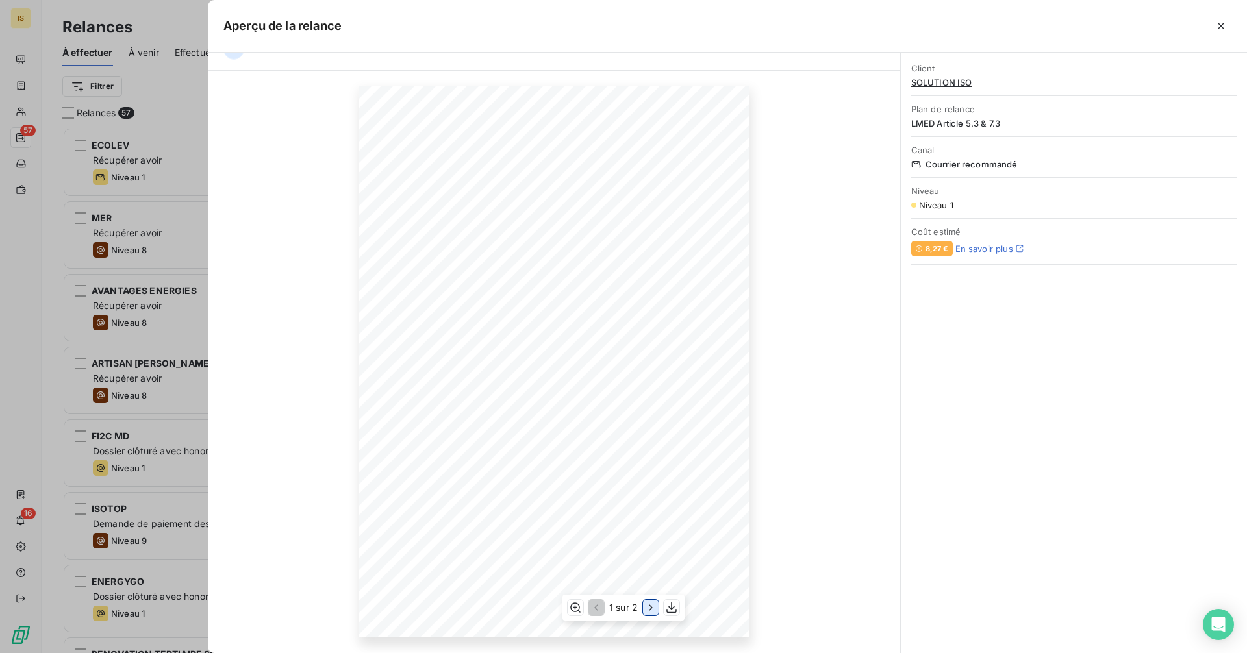
click at [652, 606] on icon "button" at bounding box center [650, 607] width 13 height 13
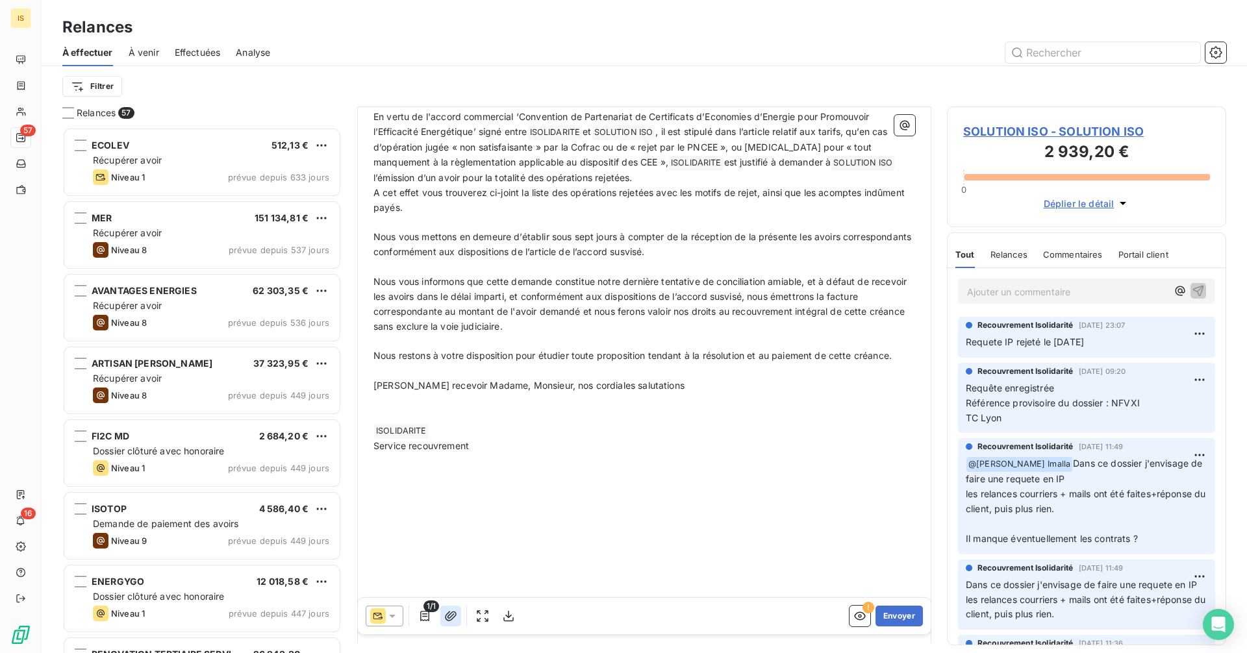
click at [451, 616] on icon "button" at bounding box center [450, 616] width 13 height 13
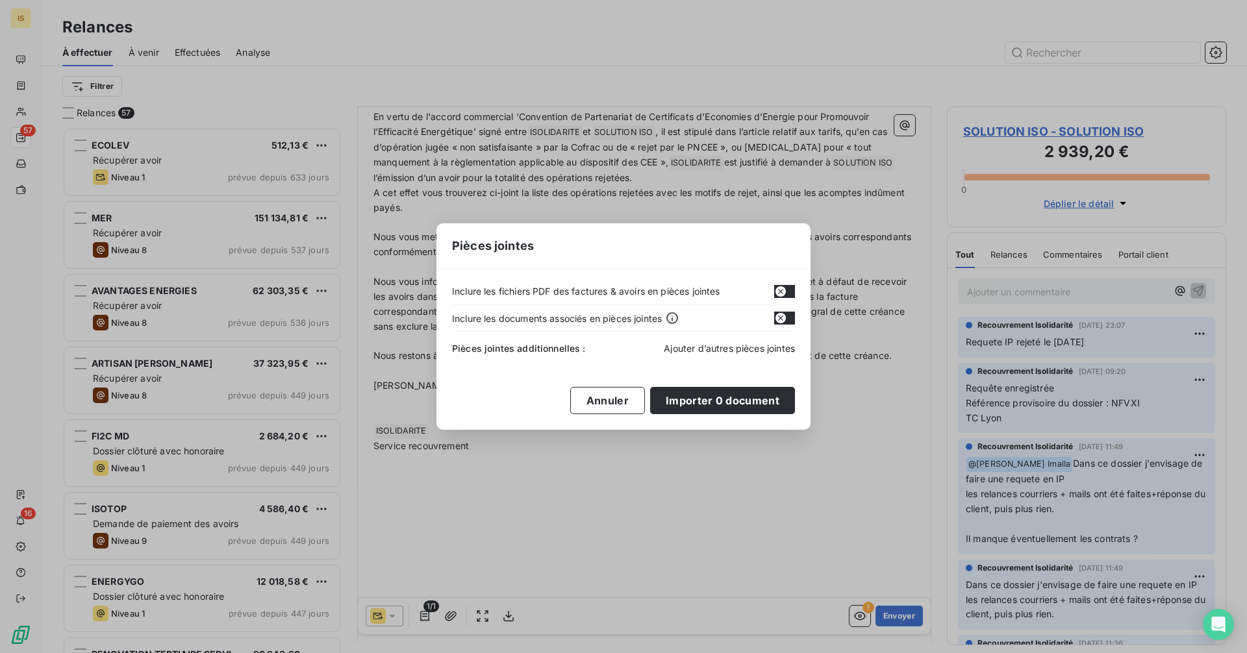
click at [705, 352] on span "Ajouter d’autres pièces jointes" at bounding box center [729, 348] width 131 height 11
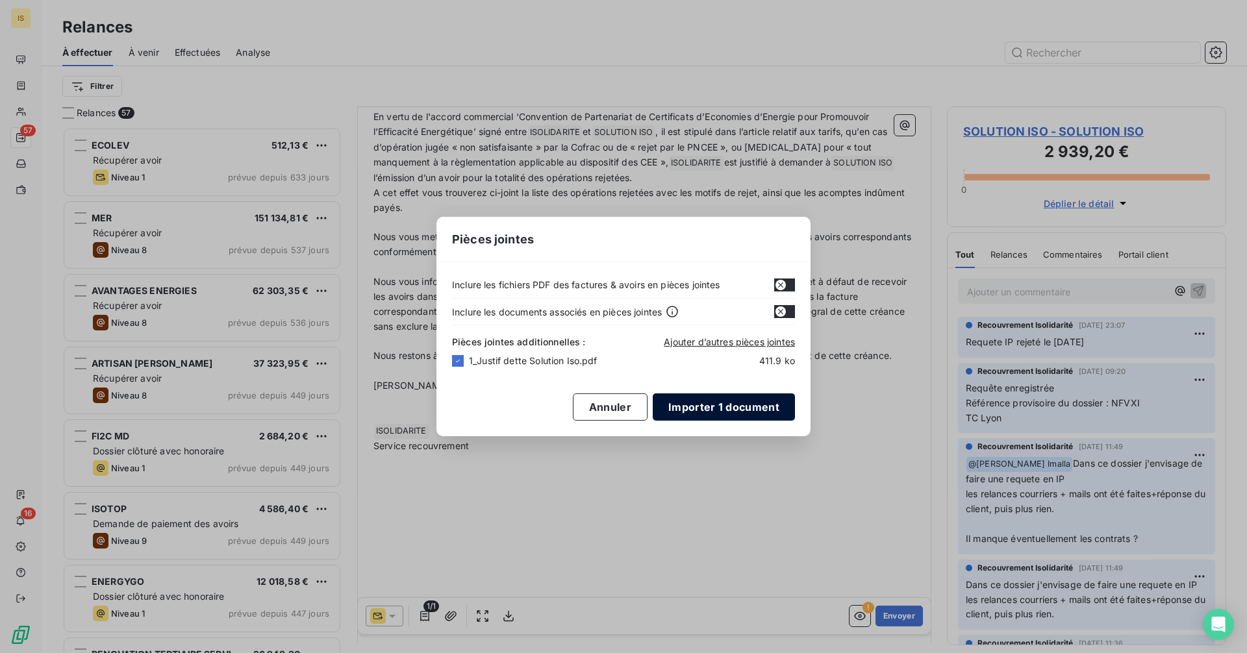
click at [706, 402] on button "Importer 1 document" at bounding box center [724, 407] width 142 height 27
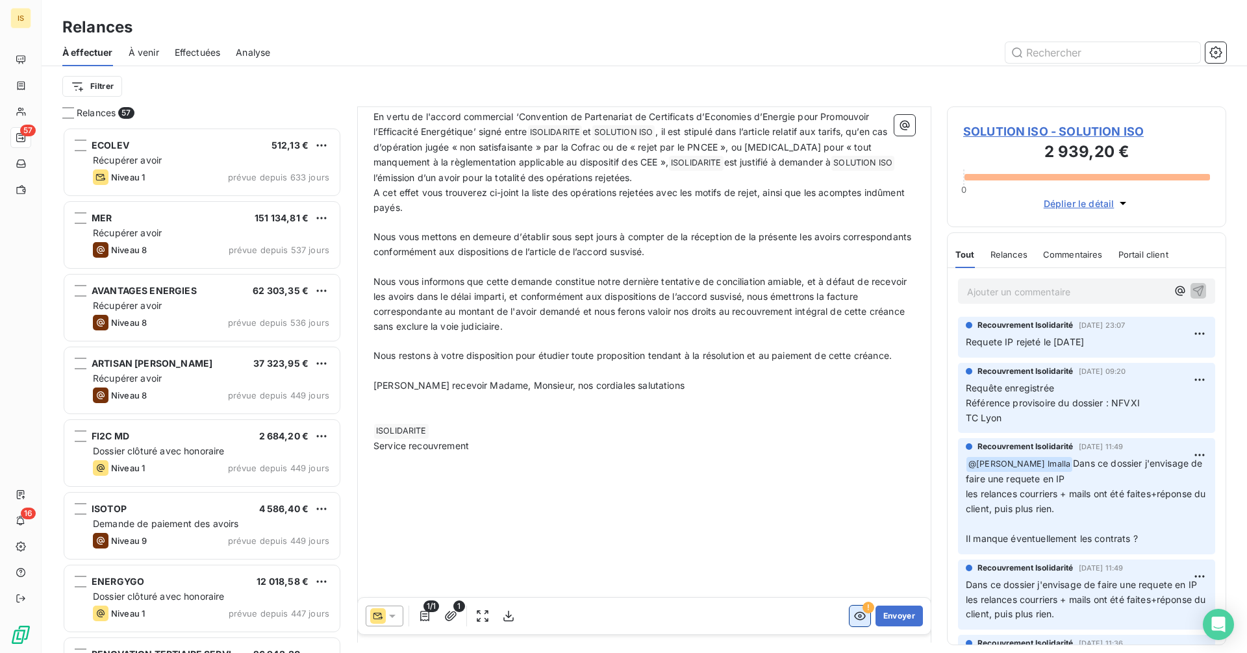
click at [853, 614] on icon "button" at bounding box center [859, 616] width 13 height 13
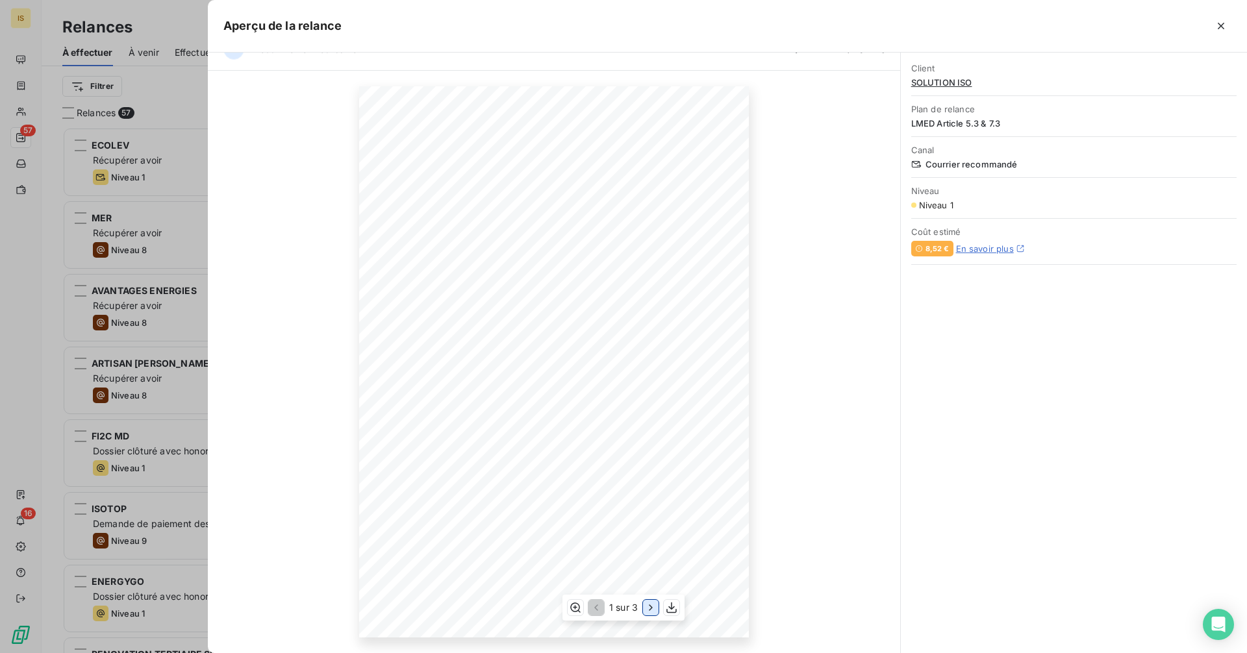
click at [650, 605] on icon "button" at bounding box center [650, 607] width 13 height 13
click at [650, 605] on icon "button" at bounding box center [651, 608] width 3 height 6
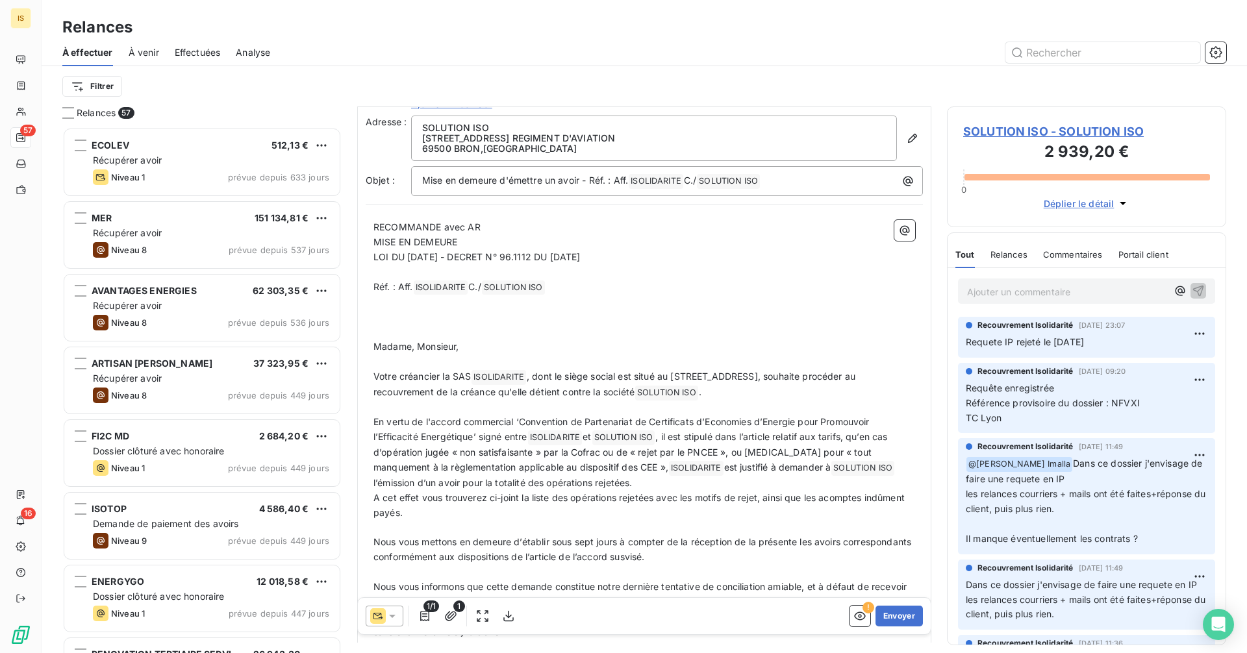
scroll to position [0, 0]
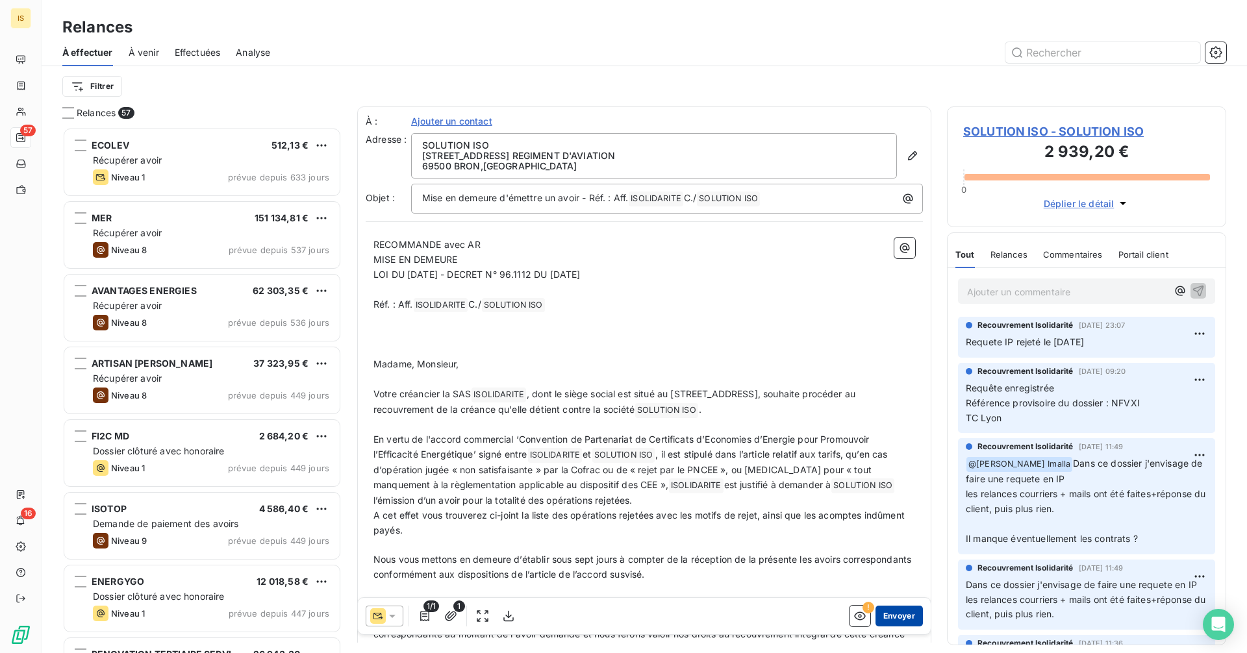
click at [887, 617] on button "Envoyer" at bounding box center [899, 616] width 47 height 21
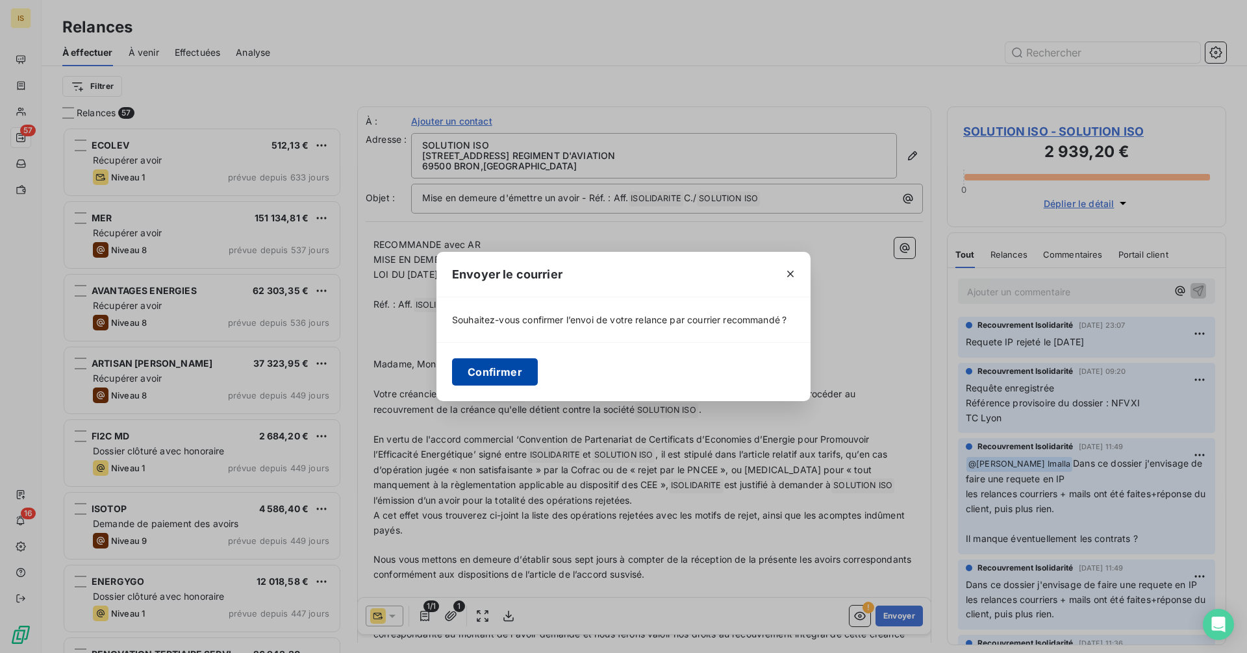
click at [492, 372] on button "Confirmer" at bounding box center [495, 372] width 86 height 27
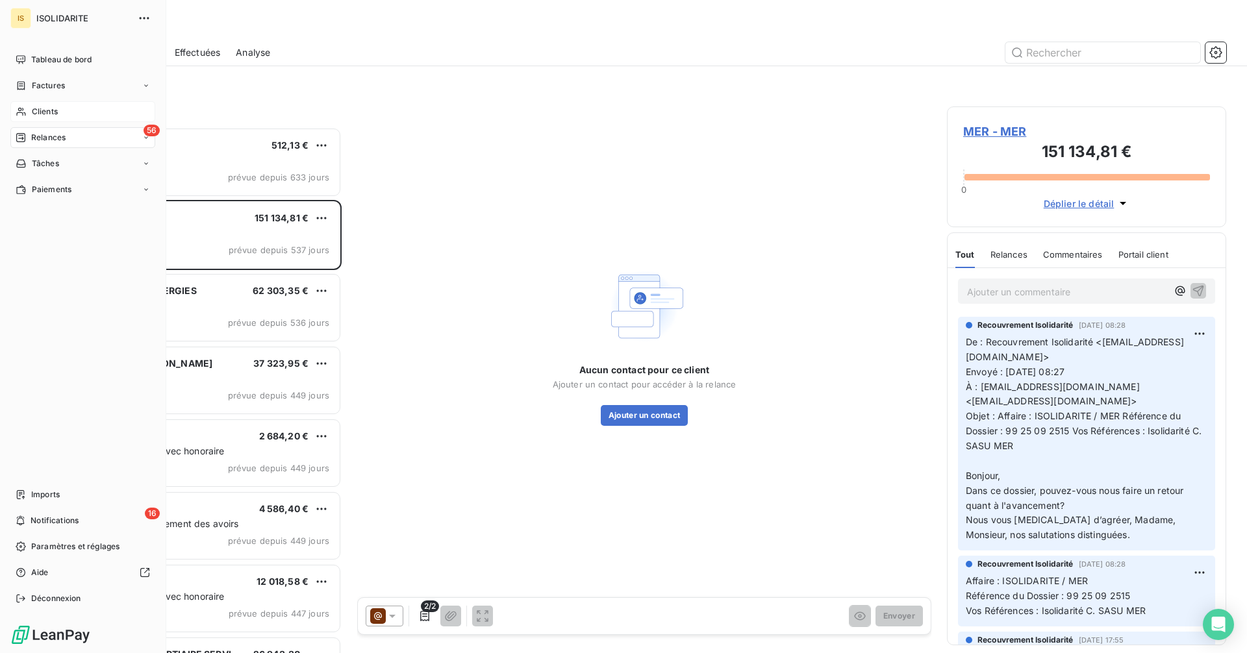
click at [47, 111] on span "Clients" at bounding box center [45, 112] width 26 height 12
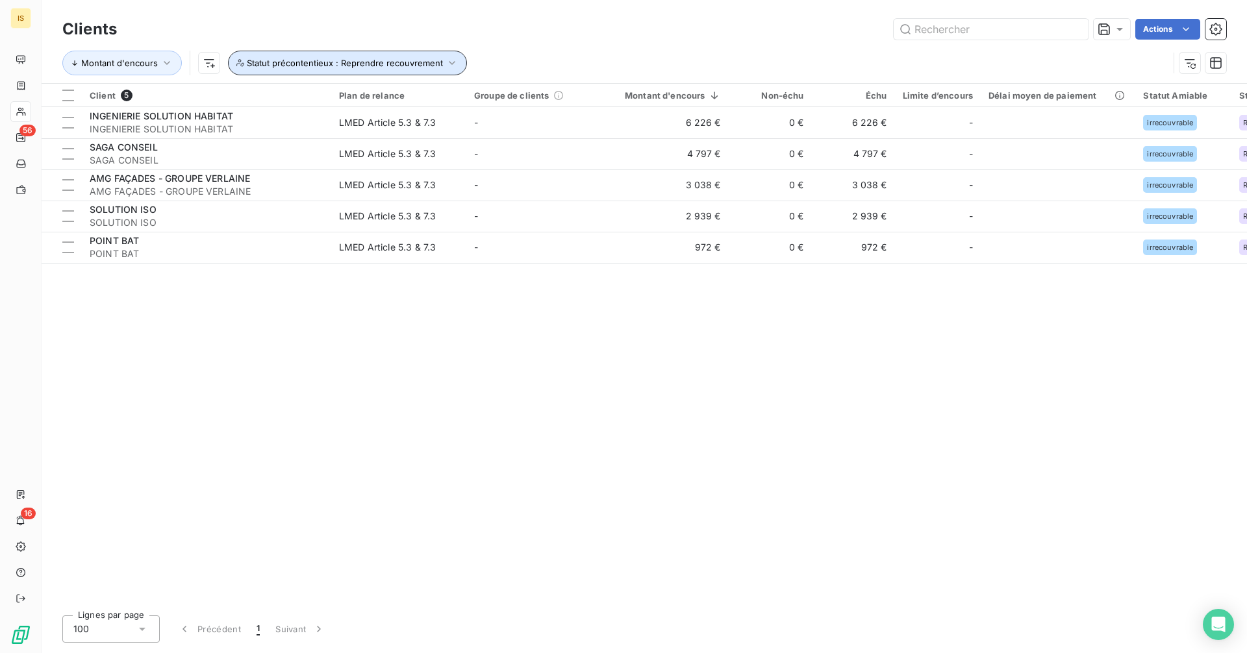
click at [451, 64] on icon "button" at bounding box center [452, 63] width 13 height 13
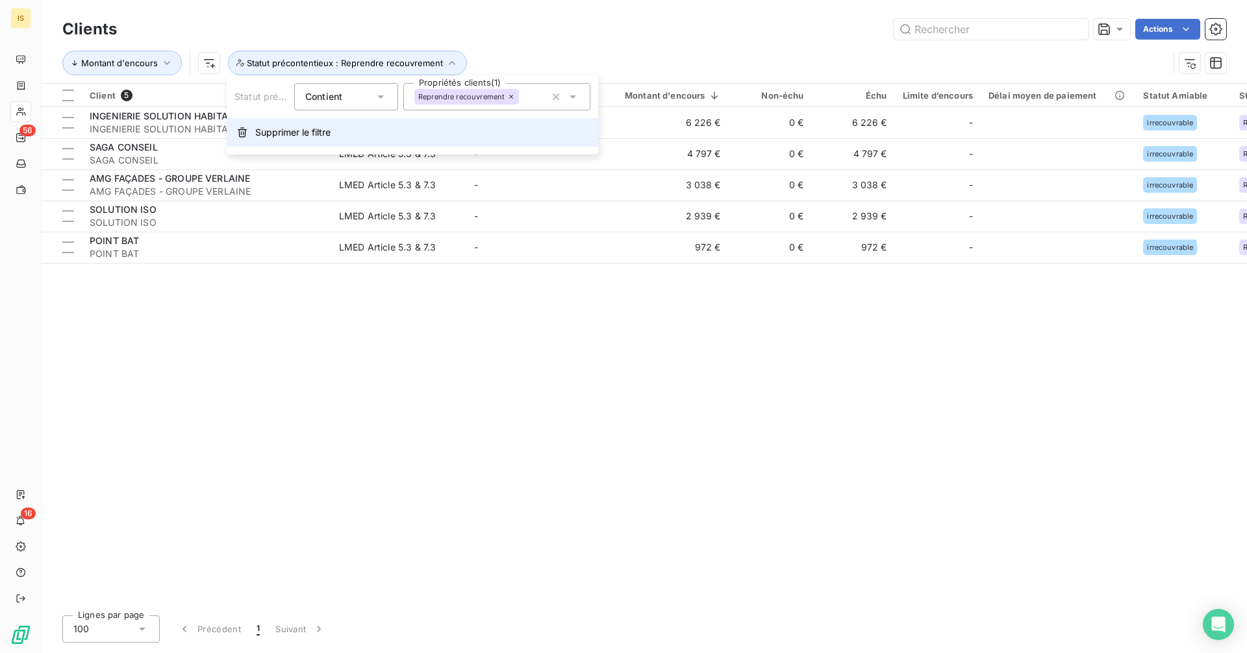
click at [424, 131] on button "Supprimer le filtre" at bounding box center [413, 132] width 372 height 29
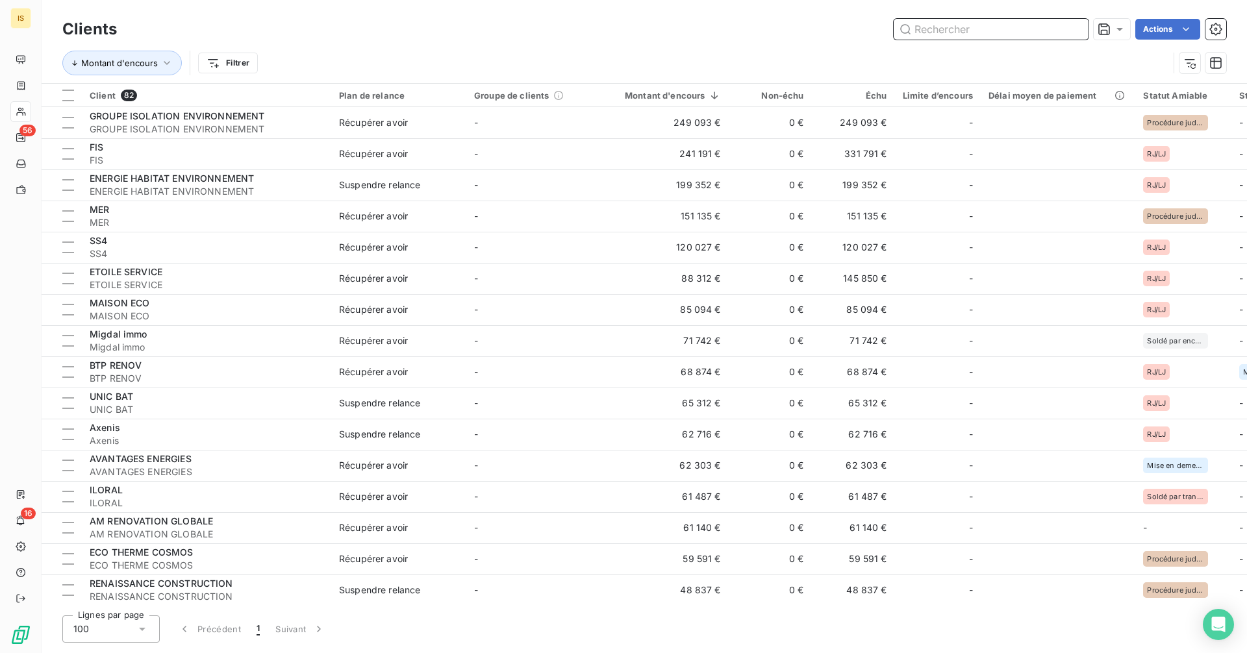
click at [947, 34] on input "text" at bounding box center [991, 29] width 195 height 21
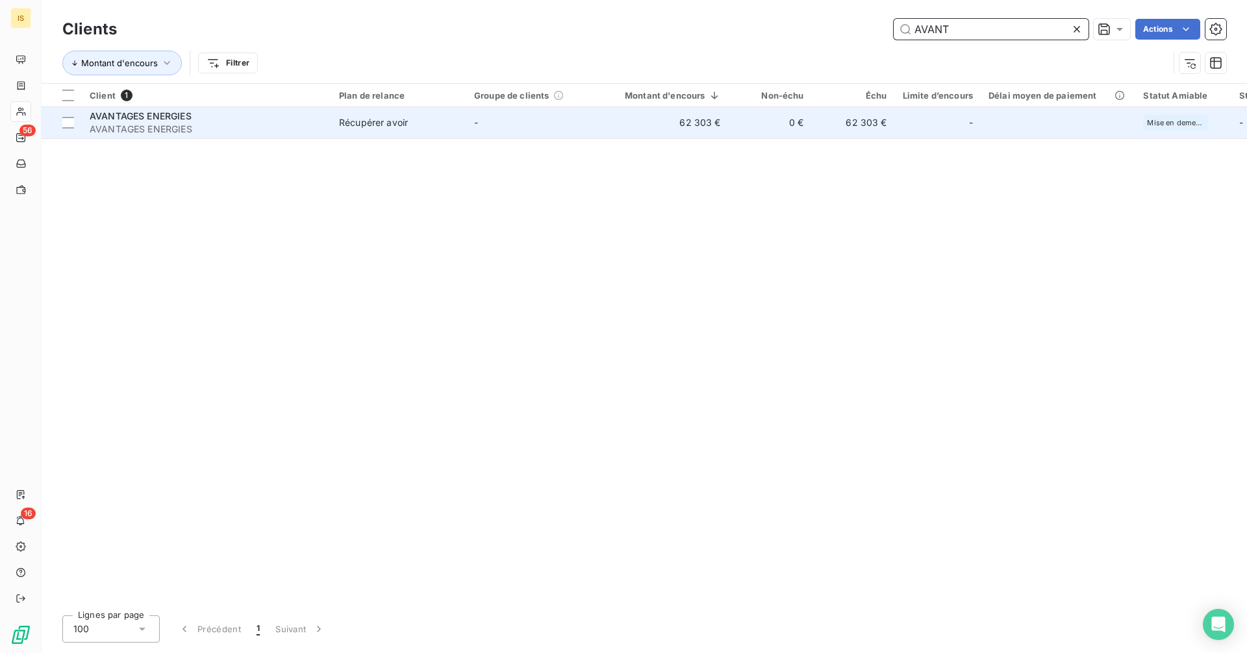
type input "AVANT"
click at [745, 115] on td "0 €" at bounding box center [770, 122] width 83 height 31
